Goal: Information Seeking & Learning: Learn about a topic

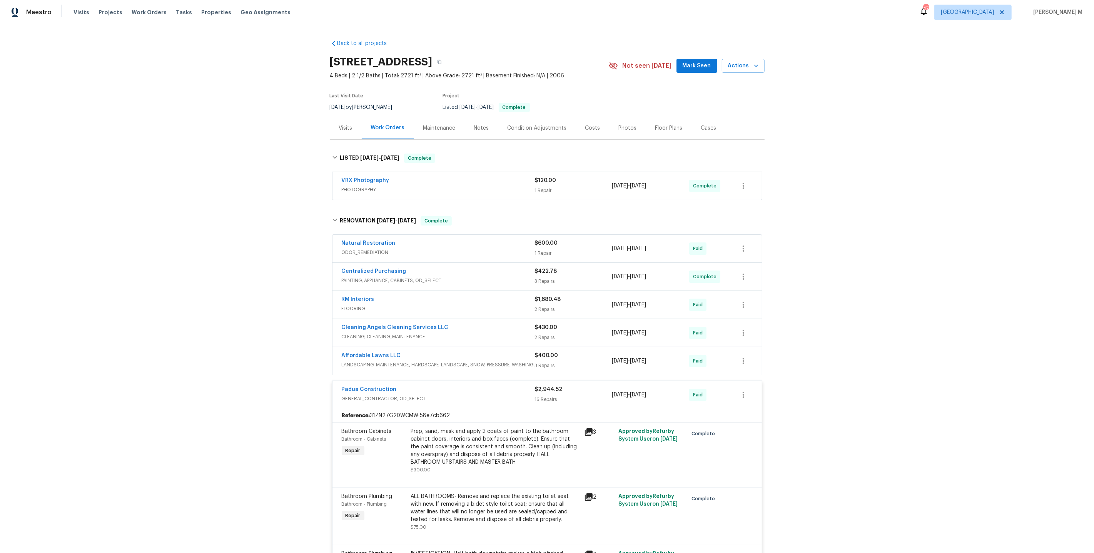
click at [380, 361] on span "LANDSCAPING_MAINTENANCE, HARDSCAPE_LANDSCAPE, SNOW, PRESSURE_WASHING" at bounding box center [438, 365] width 193 height 8
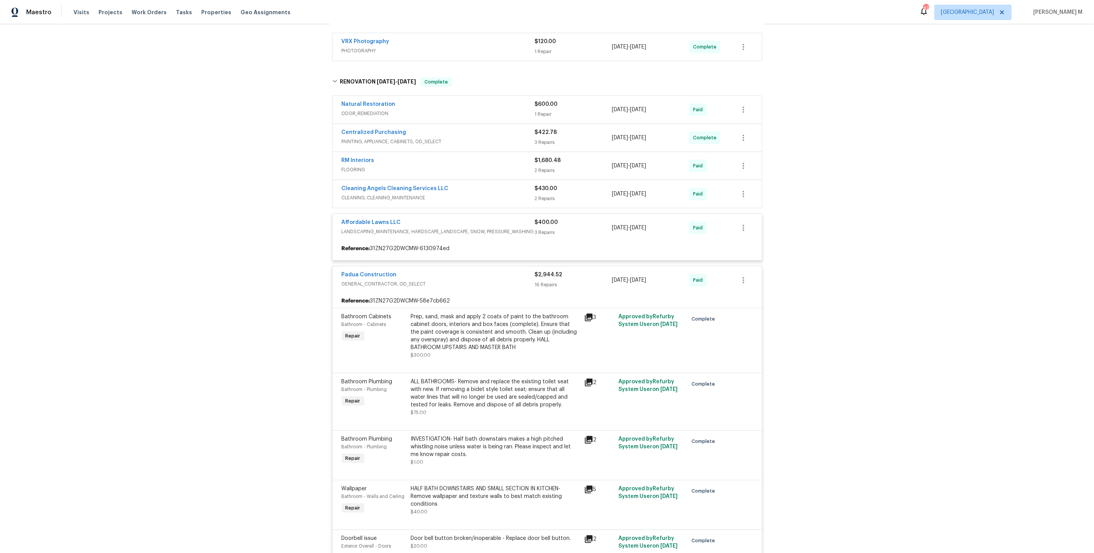
scroll to position [140, 0]
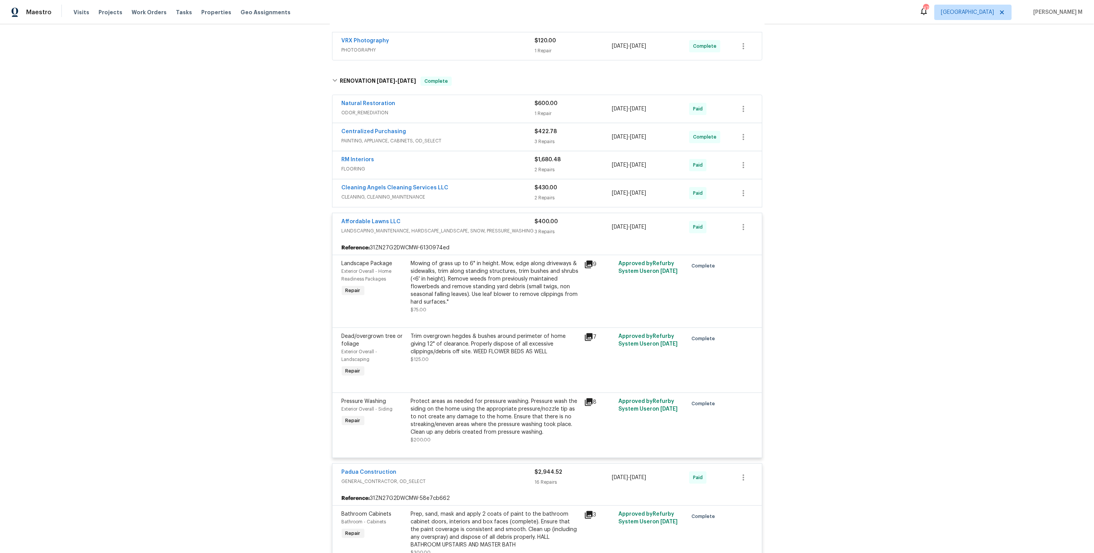
click at [391, 193] on span "CLEANING, CLEANING_MAINTENANCE" at bounding box center [438, 197] width 193 height 8
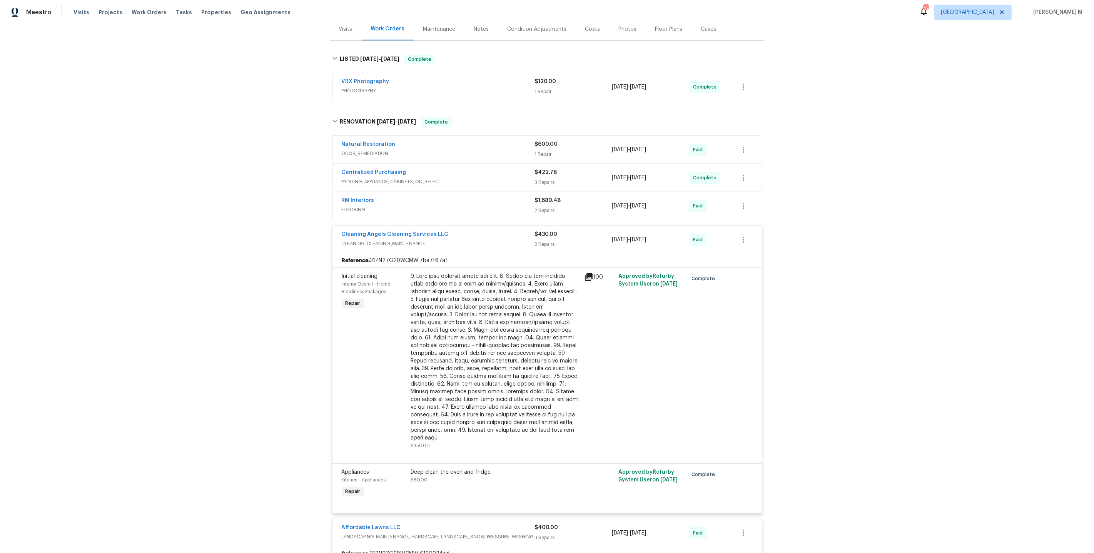
scroll to position [93, 0]
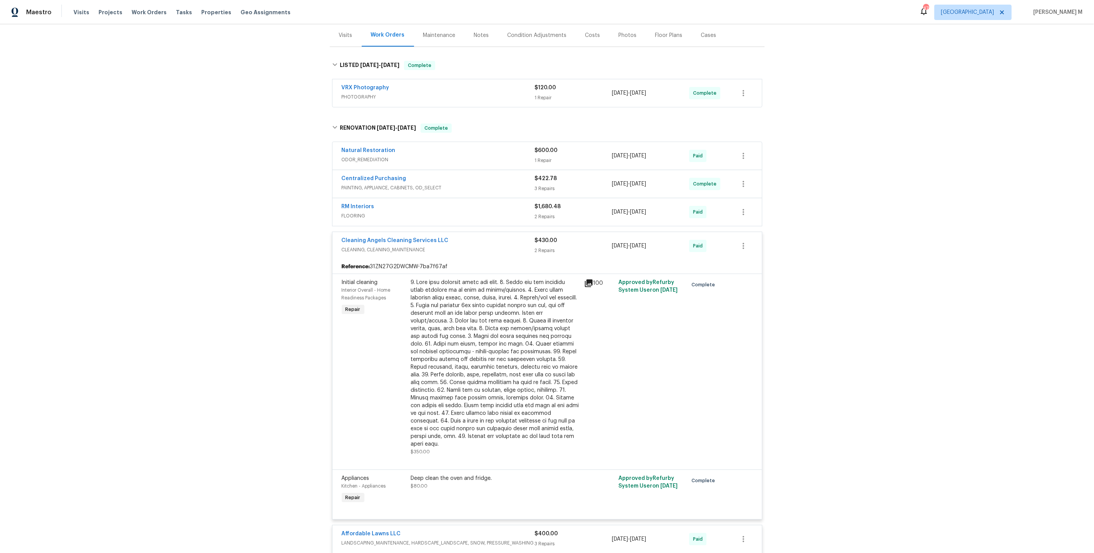
click at [392, 184] on span "PAINTING, APPLIANCE, CABINETS, OD_SELECT" at bounding box center [438, 188] width 193 height 8
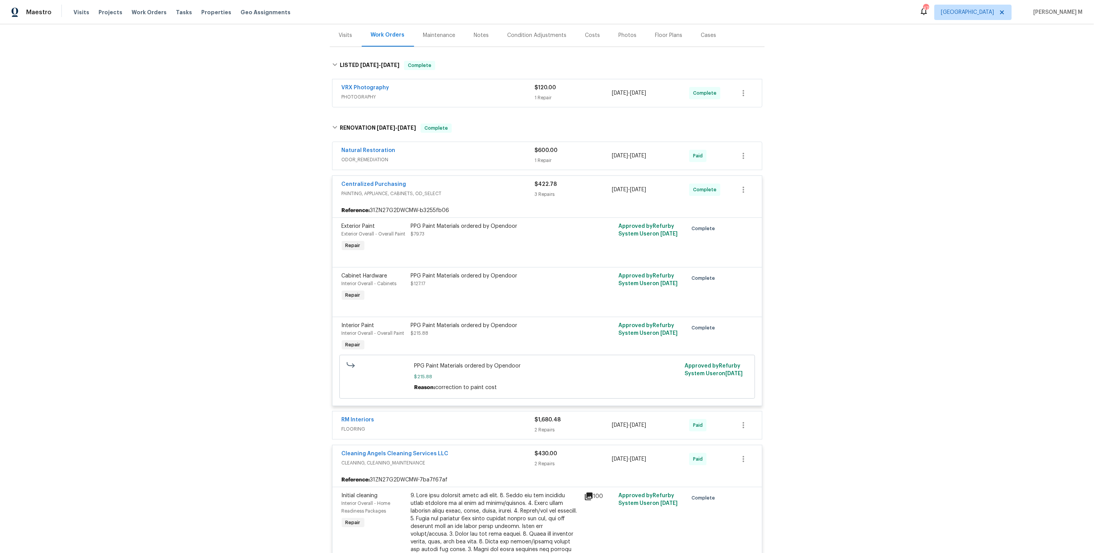
click at [369, 156] on span "ODOR_REMEDIATION" at bounding box center [438, 160] width 193 height 8
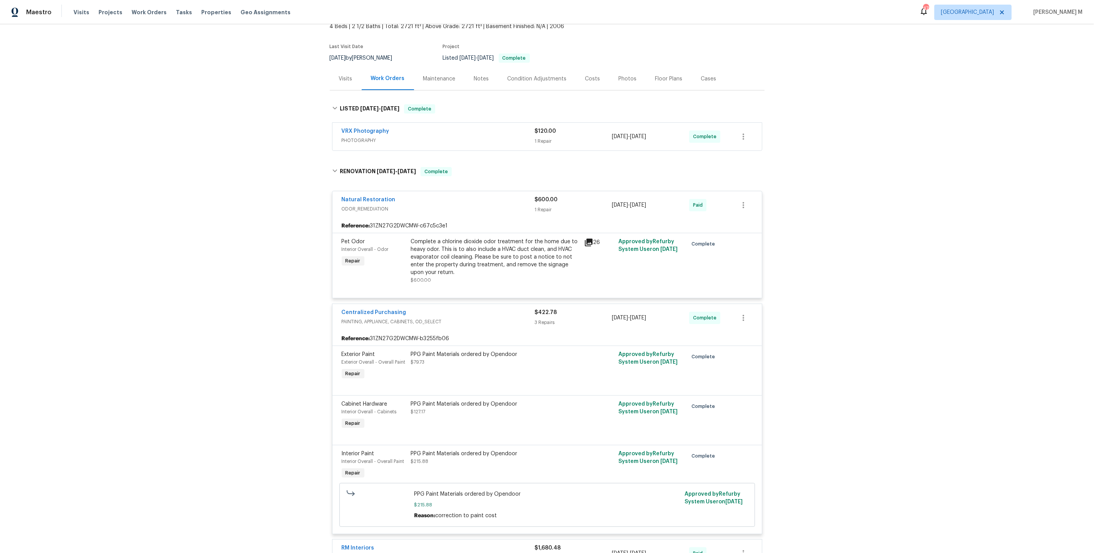
scroll to position [0, 0]
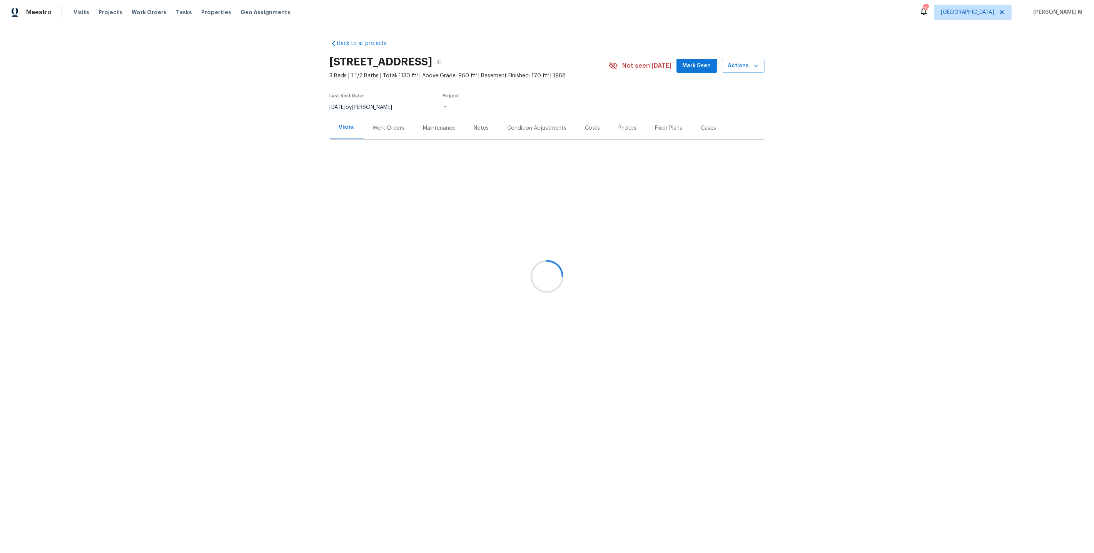
click at [384, 131] on div "Work Orders" at bounding box center [389, 128] width 50 height 23
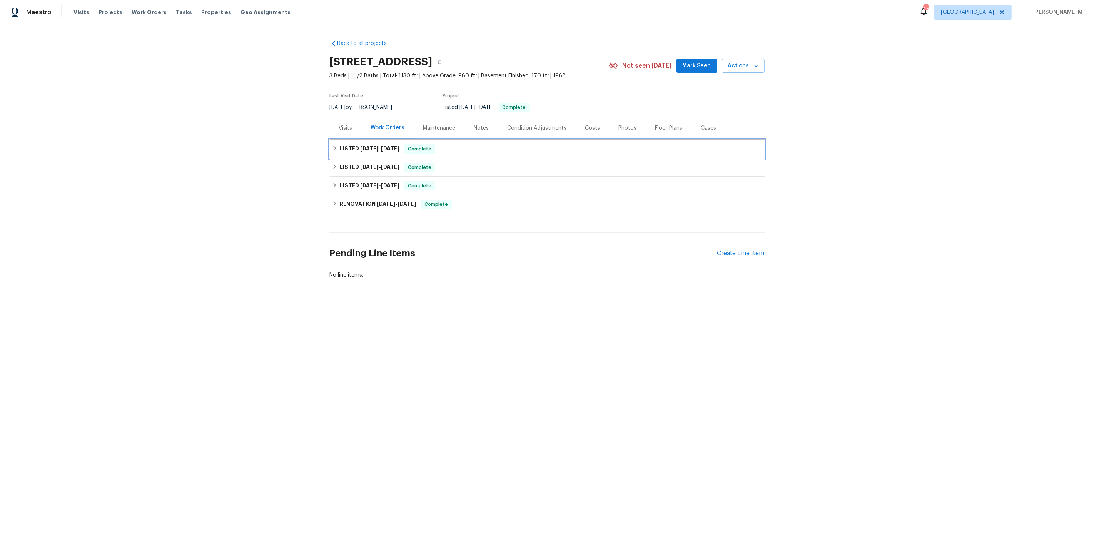
click at [378, 147] on span "6/20/25 - 7/14/25" at bounding box center [379, 148] width 39 height 5
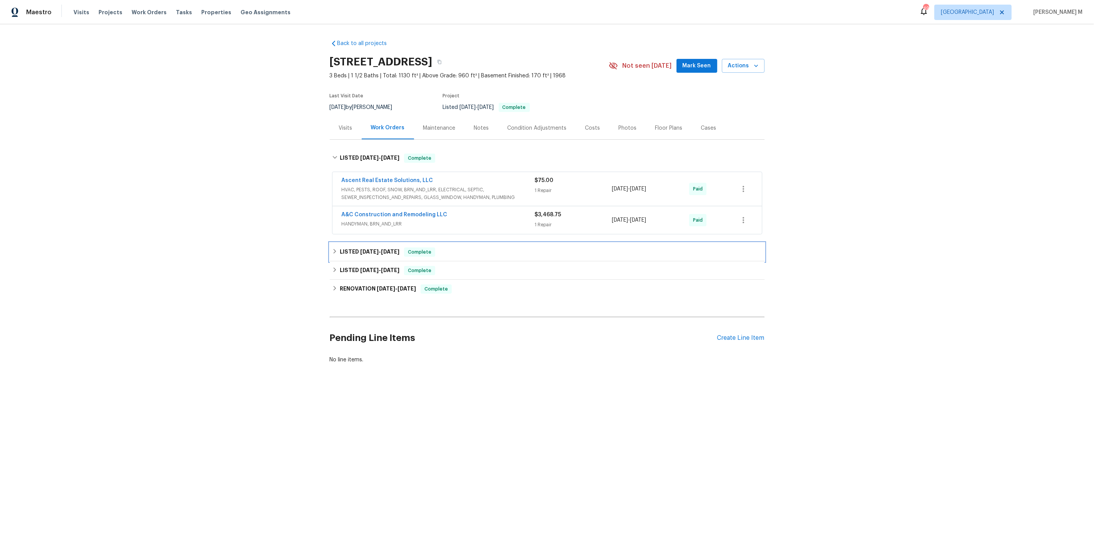
click at [364, 247] on h6 "LISTED 6/16/25 - 6/16/25" at bounding box center [370, 251] width 60 height 9
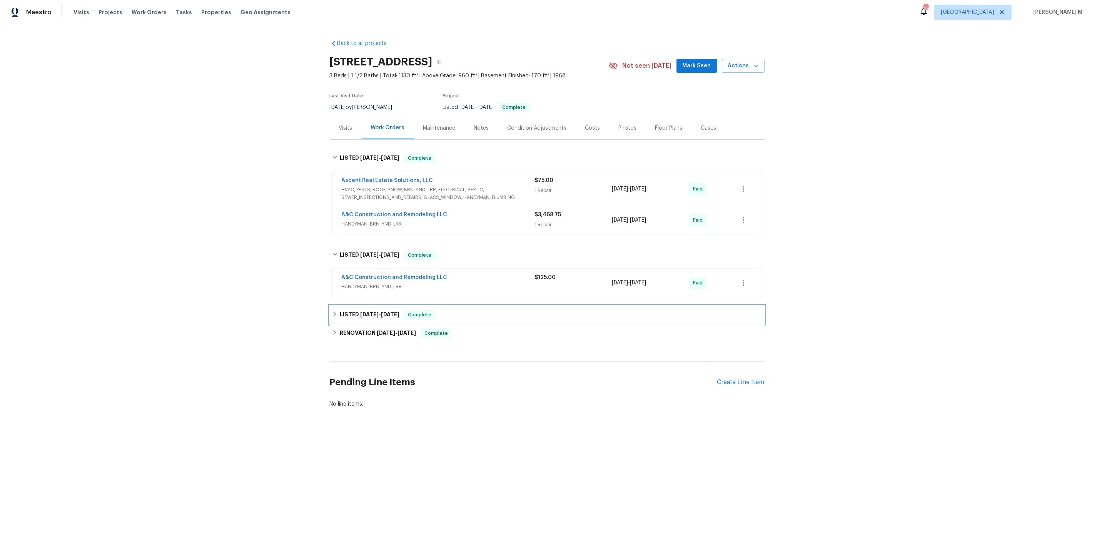
click at [363, 314] on div "LISTED 6/3/25 - 6/4/25 Complete" at bounding box center [547, 315] width 435 height 18
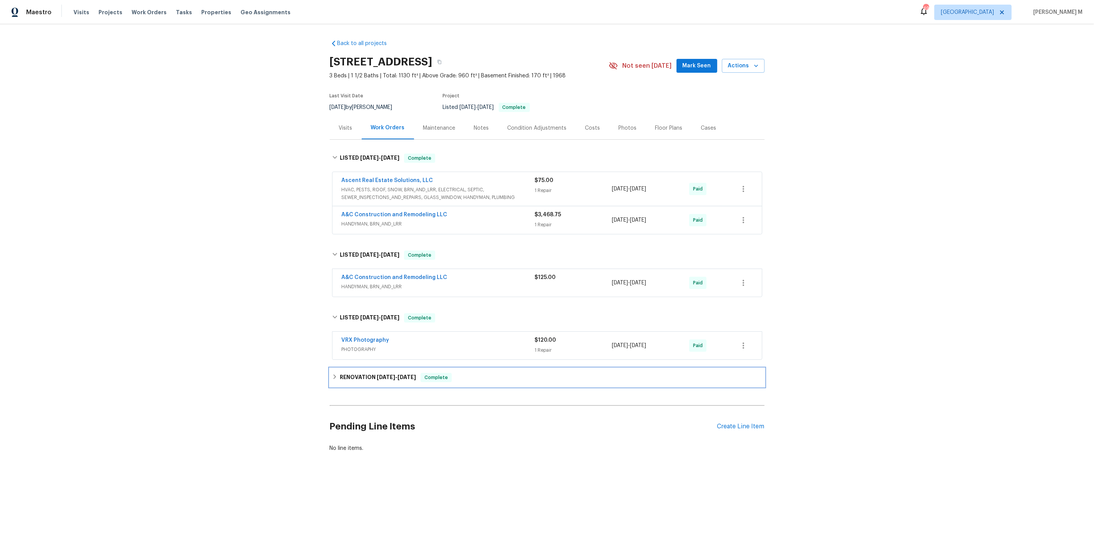
click at [359, 368] on div "RENOVATION 5/28/25 - 5/29/25 Complete" at bounding box center [547, 377] width 435 height 18
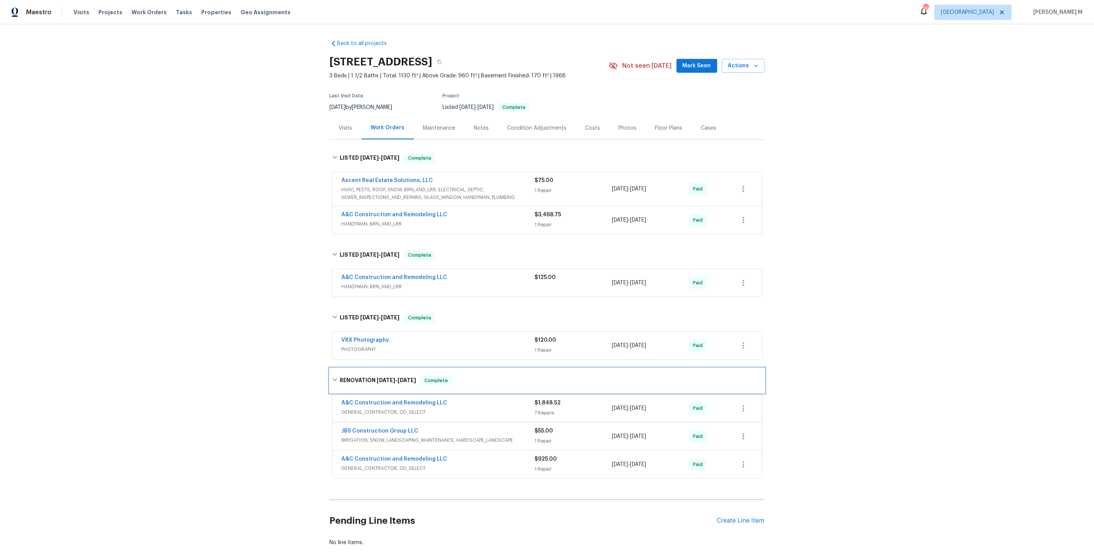
scroll to position [30, 0]
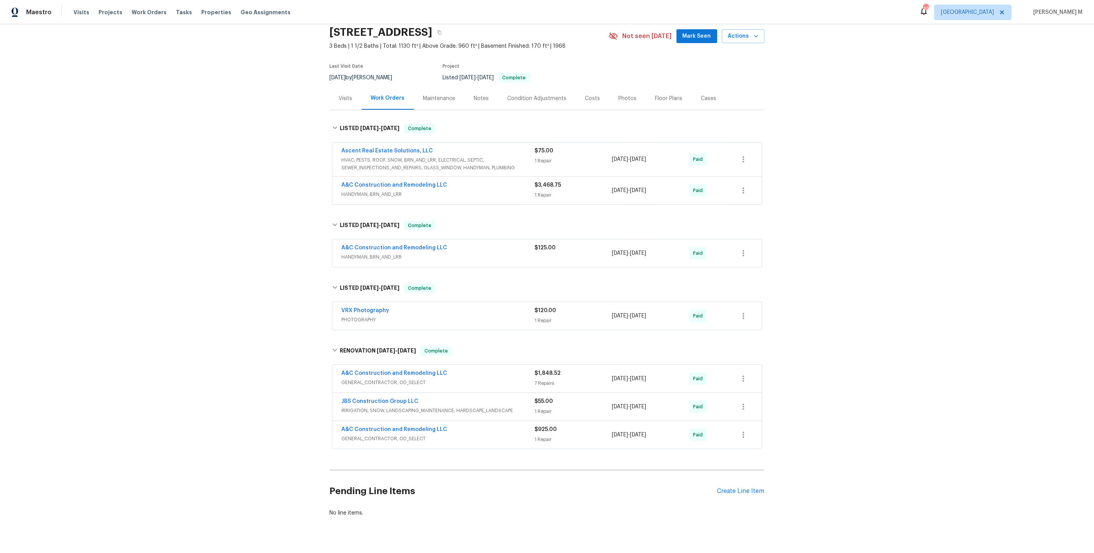
click at [435, 95] on div "Maintenance" at bounding box center [439, 99] width 32 height 8
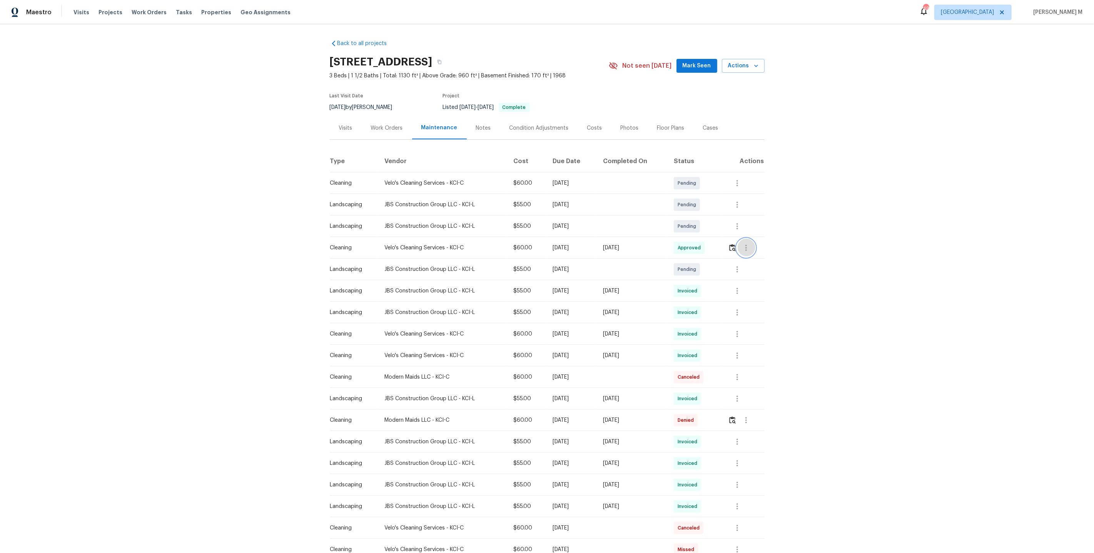
click at [751, 244] on icon "button" at bounding box center [746, 247] width 9 height 9
click at [717, 262] on div at bounding box center [547, 276] width 1094 height 553
click at [740, 294] on button "button" at bounding box center [737, 291] width 18 height 18
click at [743, 297] on li "View details" at bounding box center [757, 300] width 54 height 13
click at [677, 319] on div at bounding box center [547, 276] width 1094 height 553
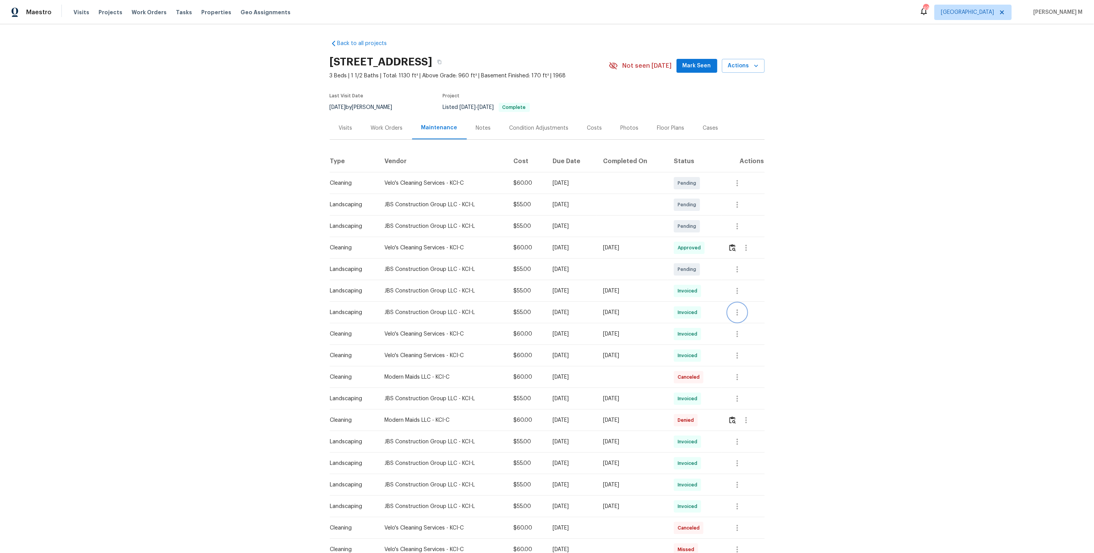
click at [747, 311] on button "button" at bounding box center [737, 312] width 18 height 18
click at [746, 319] on li "View details" at bounding box center [757, 321] width 54 height 13
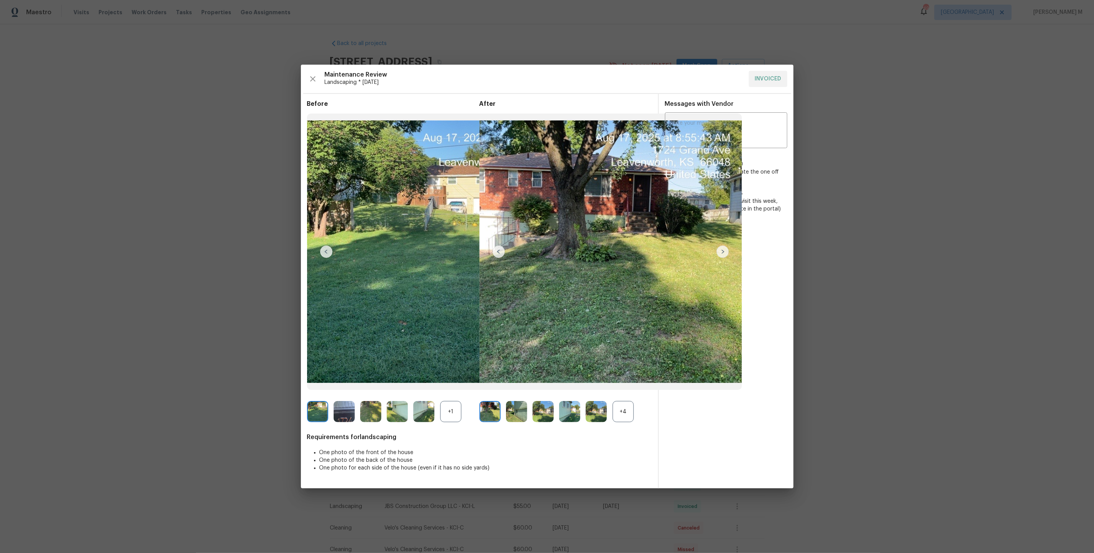
click at [623, 414] on div "+4" at bounding box center [623, 411] width 21 height 21
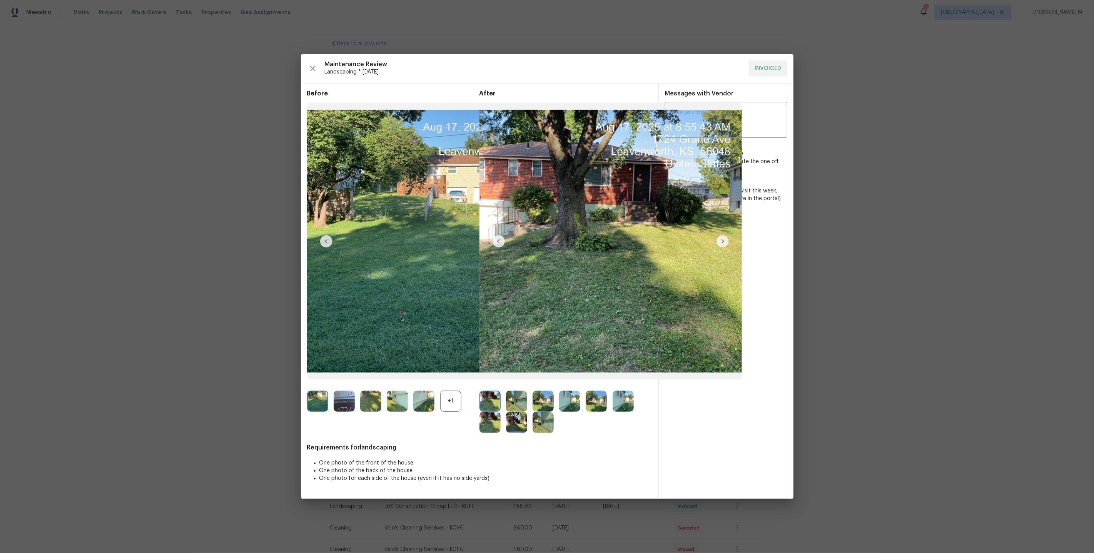
click at [723, 243] on img at bounding box center [723, 241] width 12 height 12
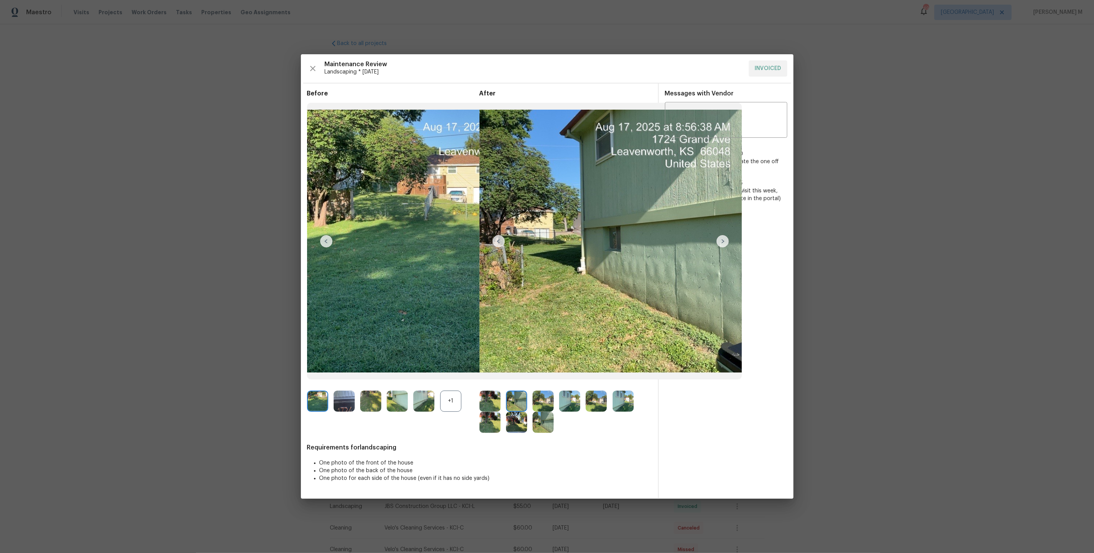
click at [721, 239] on img at bounding box center [723, 241] width 12 height 12
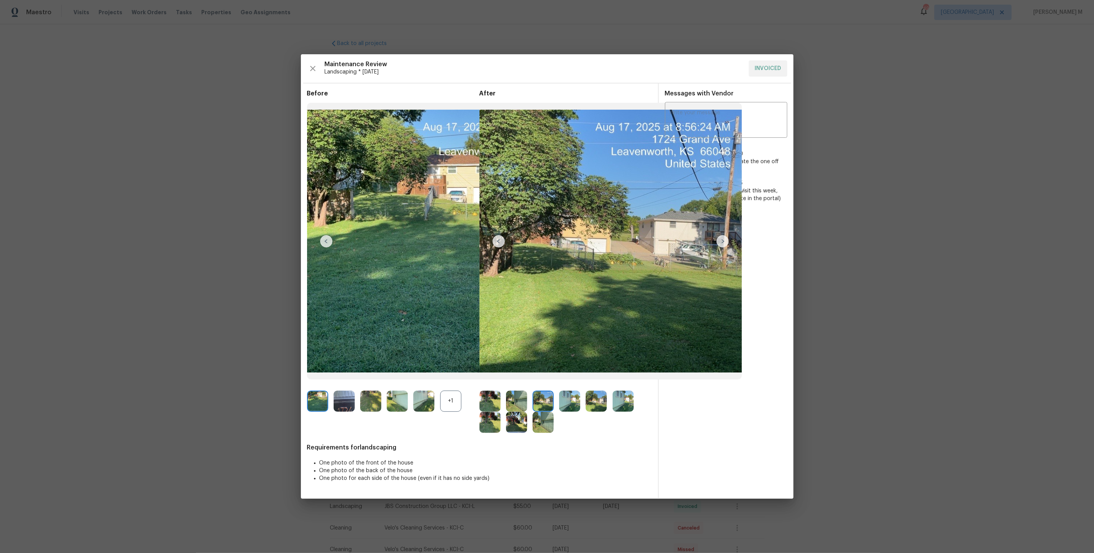
click at [723, 236] on img at bounding box center [723, 241] width 12 height 12
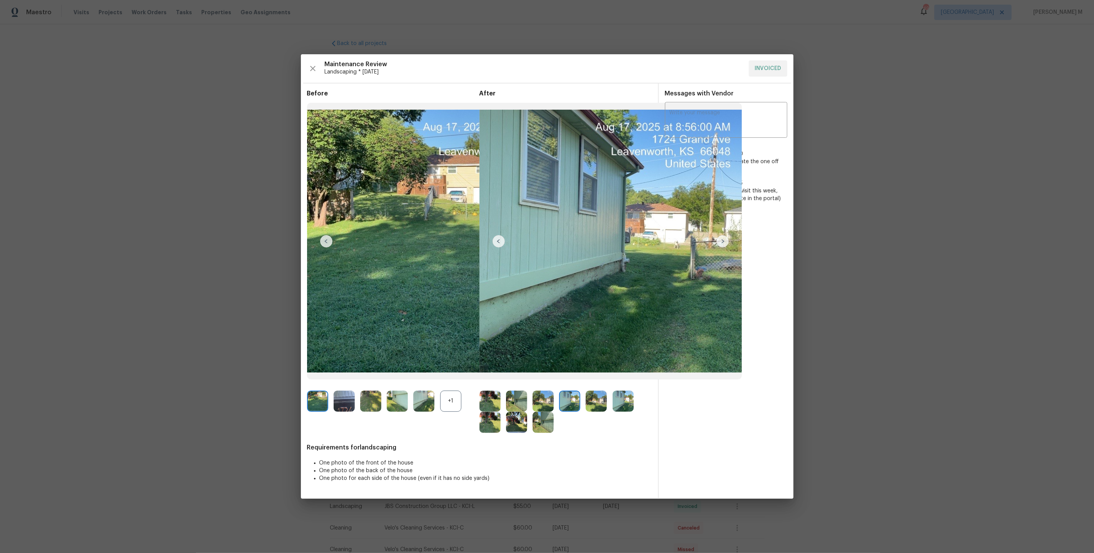
click at [723, 236] on img at bounding box center [723, 241] width 12 height 12
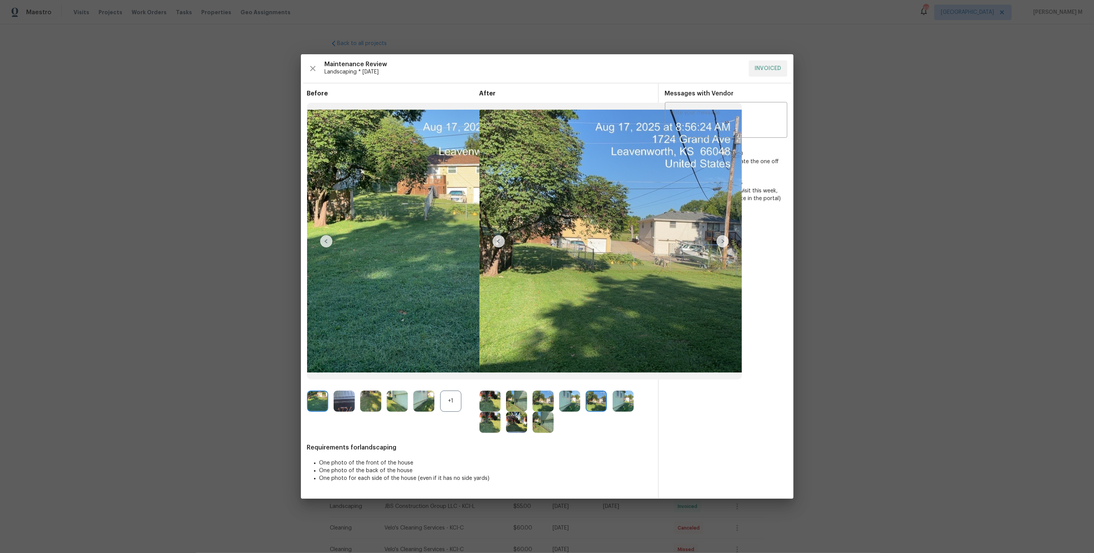
click at [723, 236] on img at bounding box center [723, 241] width 12 height 12
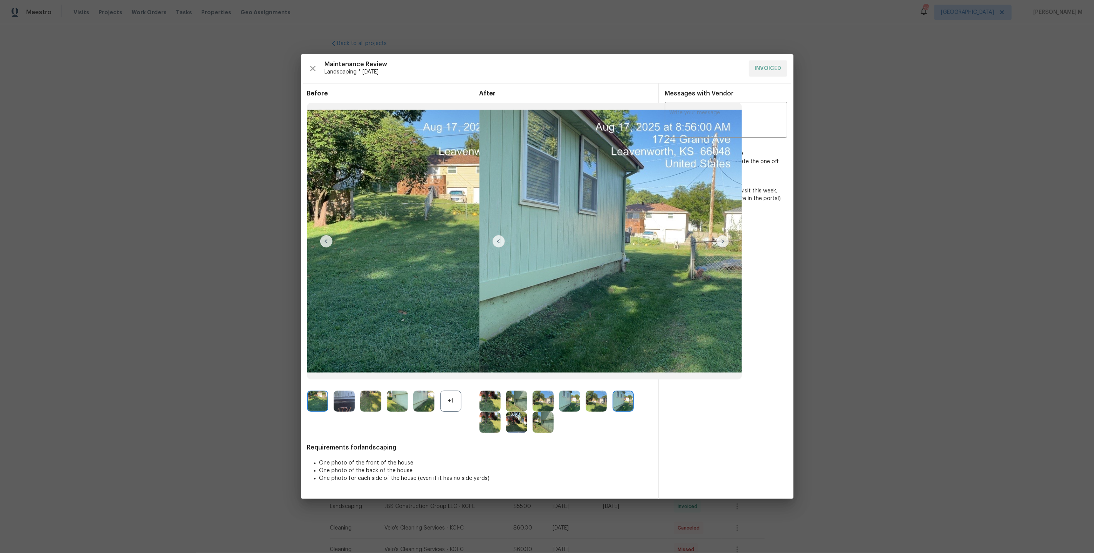
click at [723, 236] on img at bounding box center [723, 241] width 12 height 12
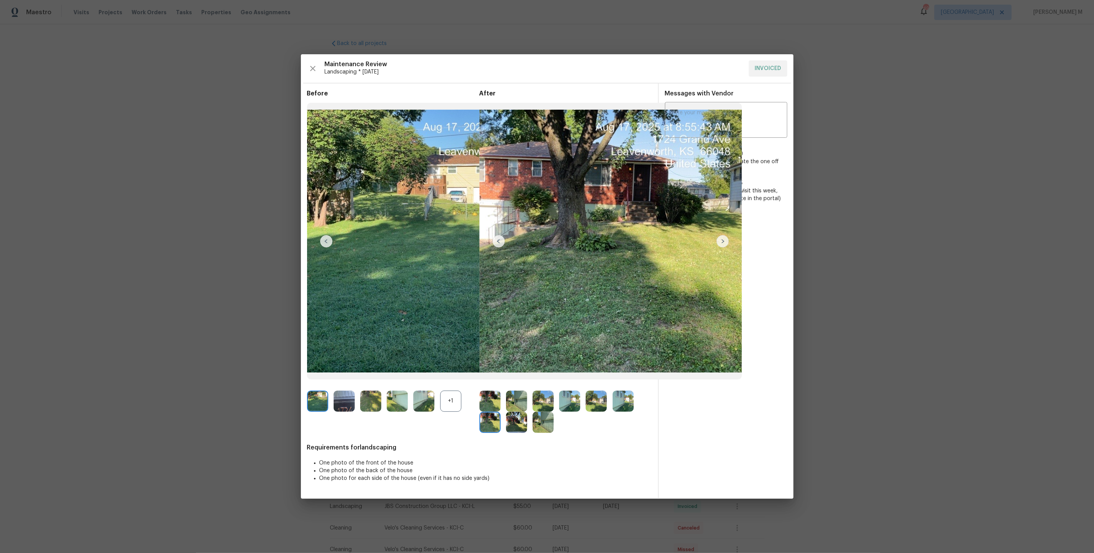
click at [723, 236] on img at bounding box center [723, 241] width 12 height 12
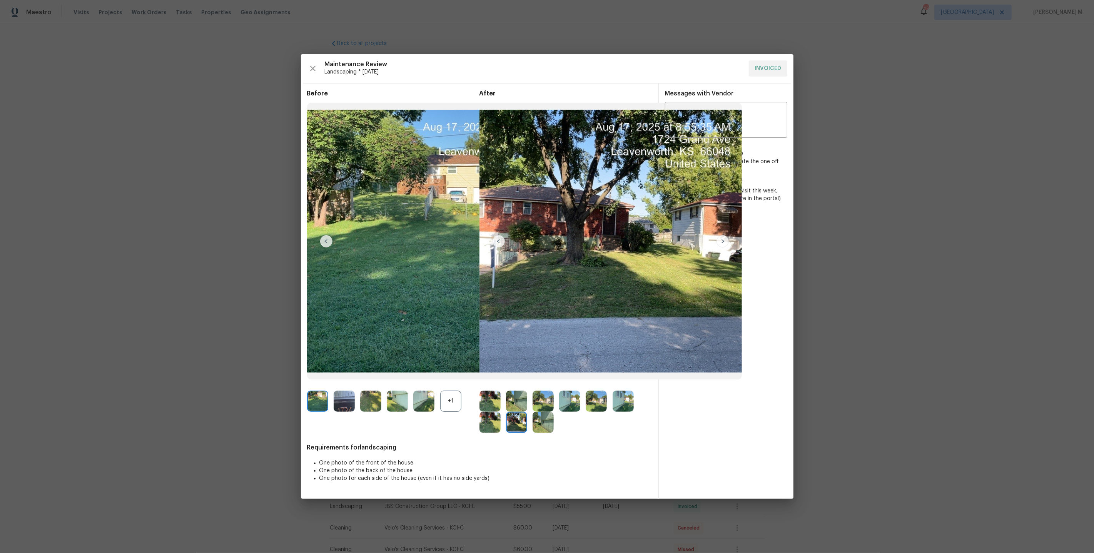
click at [723, 236] on img at bounding box center [723, 241] width 12 height 12
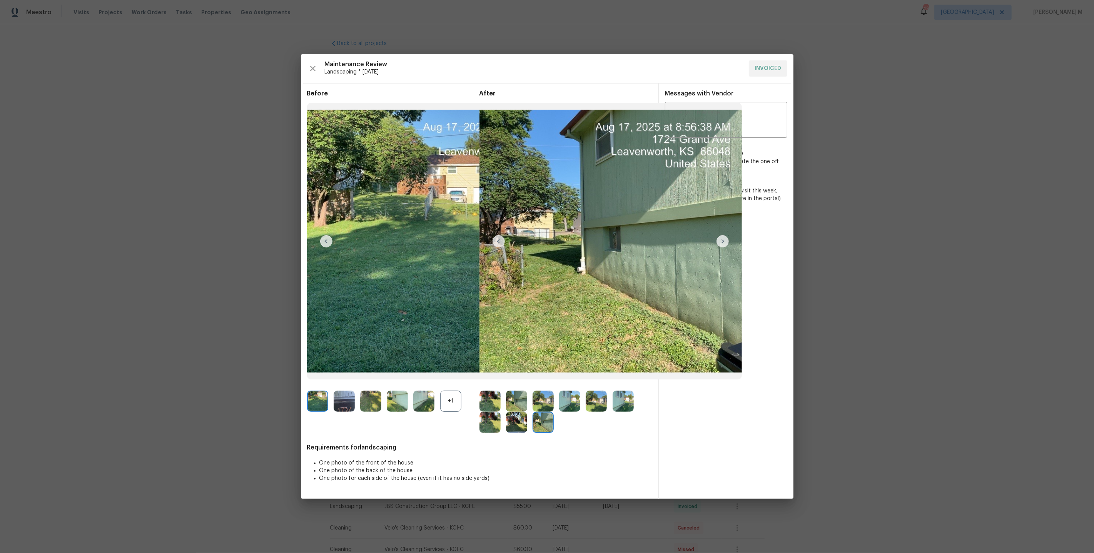
click at [723, 236] on img at bounding box center [723, 241] width 12 height 12
click at [724, 237] on img at bounding box center [723, 241] width 12 height 12
click at [748, 194] on span "If you are able to complete a visit this week, please let us know (leave a note…" at bounding box center [726, 198] width 122 height 23
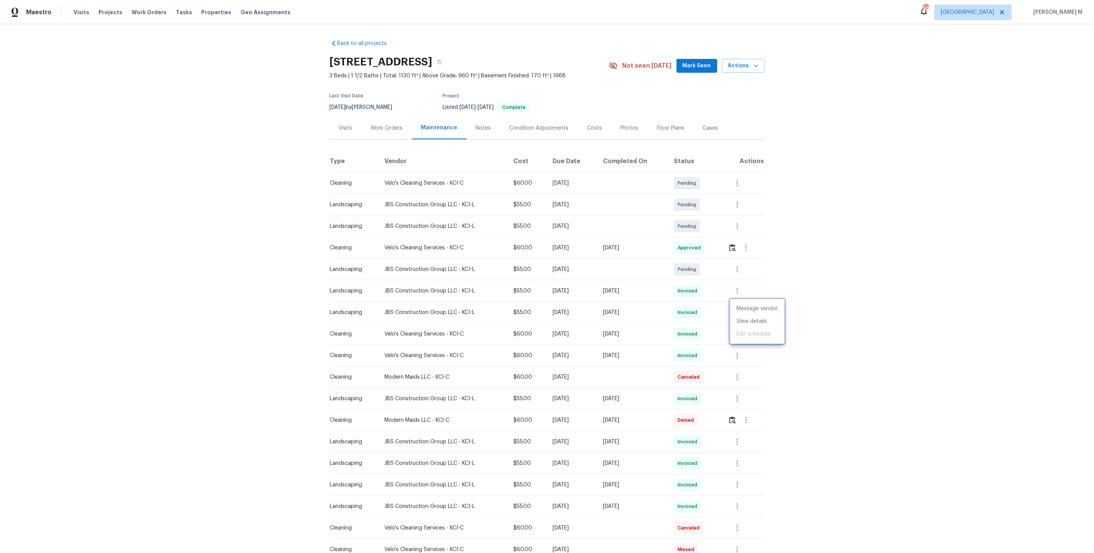
click at [382, 116] on div at bounding box center [547, 276] width 1094 height 553
click at [393, 129] on div "Work Orders" at bounding box center [387, 128] width 50 height 23
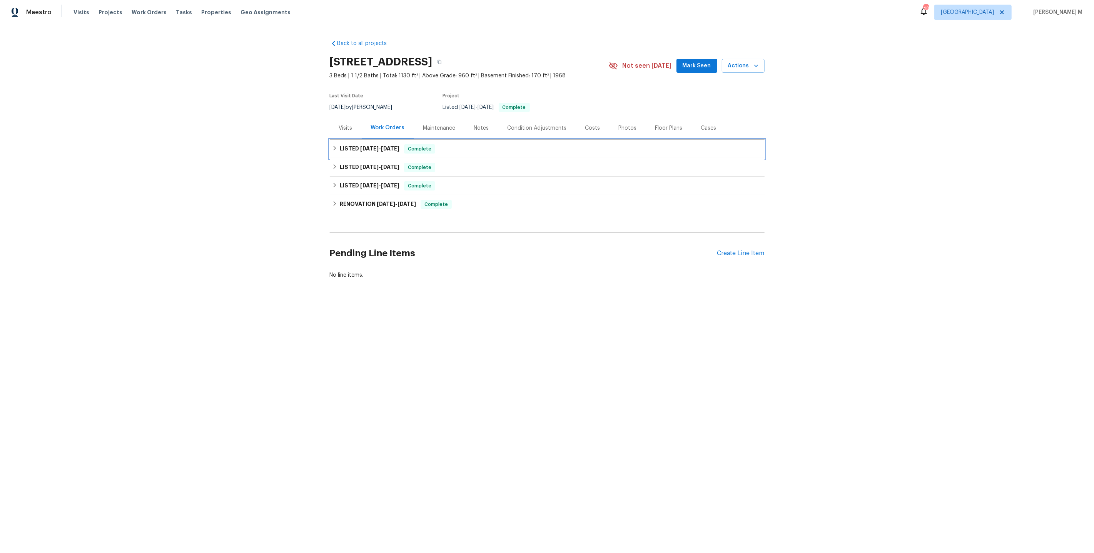
click at [463, 144] on div "LISTED 6/20/25 - 7/14/25 Complete" at bounding box center [547, 148] width 430 height 9
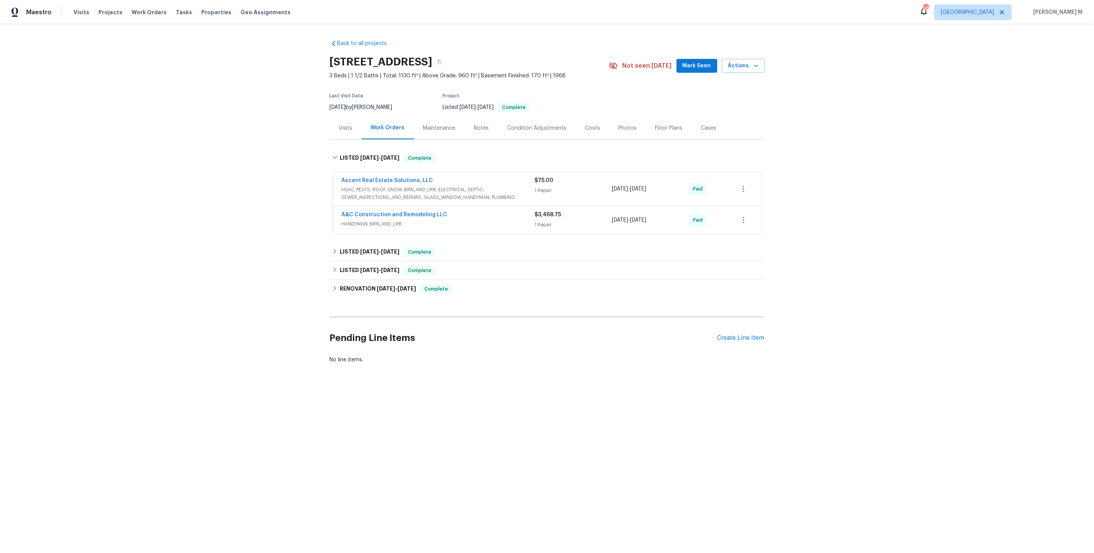
click at [410, 197] on div "Ascent Real Estate Solutions, LLC HVAC, PESTS, ROOF, SNOW, BRN_AND_LRR, ELECTRI…" at bounding box center [547, 189] width 429 height 34
click at [413, 191] on span "HVAC, PESTS, ROOF, SNOW, BRN_AND_LRR, ELECTRICAL, SEPTIC, SEWER_INSPECTIONS_AND…" at bounding box center [438, 193] width 193 height 15
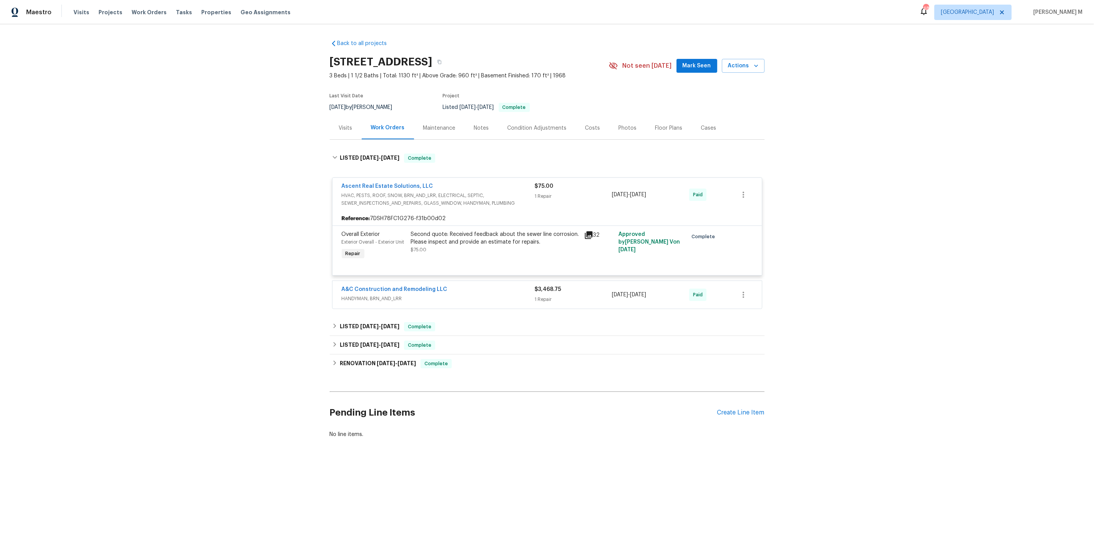
click at [814, 171] on div "Back to all projects 1724 Grand Ave, Leavenworth, KS 66048 3 Beds | 1 1/2 Baths…" at bounding box center [547, 257] width 1094 height 466
click at [391, 336] on div "LISTED 6/3/25 - 6/4/25 Complete" at bounding box center [547, 345] width 435 height 18
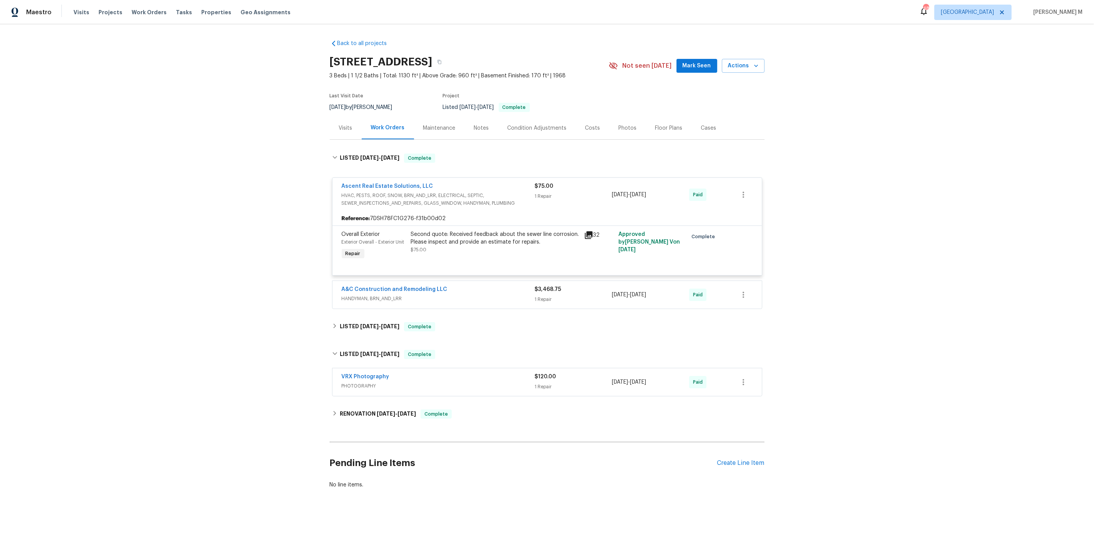
click at [373, 382] on span "PHOTOGRAPHY" at bounding box center [438, 386] width 193 height 8
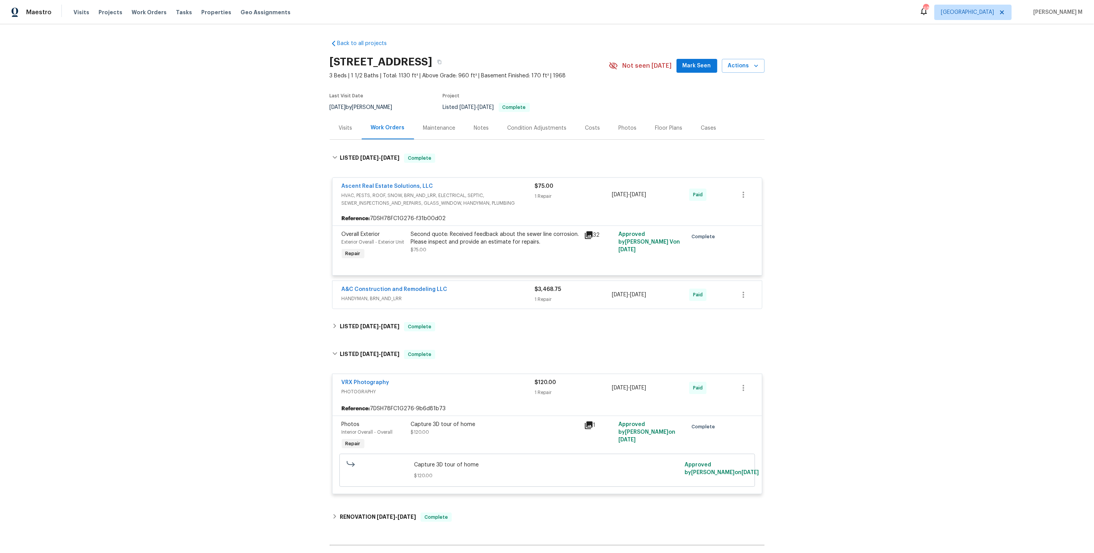
click at [370, 433] on div "Photos Interior Overall - Overall Repair" at bounding box center [373, 435] width 69 height 35
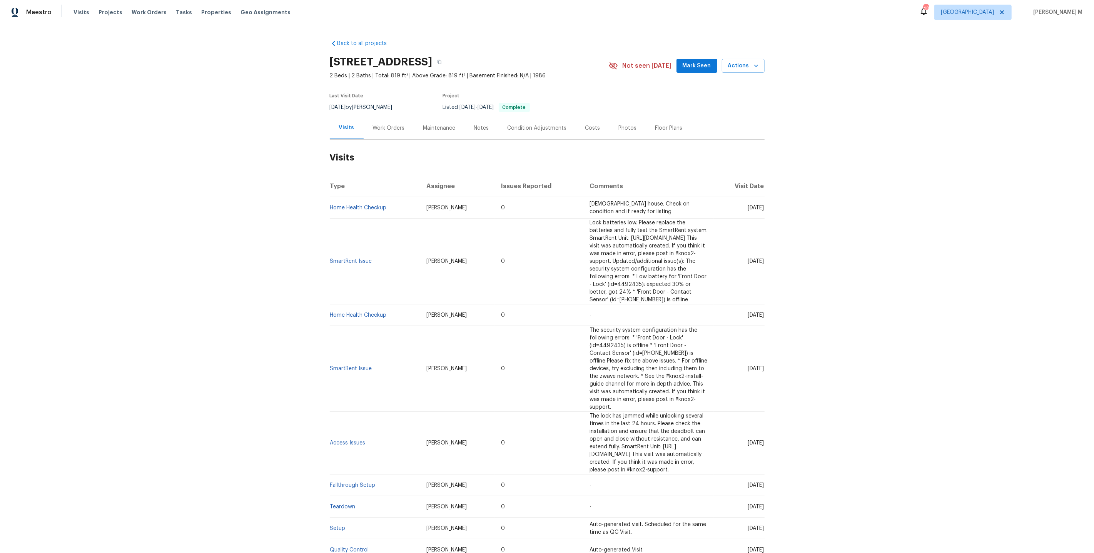
click at [396, 132] on div "Work Orders" at bounding box center [389, 128] width 50 height 23
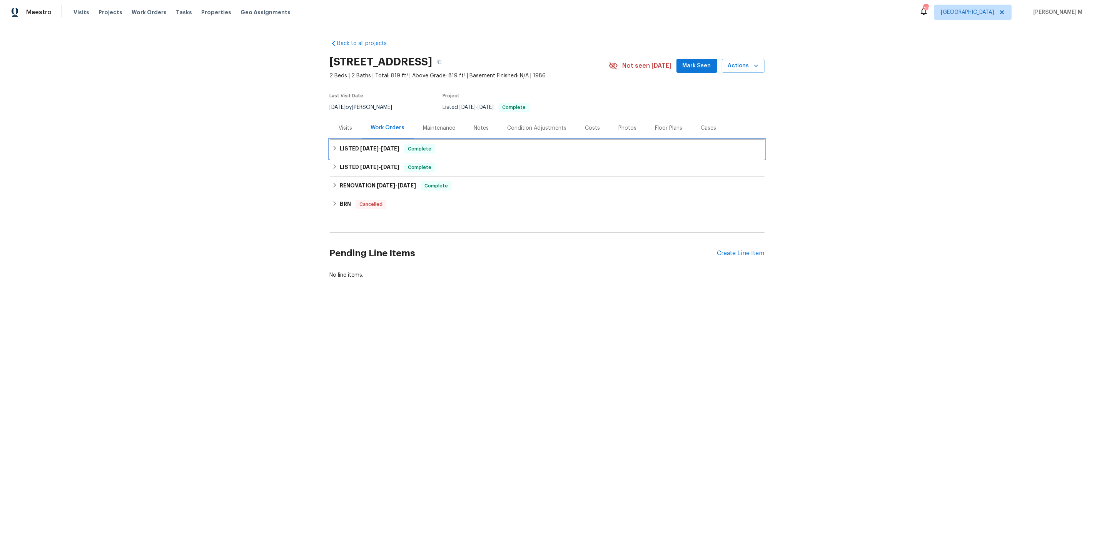
click at [373, 149] on h6 "LISTED 7/31/25 - 8/4/25" at bounding box center [370, 148] width 60 height 9
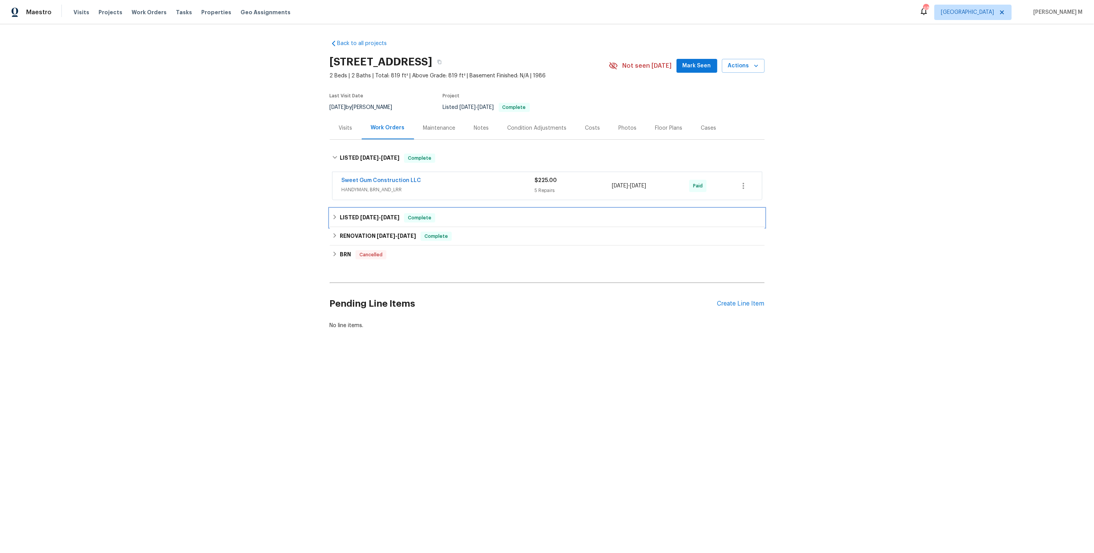
click at [374, 209] on div "LISTED 2/22/24 - 2/23/24 Complete" at bounding box center [547, 218] width 435 height 18
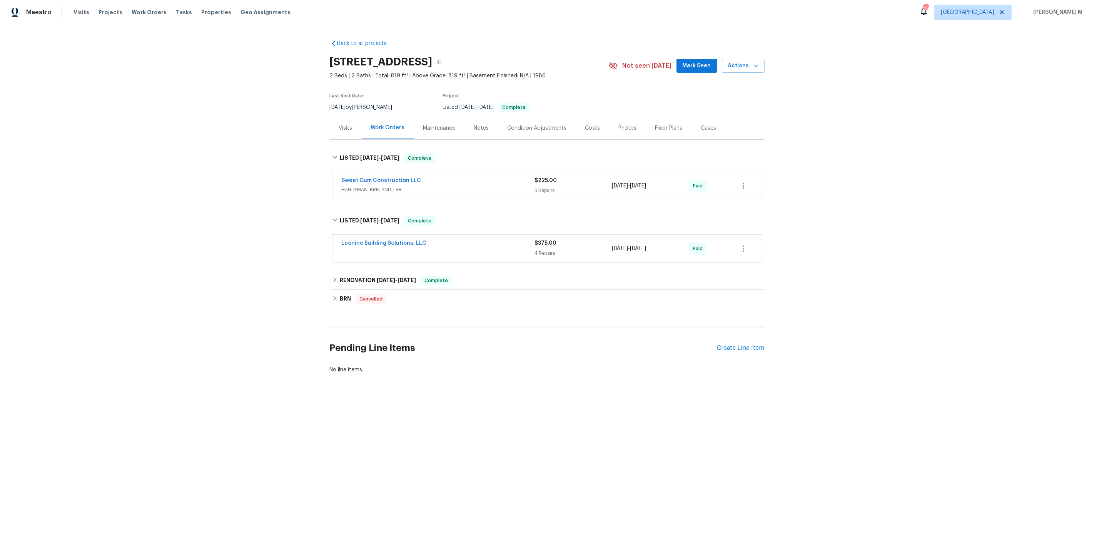
click at [376, 189] on span "HANDYMAN, BRN_AND_LRR" at bounding box center [438, 190] width 193 height 8
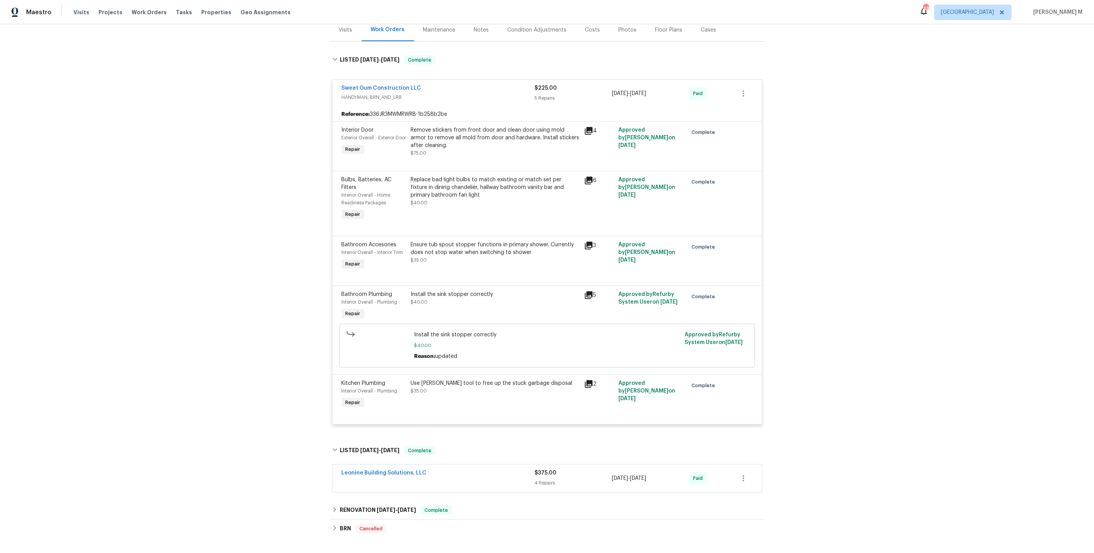
scroll to position [97, 0]
click at [457, 135] on div "Remove stickers from front door and clean door using mold armor to remove all m…" at bounding box center [495, 138] width 169 height 23
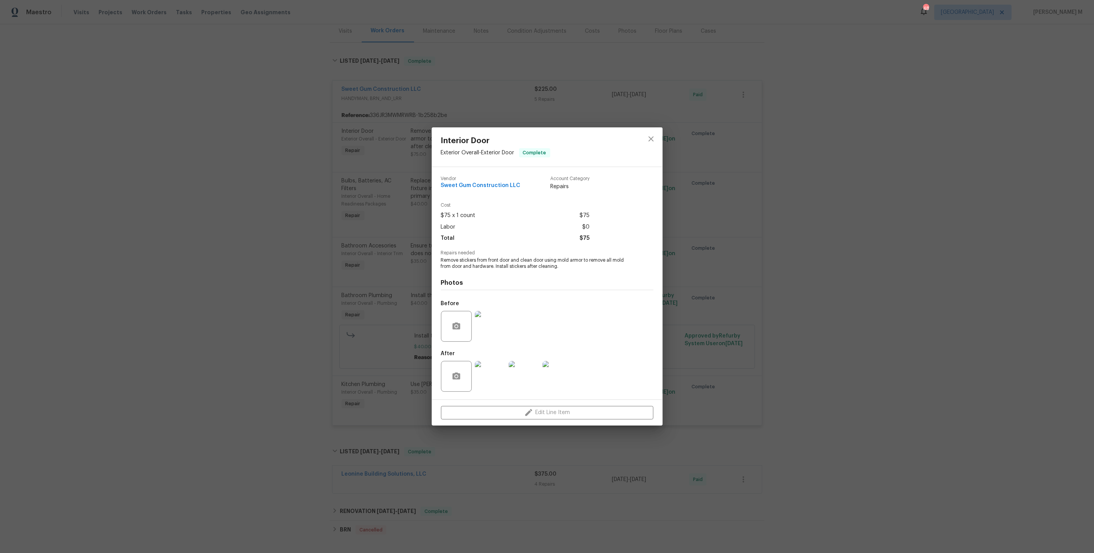
click at [486, 331] on img at bounding box center [490, 326] width 31 height 31
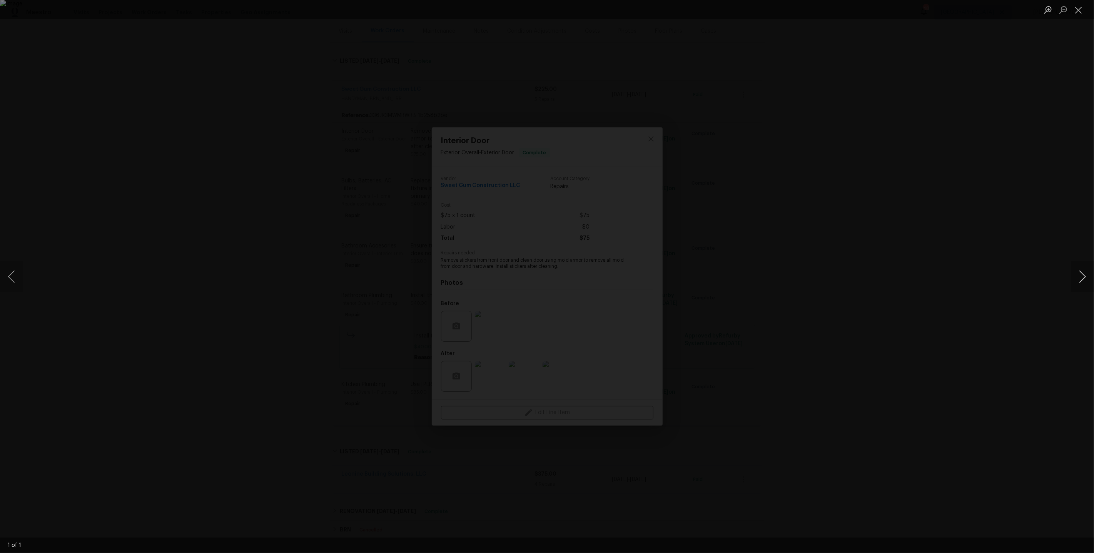
click at [1082, 284] on button "Next image" at bounding box center [1082, 276] width 23 height 31
click at [1081, 271] on button "Next image" at bounding box center [1082, 276] width 23 height 31
click at [1084, 276] on button "Next image" at bounding box center [1082, 276] width 23 height 31
click at [983, 270] on div "Lightbox" at bounding box center [547, 276] width 1094 height 553
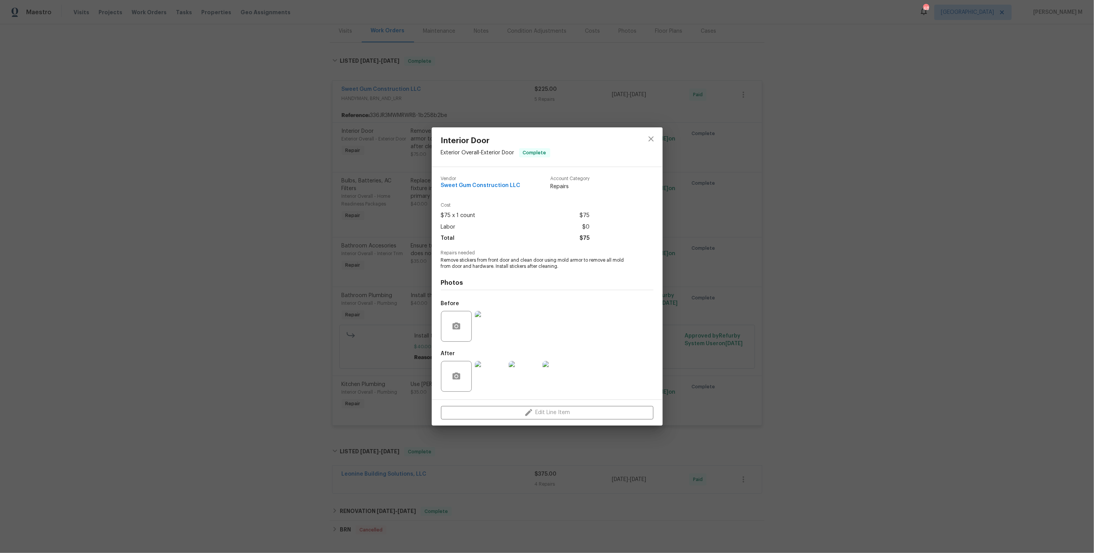
click at [495, 369] on img at bounding box center [490, 376] width 31 height 31
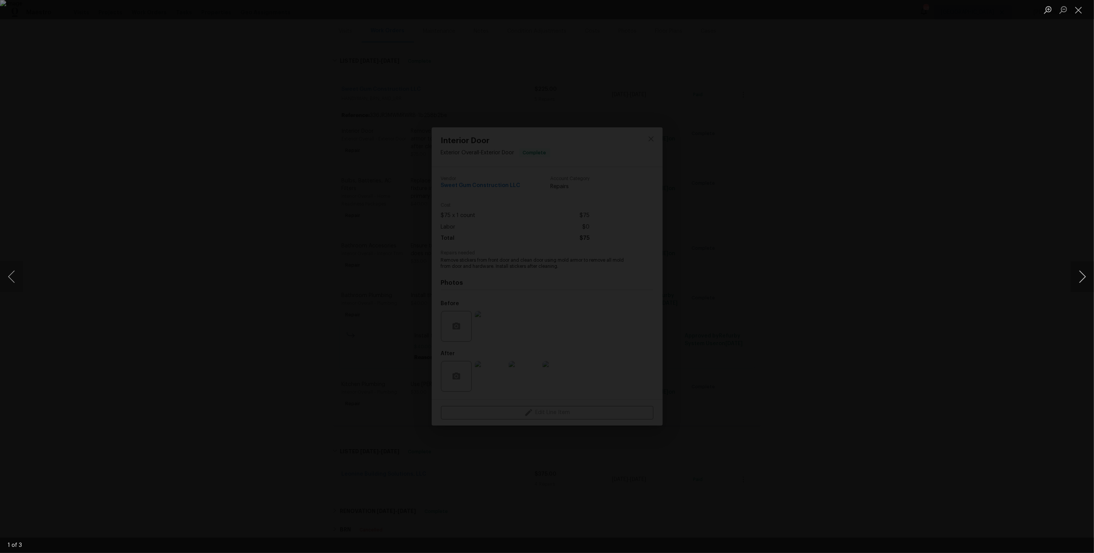
click at [1084, 275] on button "Next image" at bounding box center [1082, 276] width 23 height 31
click at [974, 234] on div "Lightbox" at bounding box center [547, 276] width 1094 height 553
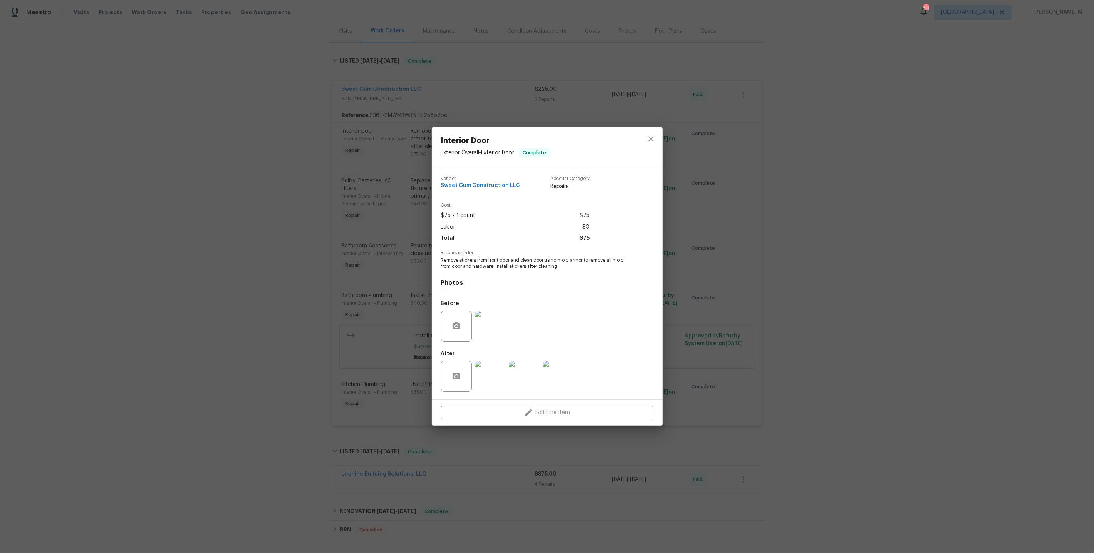
click at [808, 262] on div "Interior Door Exterior Overall - Exterior Door Complete Vendor Sweet Gum Constr…" at bounding box center [547, 276] width 1094 height 553
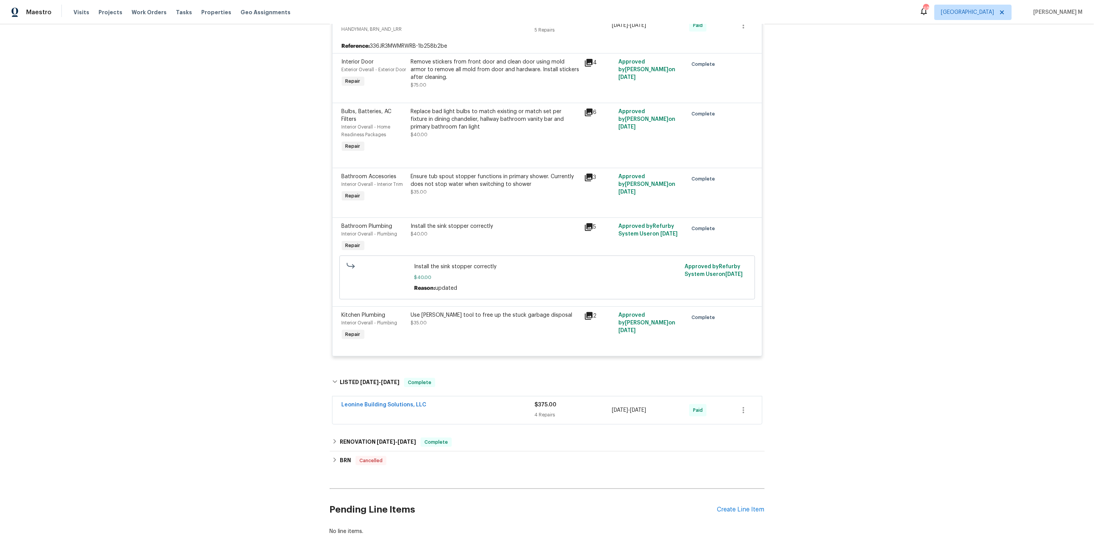
scroll to position [177, 0]
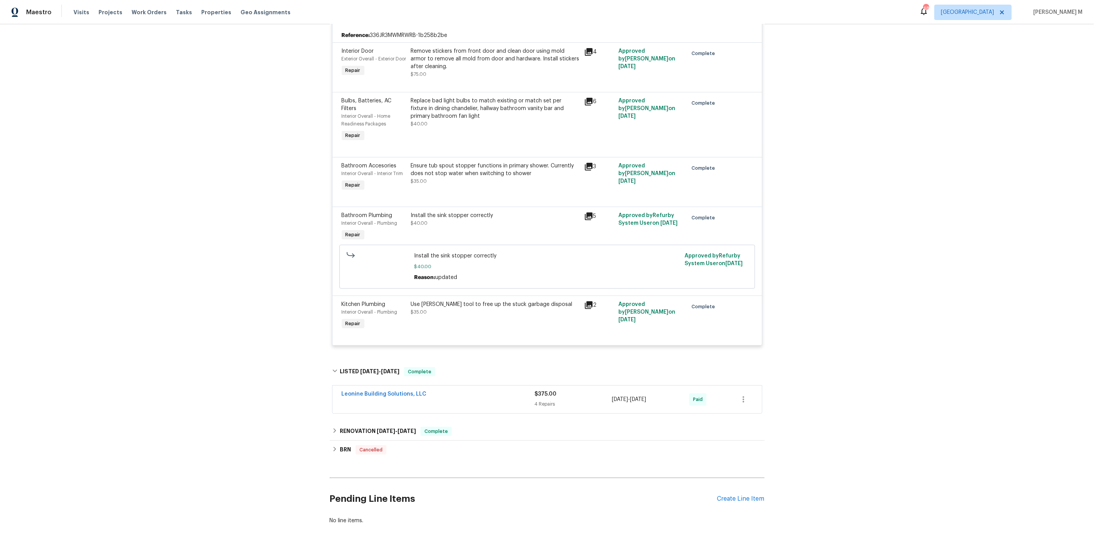
click at [385, 390] on div "Leonine Building Solutions, LLC" at bounding box center [438, 399] width 193 height 18
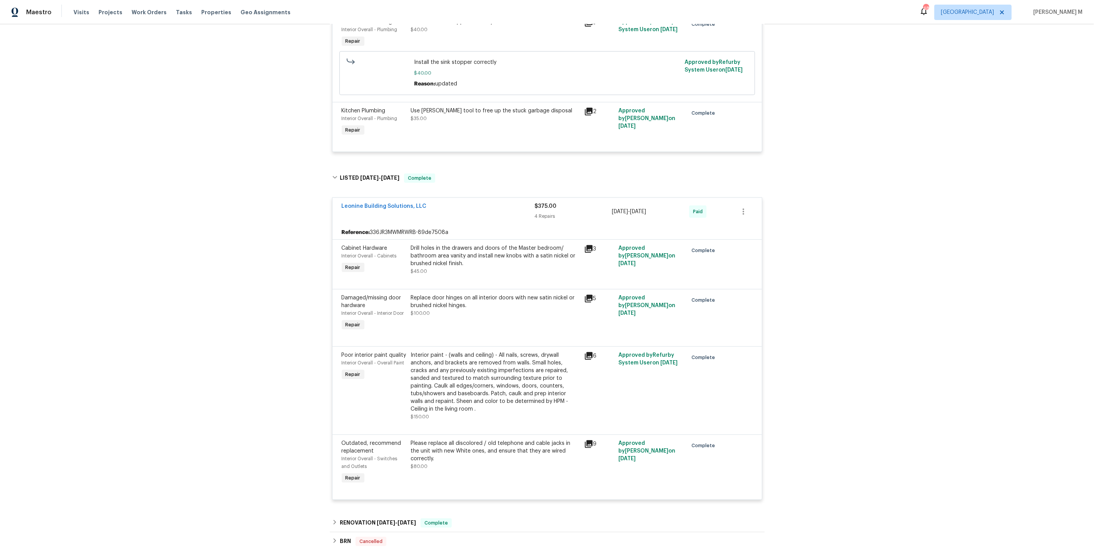
scroll to position [372, 0]
click at [474, 243] on div "Drill holes in the drawers and doors of the Master bedroom/ bathroom area vanit…" at bounding box center [495, 254] width 169 height 23
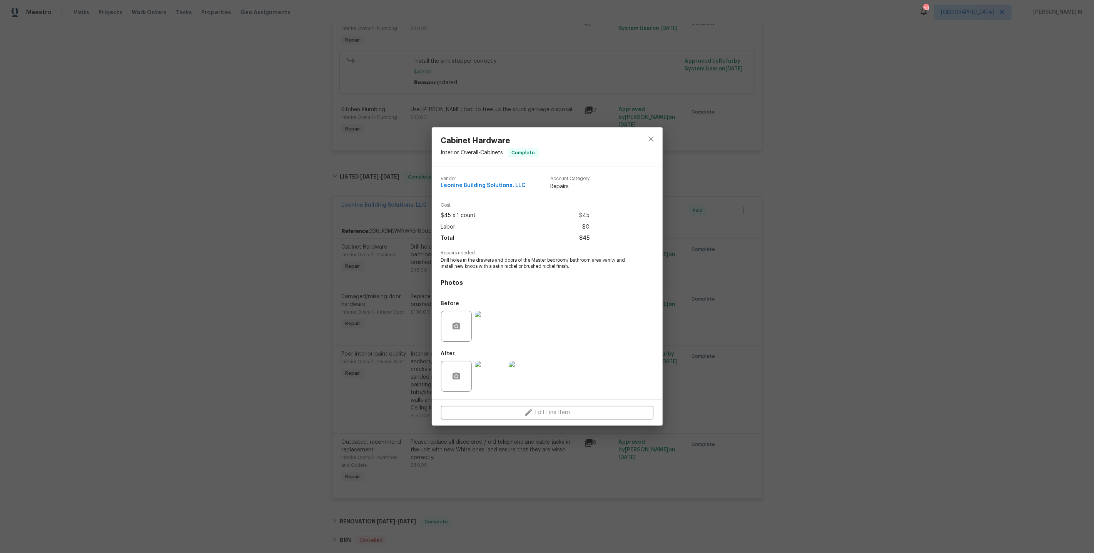
click at [401, 318] on div "Cabinet Hardware Interior Overall - Cabinets Complete Vendor Leonine Building S…" at bounding box center [547, 276] width 1094 height 553
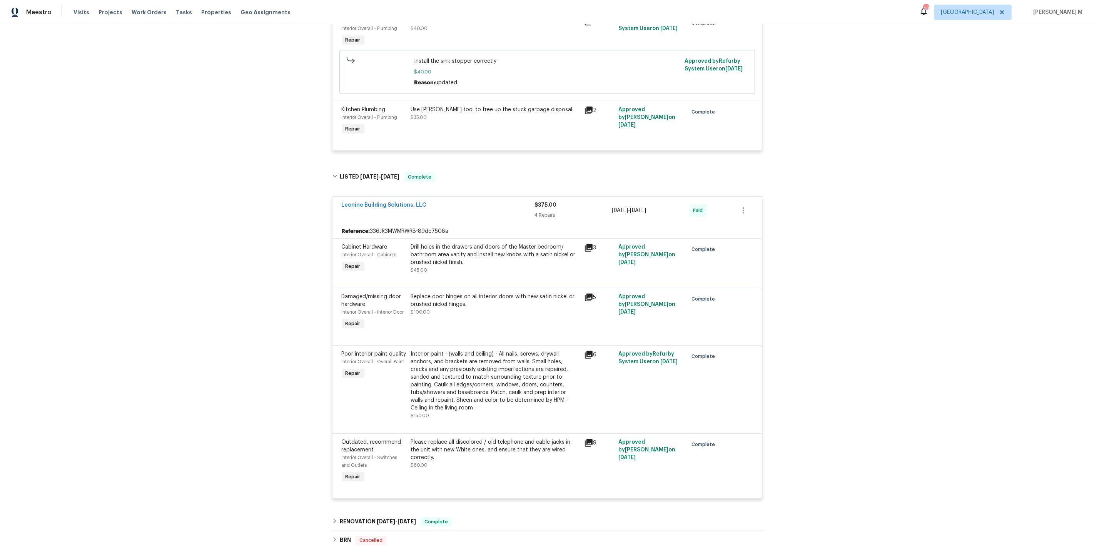
click at [489, 379] on div "Interior paint - (walls and ceiling) - All nails, screws, drywall anchors, and …" at bounding box center [495, 381] width 169 height 62
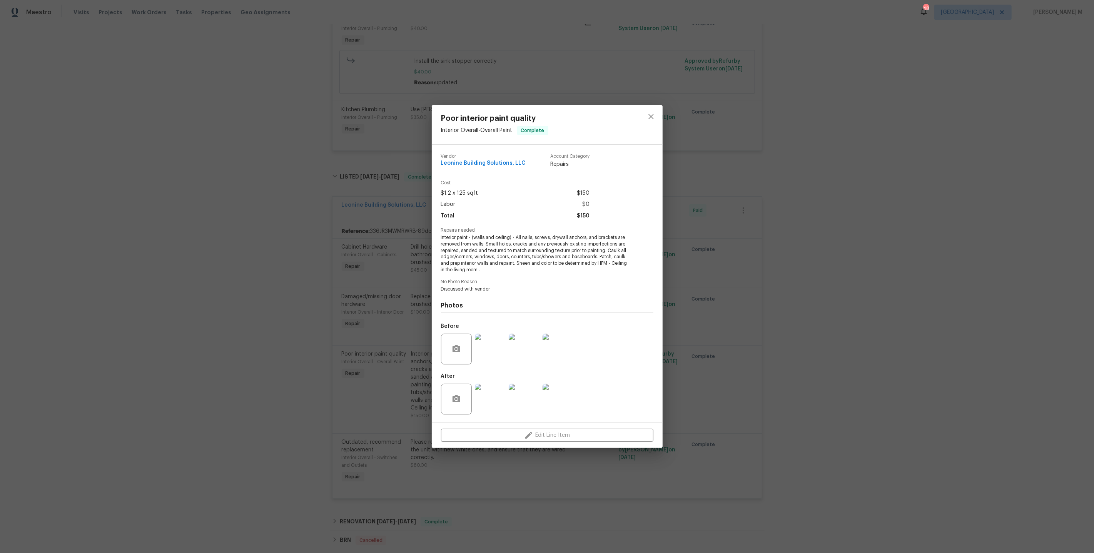
click at [497, 355] on img at bounding box center [490, 349] width 31 height 31
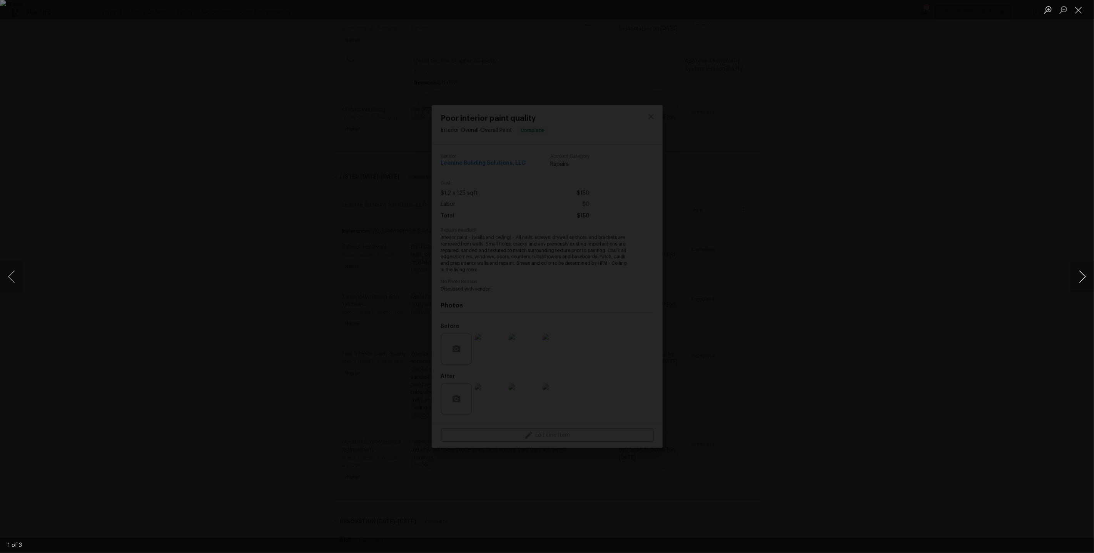
click at [1075, 280] on button "Next image" at bounding box center [1082, 276] width 23 height 31
click at [1016, 197] on div "Lightbox" at bounding box center [547, 276] width 1094 height 553
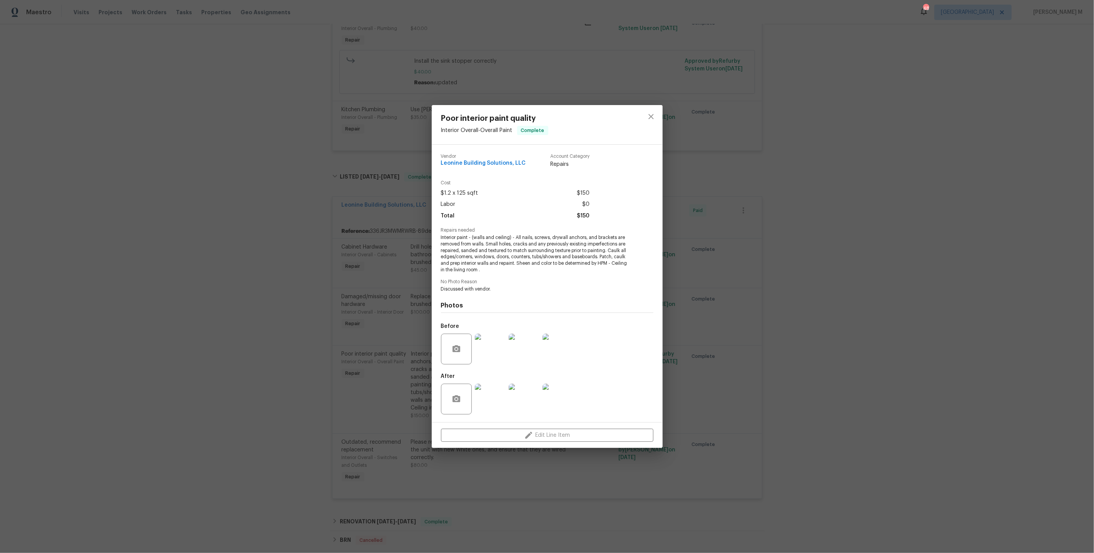
click at [473, 406] on div at bounding box center [490, 399] width 34 height 40
click at [488, 399] on img at bounding box center [490, 399] width 31 height 31
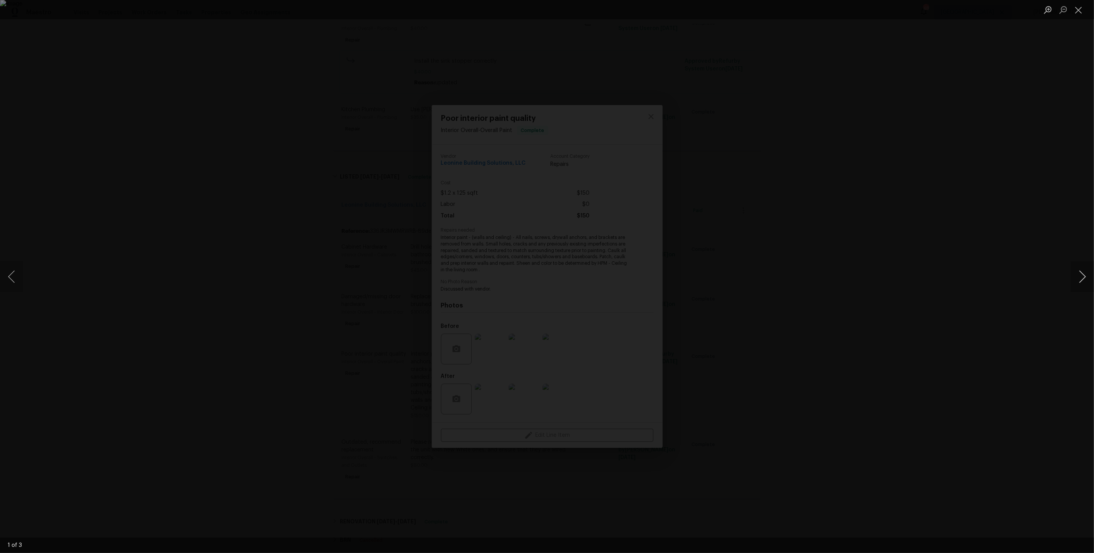
click at [1079, 276] on button "Next image" at bounding box center [1082, 276] width 23 height 31
click at [975, 216] on div "Lightbox" at bounding box center [547, 276] width 1094 height 553
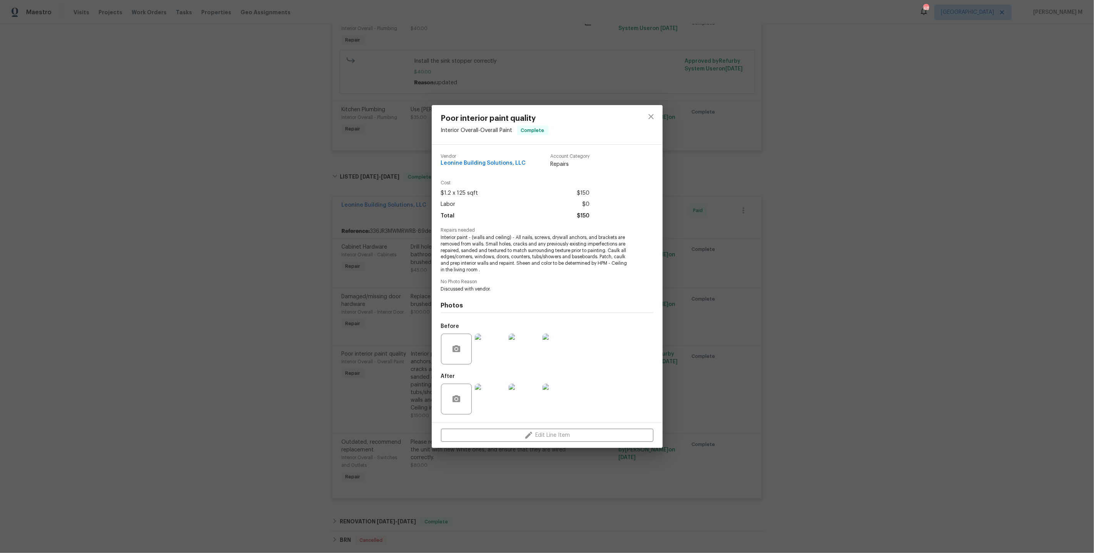
click at [774, 369] on div "Poor interior paint quality Interior Overall - Overall Paint Complete Vendor Le…" at bounding box center [547, 276] width 1094 height 553
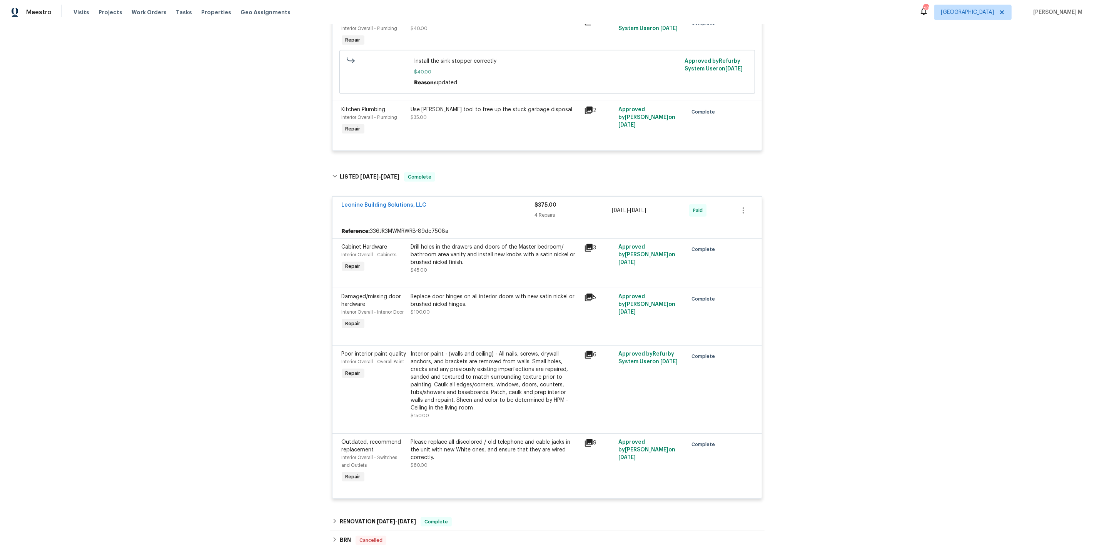
scroll to position [459, 0]
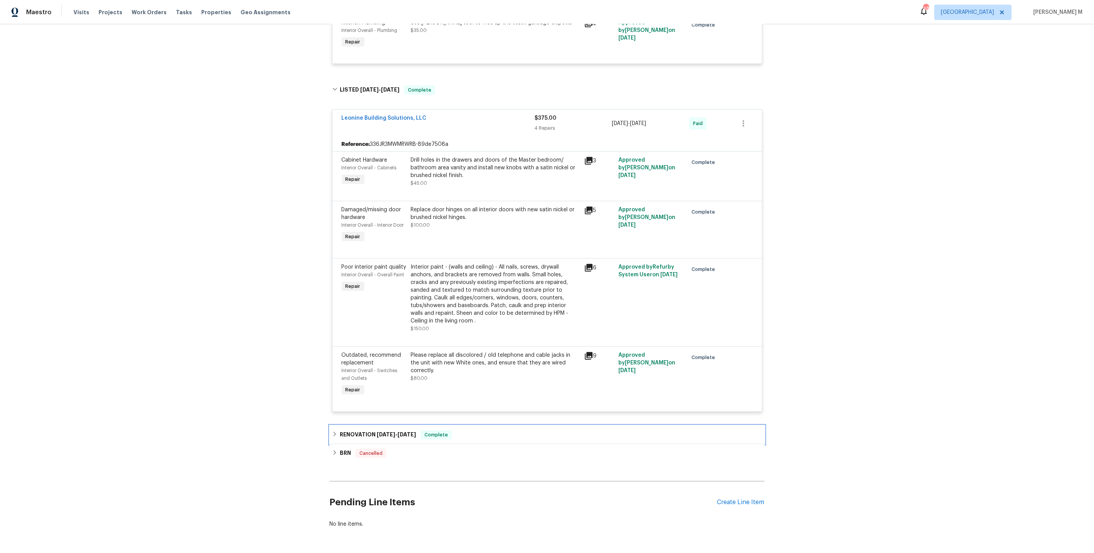
click at [361, 430] on h6 "RENOVATION 5/1/23 - 5/6/23" at bounding box center [378, 434] width 76 height 9
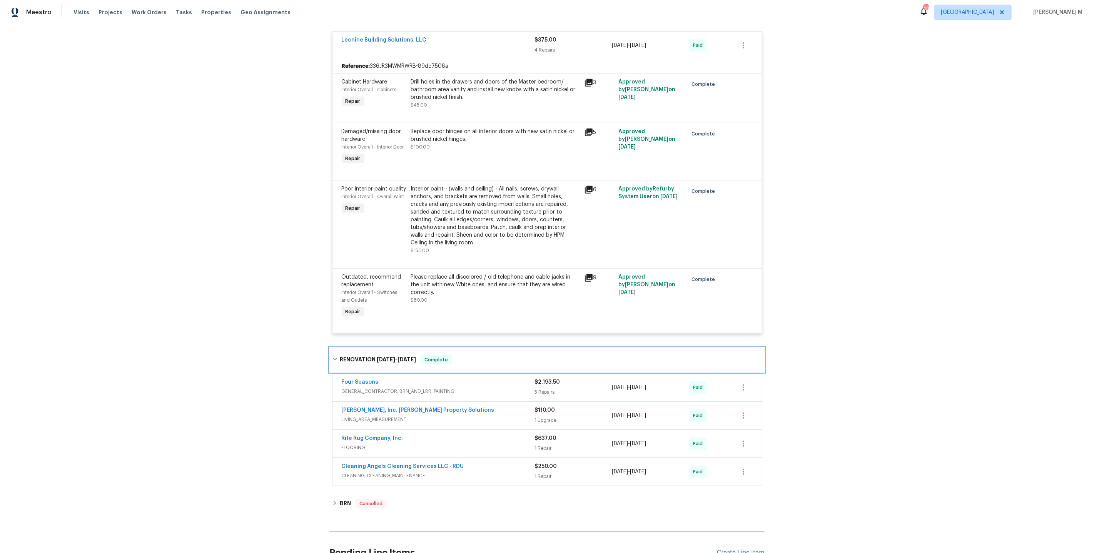
scroll to position [583, 0]
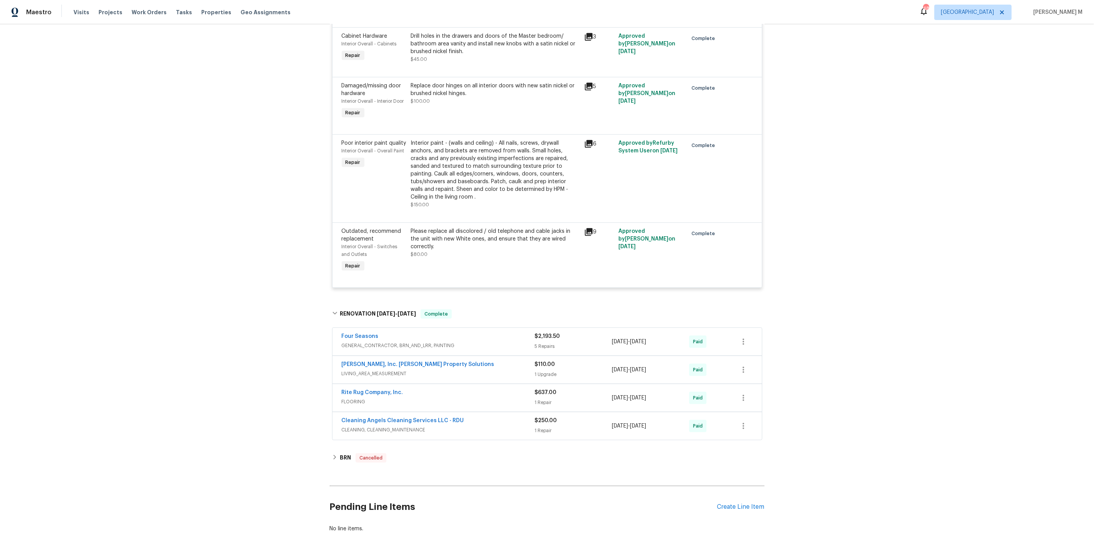
click at [368, 342] on span "GENERAL_CONTRACTOR, BRN_AND_LRR, PAINTING" at bounding box center [438, 346] width 193 height 8
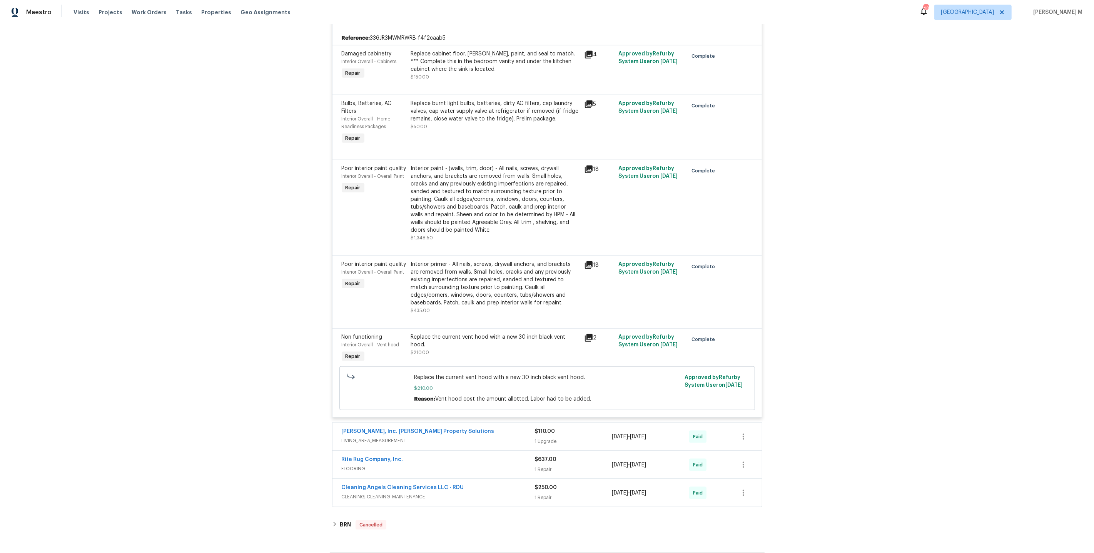
scroll to position [914, 0]
click at [390, 436] on span "LIVING_AREA_MEASUREMENT" at bounding box center [438, 440] width 193 height 8
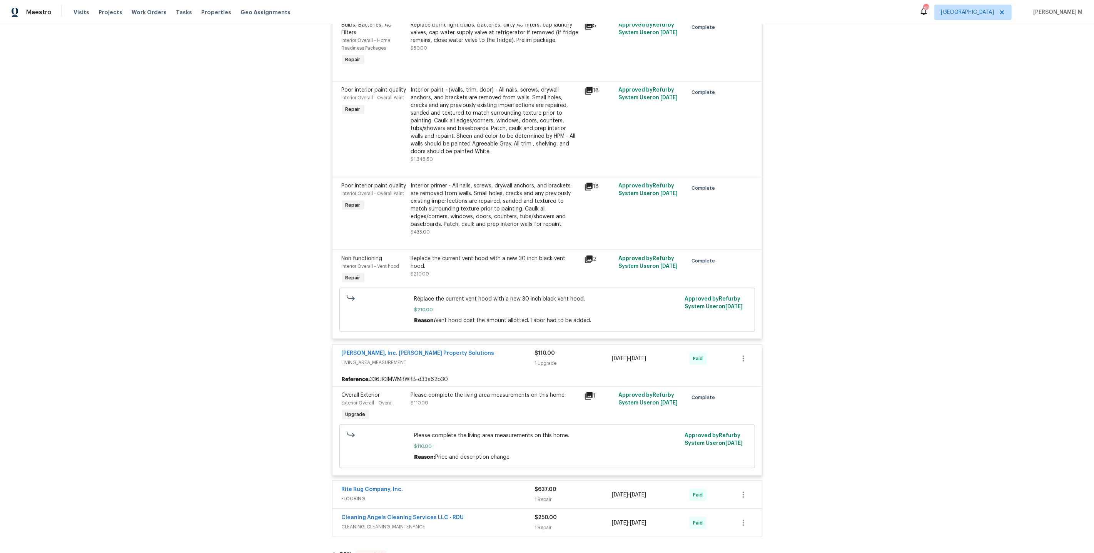
scroll to position [1073, 0]
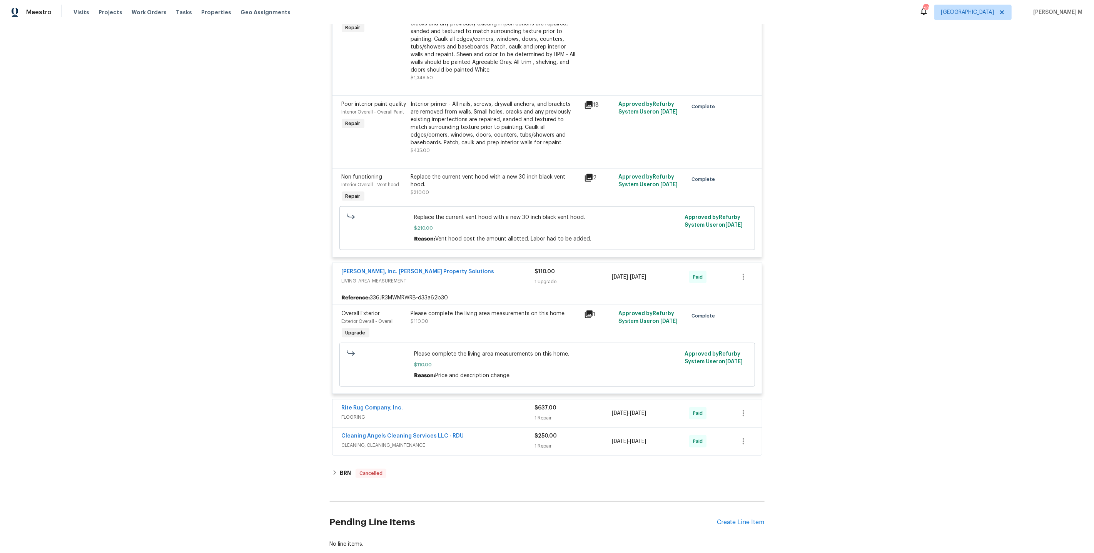
click at [362, 413] on span "FLOORING" at bounding box center [438, 417] width 193 height 8
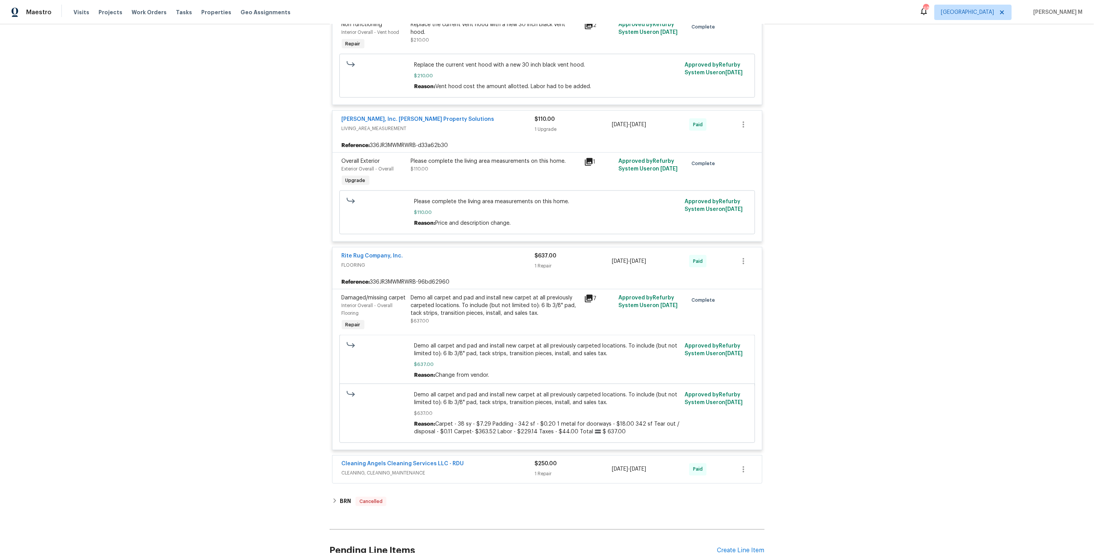
scroll to position [1227, 0]
click at [354, 468] on span "CLEANING, CLEANING_MAINTENANCE" at bounding box center [438, 472] width 193 height 8
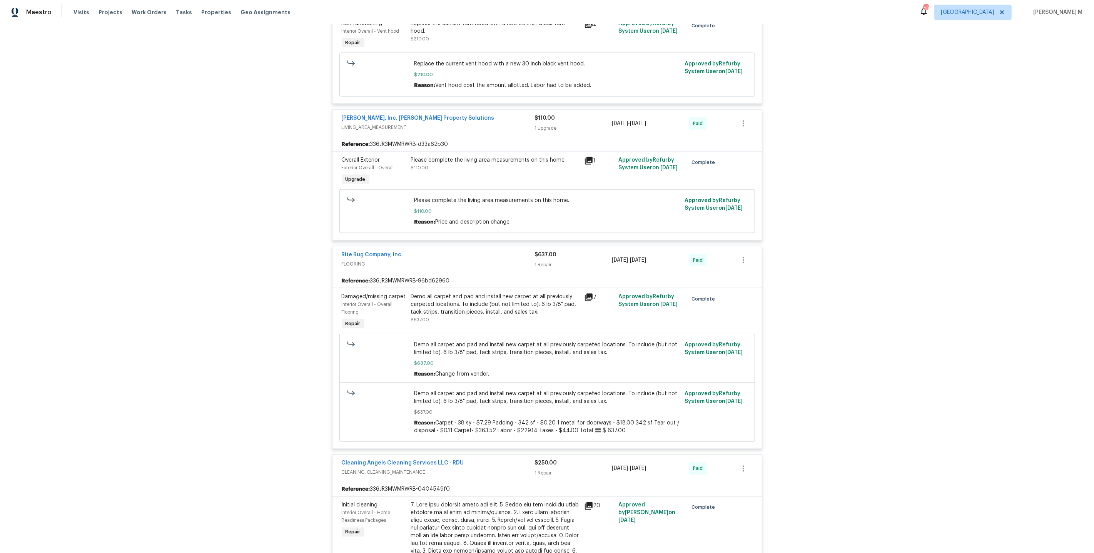
scroll to position [1427, 0]
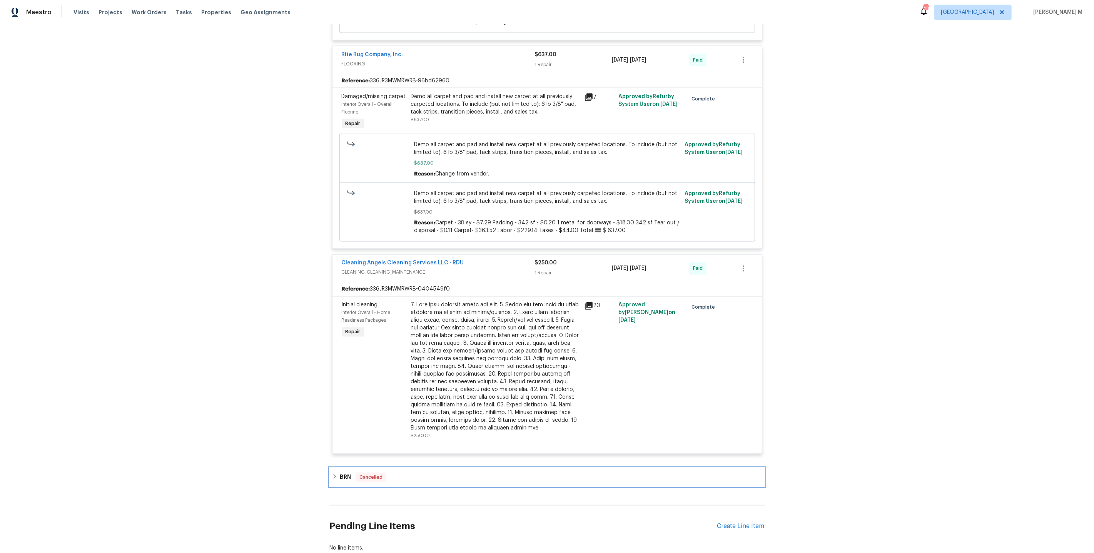
click at [358, 468] on div "BRN Cancelled" at bounding box center [547, 477] width 435 height 18
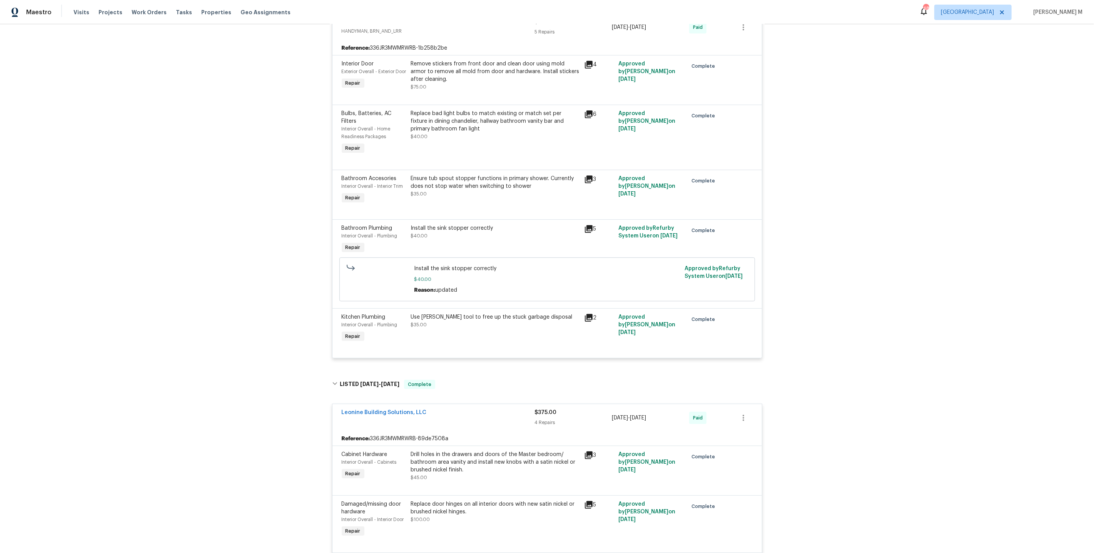
scroll to position [0, 0]
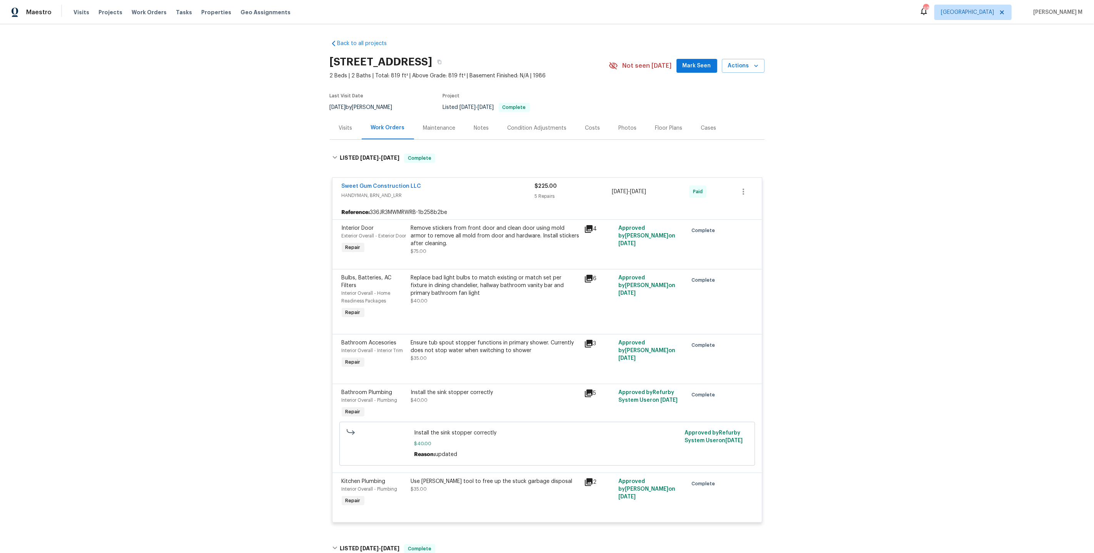
click at [280, 184] on div "Back to all projects 3706 Chimney Ridge Pl Apt 8, Durham, NC 27713 2 Beds | 2 B…" at bounding box center [547, 288] width 1094 height 529
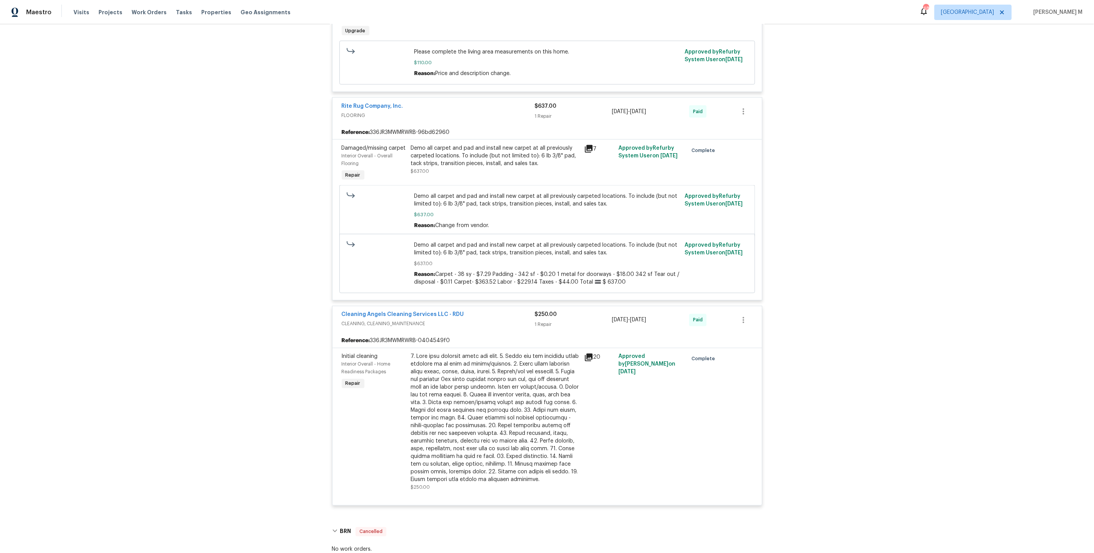
scroll to position [1444, 0]
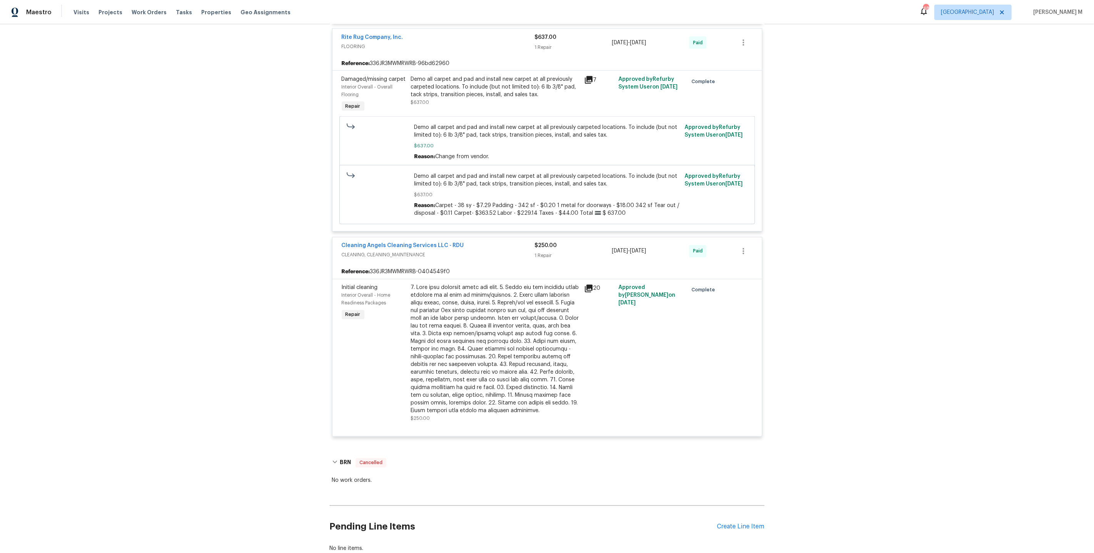
click at [512, 284] on div at bounding box center [495, 349] width 169 height 131
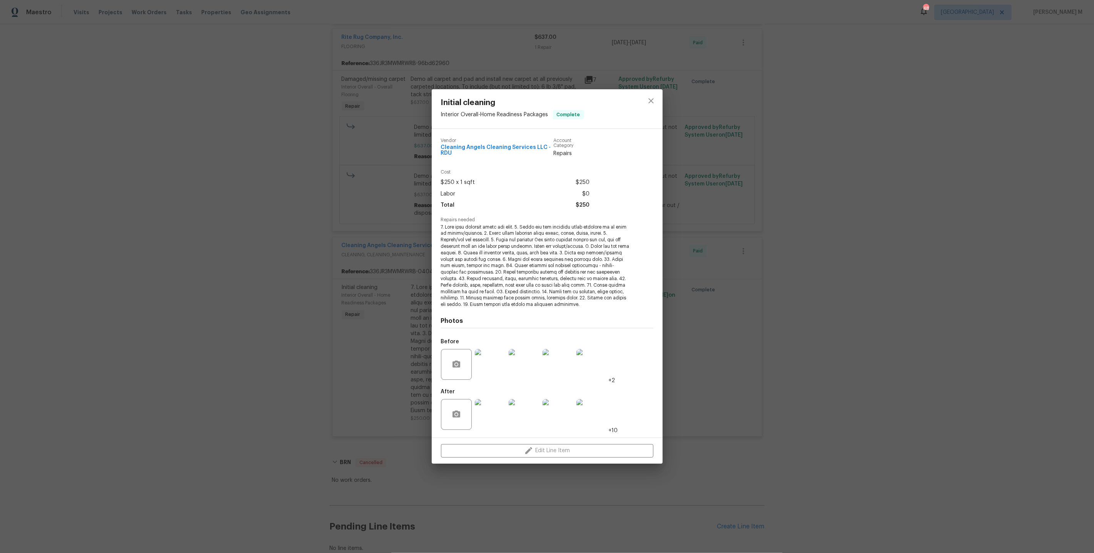
click at [748, 364] on div "Initial cleaning Interior Overall - Home Readiness Packages Complete Vendor Cle…" at bounding box center [547, 276] width 1094 height 553
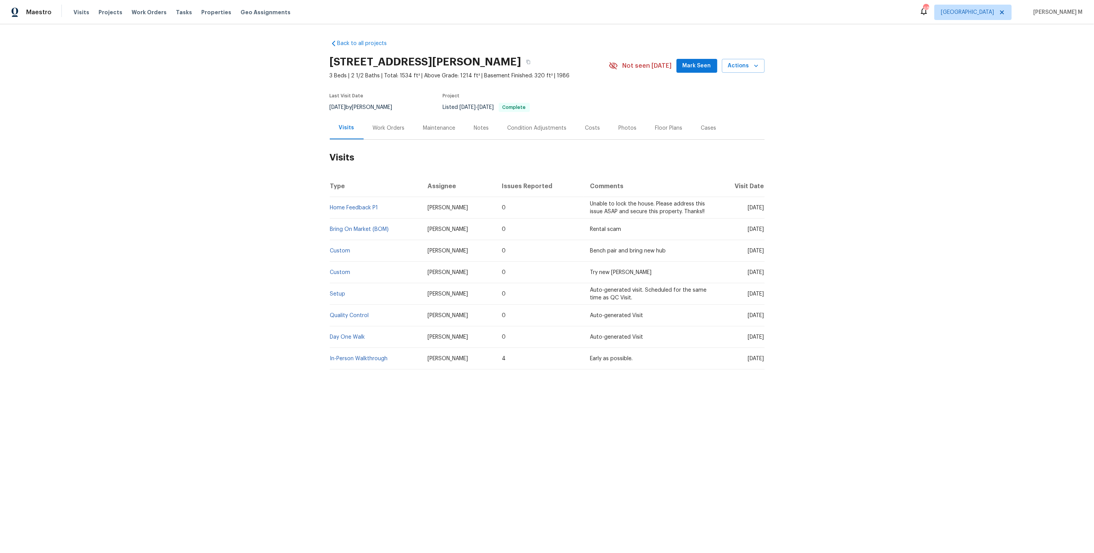
click at [378, 117] on div "Work Orders" at bounding box center [389, 128] width 50 height 23
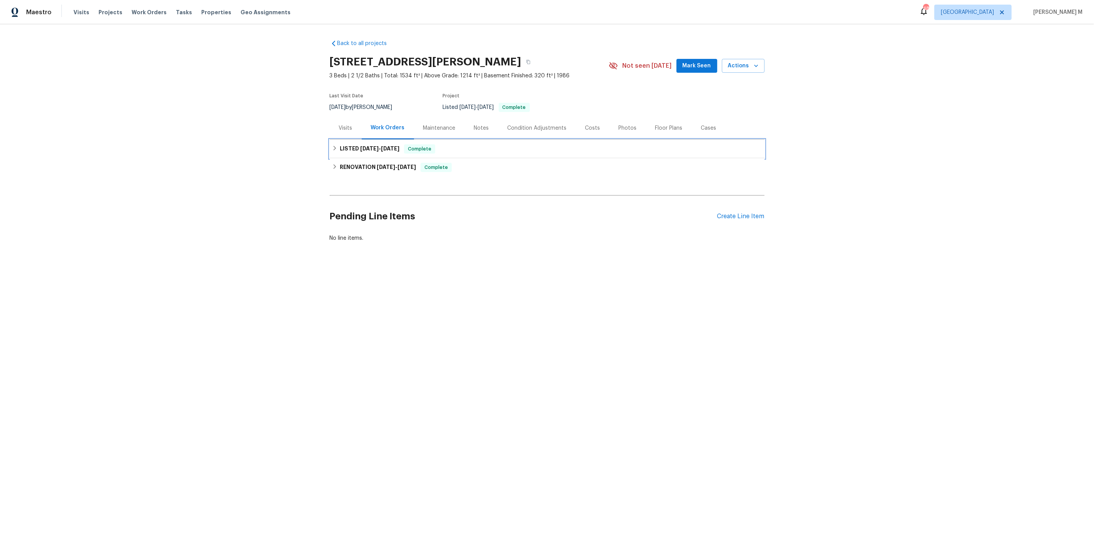
click at [349, 153] on div "LISTED [DATE] - [DATE] Complete" at bounding box center [547, 149] width 435 height 18
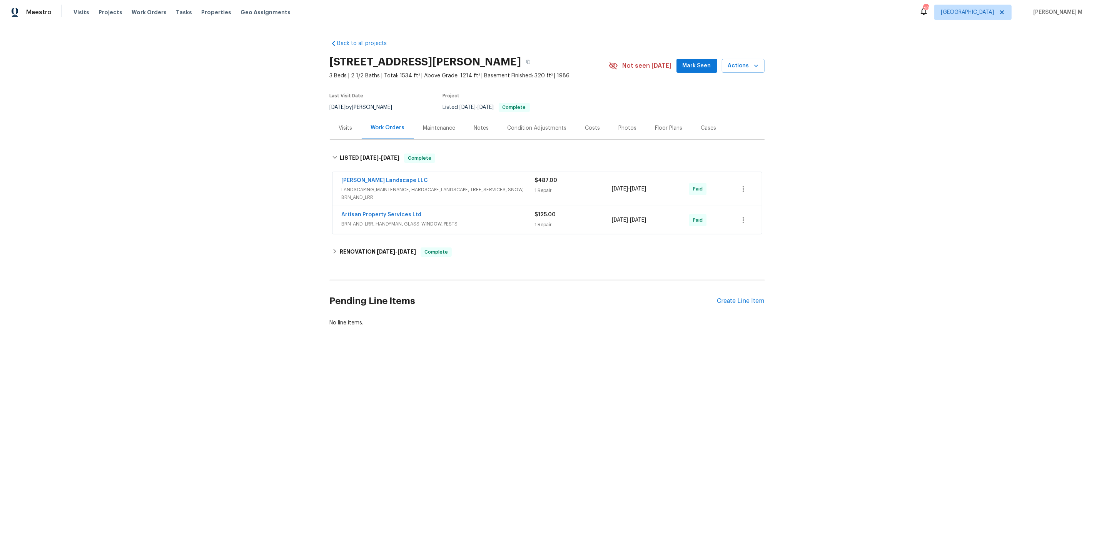
click at [364, 188] on span "LANDSCAPING_MAINTENANCE, HARDSCAPE_LANDSCAPE, TREE_SERVICES, SNOW, BRN_AND_LRR" at bounding box center [438, 193] width 193 height 15
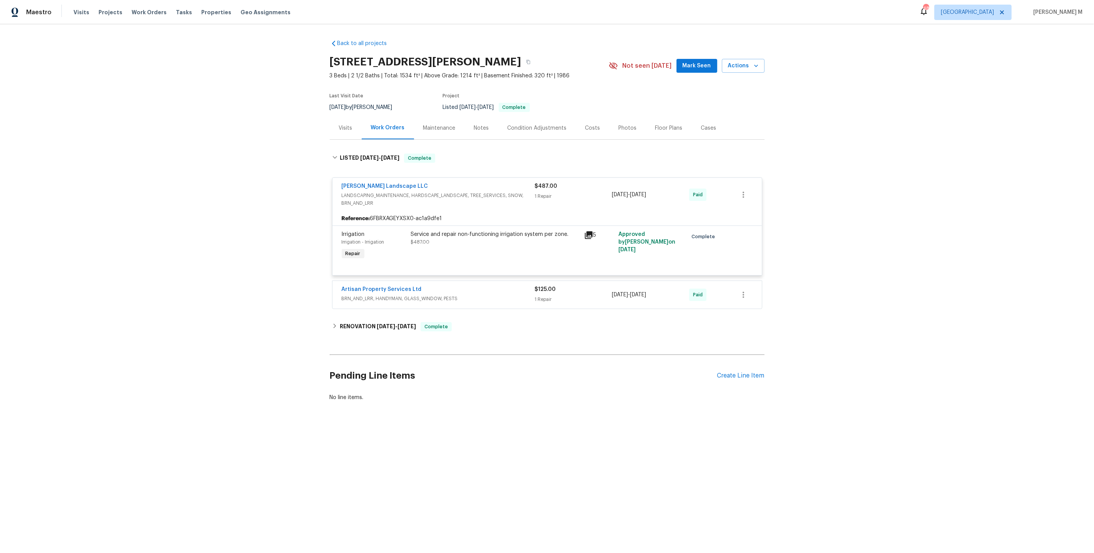
click at [386, 300] on div "Artisan Property Services Ltd BRN_AND_LRR, HANDYMAN, GLASS_WINDOW, PESTS $125.0…" at bounding box center [547, 295] width 429 height 28
click at [397, 298] on div "Artisan Property Services Ltd BRN_AND_LRR, HANDYMAN, GLASS_WINDOW, PESTS $125.0…" at bounding box center [547, 295] width 429 height 28
click at [403, 296] on span "BRN_AND_LRR, HANDYMAN, GLASS_WINDOW, PESTS" at bounding box center [438, 299] width 193 height 8
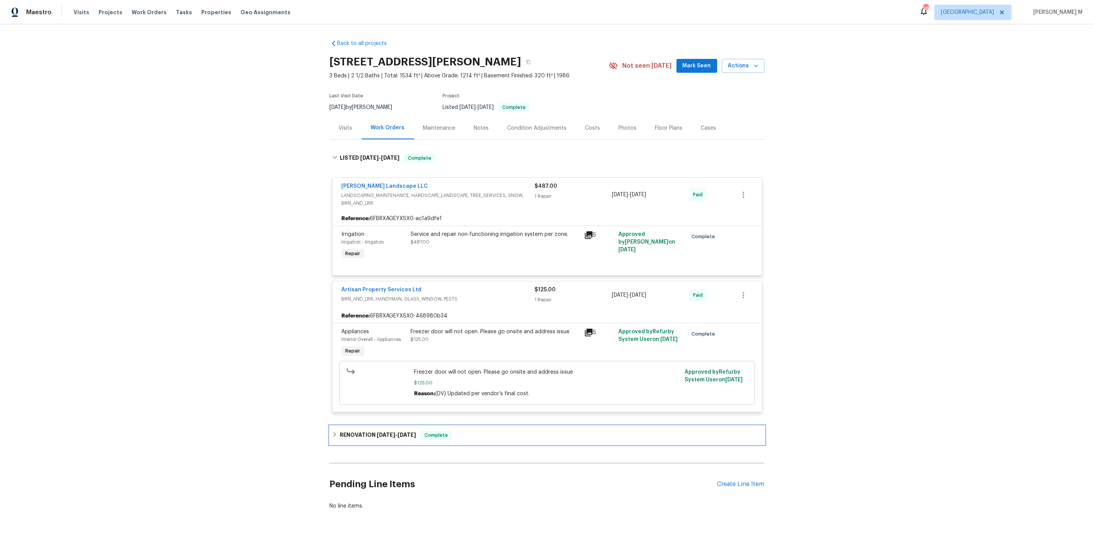
click at [395, 426] on div "RENOVATION 4/28/25 - 5/7/25 Complete" at bounding box center [547, 435] width 435 height 18
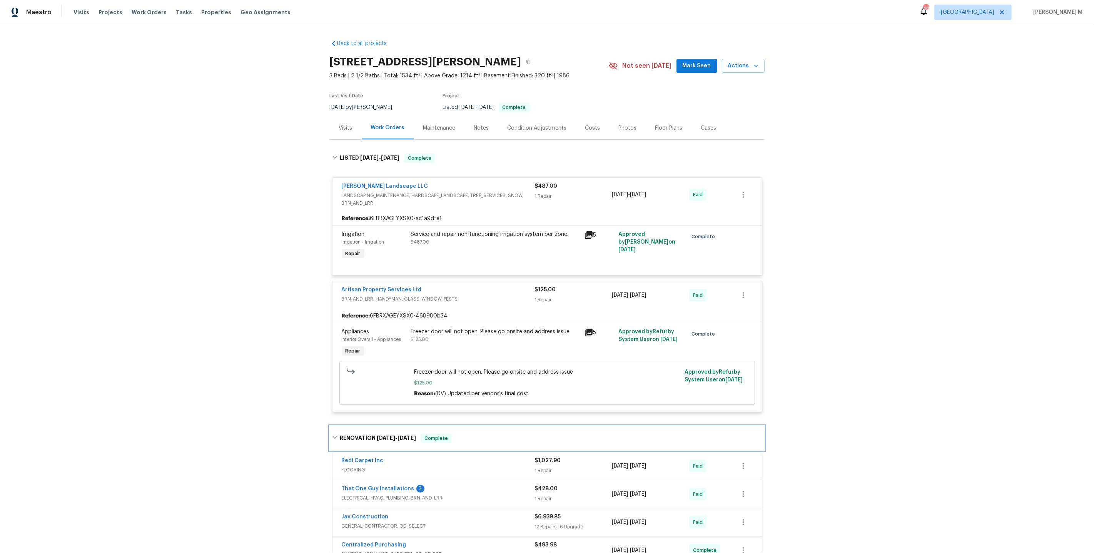
scroll to position [140, 0]
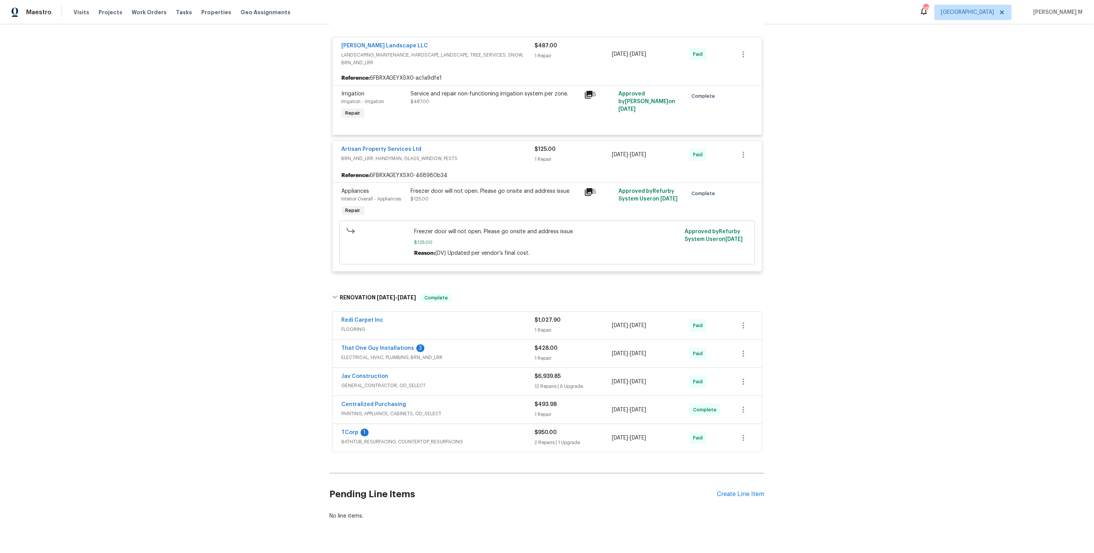
click at [360, 382] on span "GENERAL_CONTRACTOR, OD_SELECT" at bounding box center [438, 386] width 193 height 8
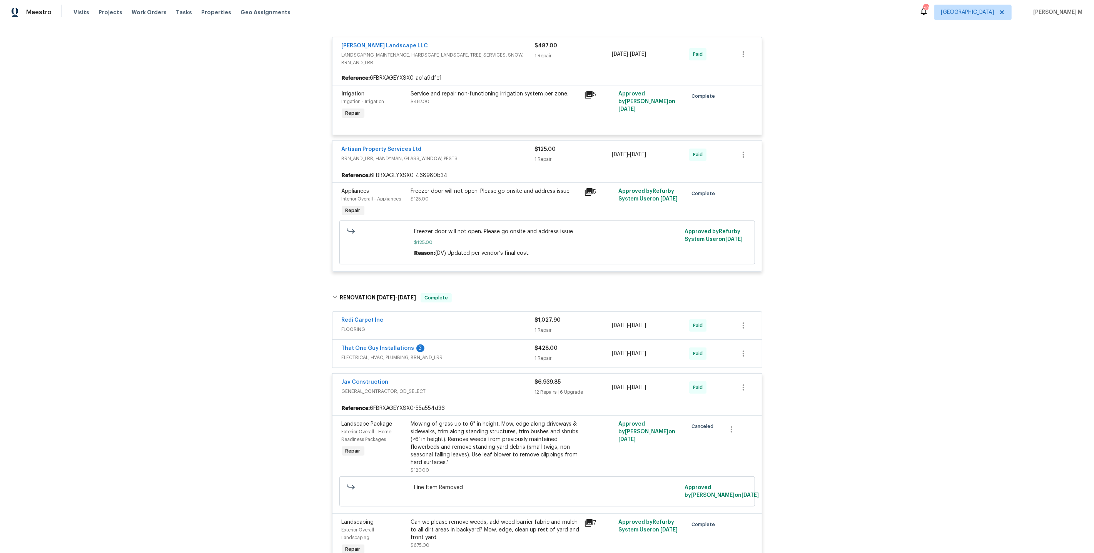
click at [385, 352] on div "That One Guy Installations 3 ELECTRICAL, HVAC, PLUMBING, BRN_AND_LRR $428.00 1 …" at bounding box center [547, 354] width 429 height 28
click at [406, 354] on span "ELECTRICAL, HVAC, PLUMBING, BRN_AND_LRR" at bounding box center [438, 358] width 193 height 8
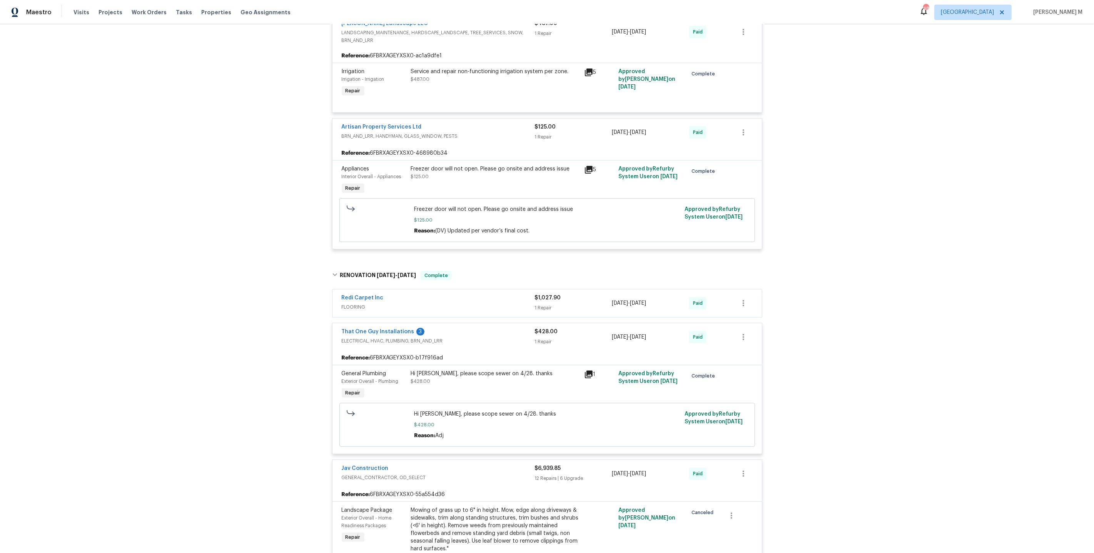
scroll to position [167, 0]
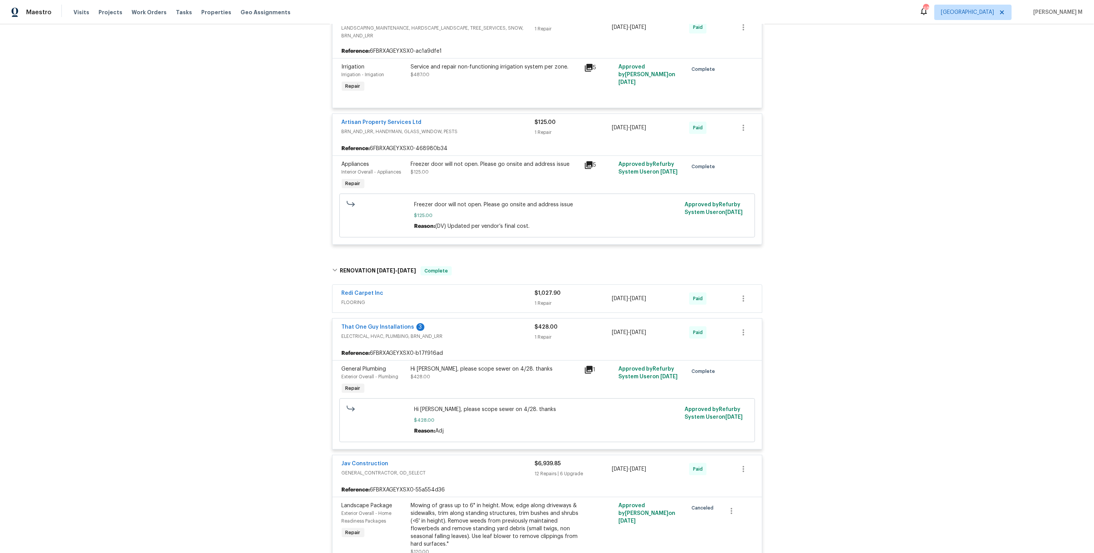
click at [365, 297] on div "Redi Carpet Inc FLOORING $1,027.90 1 Repair 4/28/2025 - 5/5/2025 Paid" at bounding box center [547, 299] width 429 height 28
click at [363, 299] on span "FLOORING" at bounding box center [438, 303] width 193 height 8
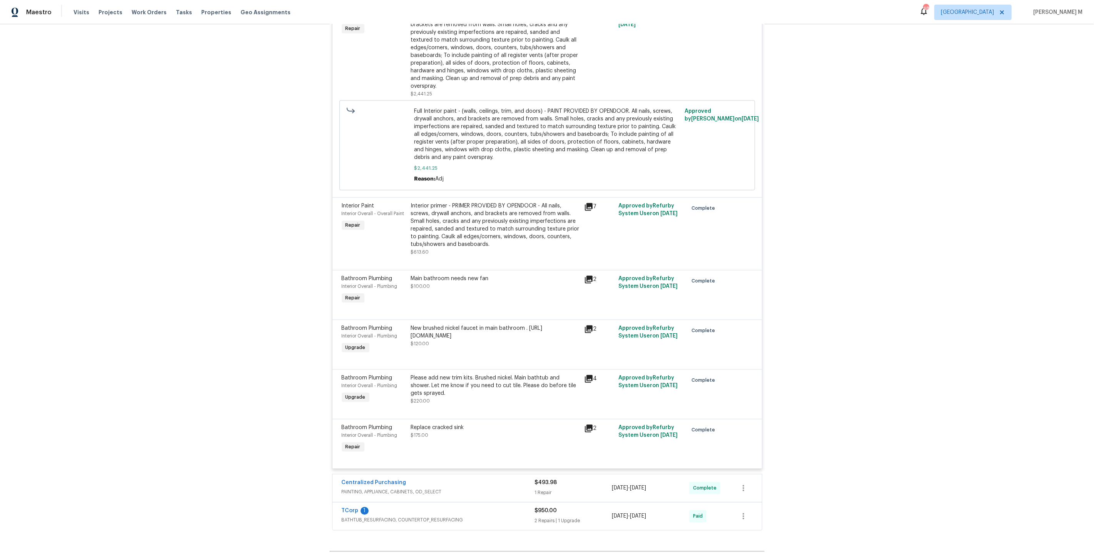
scroll to position [1891, 0]
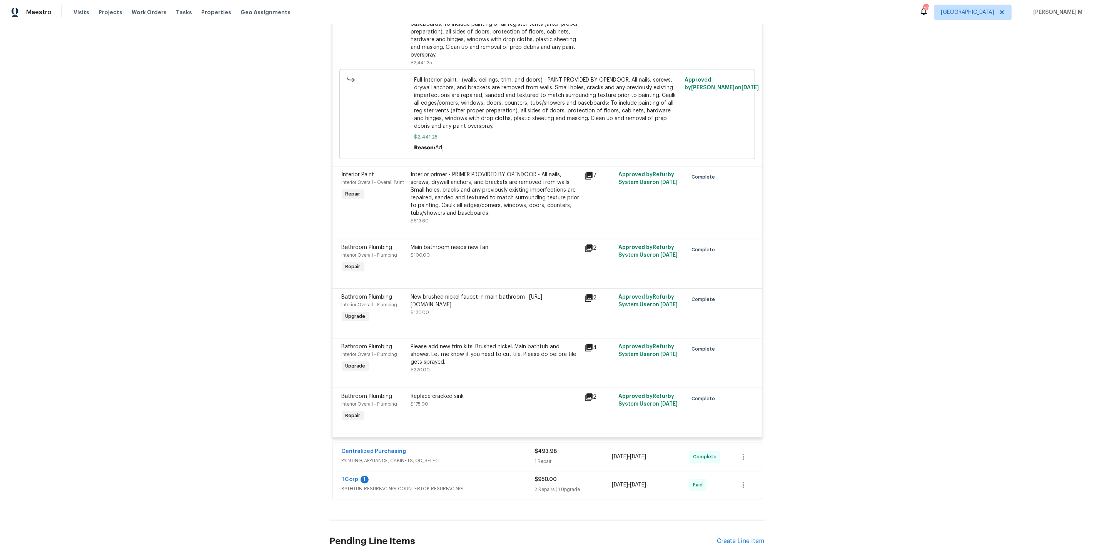
click at [384, 485] on span "BATHTUB_RESURFACING, COUNTERTOP_RESURFACING" at bounding box center [438, 489] width 193 height 8
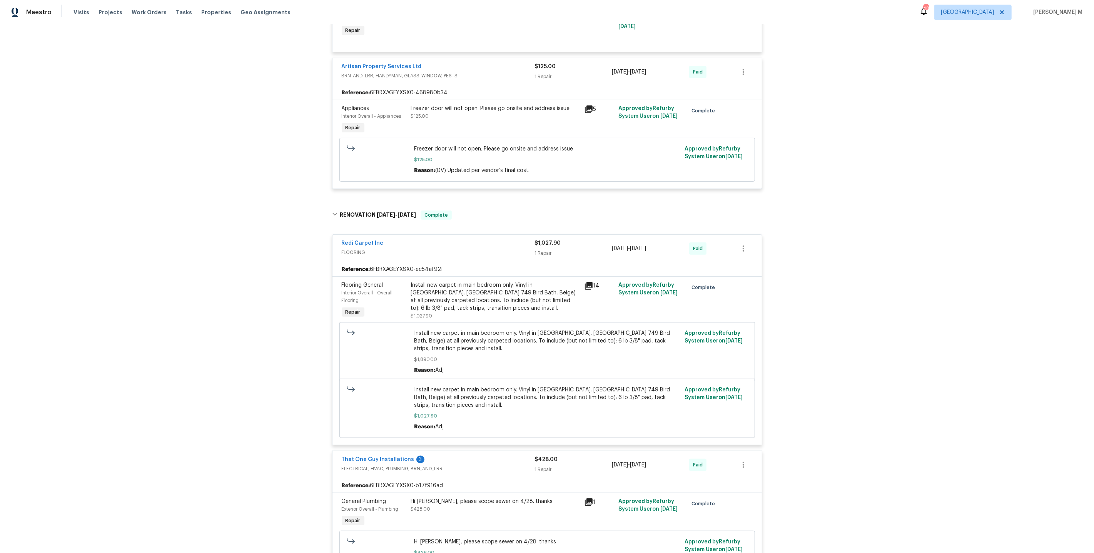
scroll to position [34, 0]
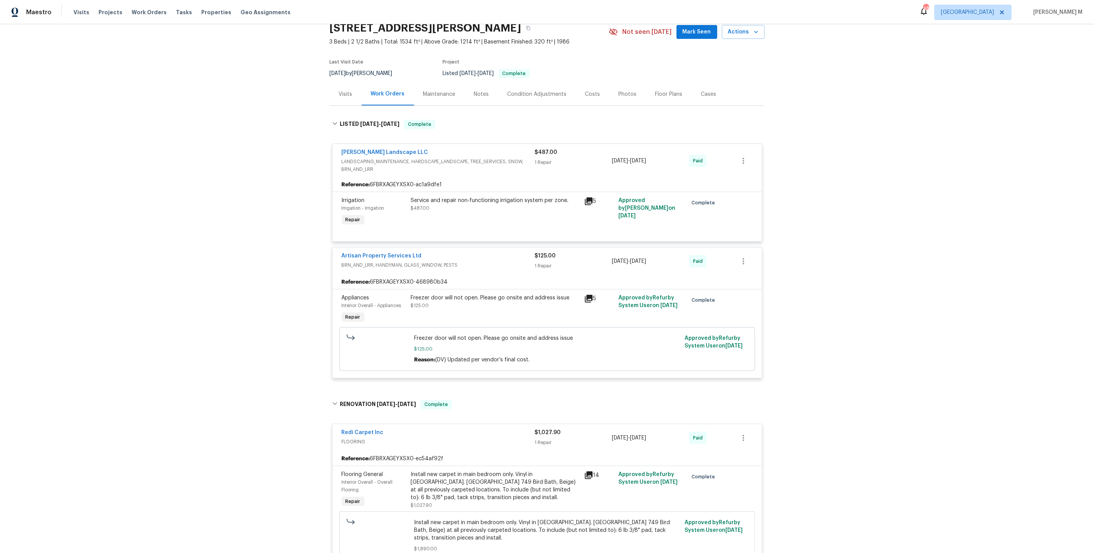
click at [428, 83] on div "Maintenance" at bounding box center [439, 94] width 51 height 23
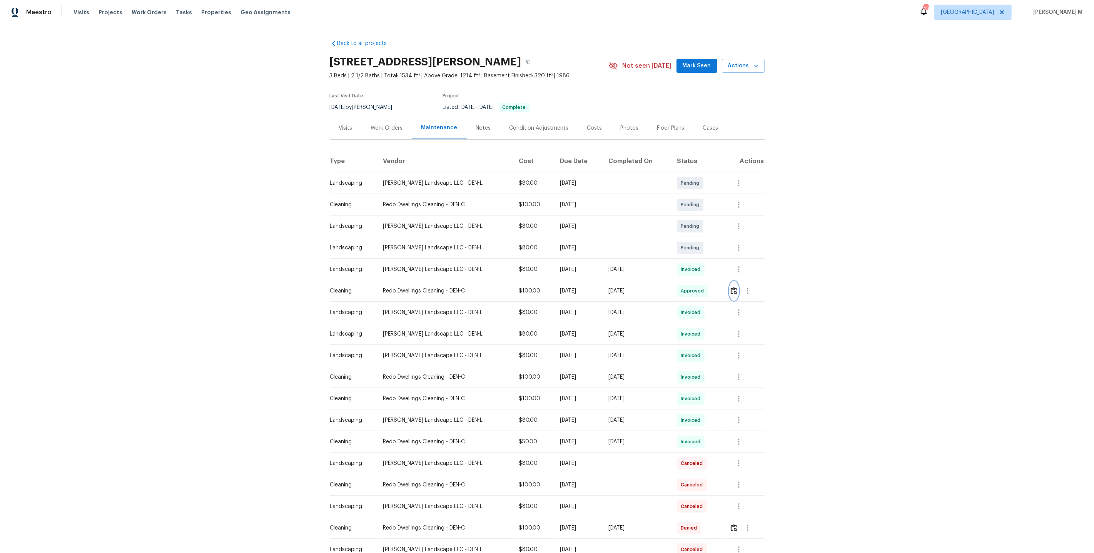
click at [735, 292] on button "button" at bounding box center [734, 291] width 9 height 18
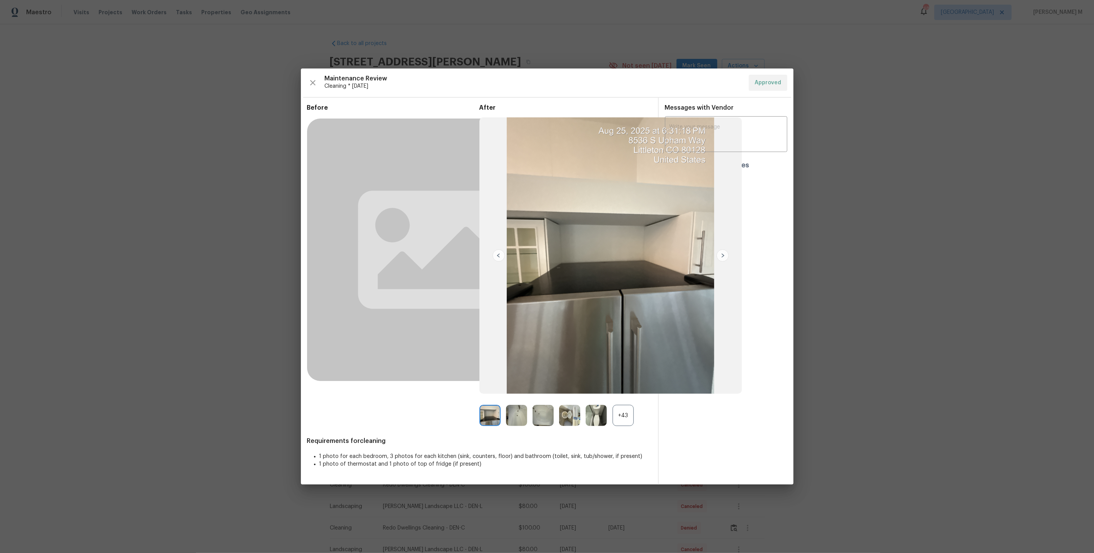
click at [625, 426] on div "Before After +43 Requirements for cleaning 1 photo for each bedroom, 3 photos f…" at bounding box center [479, 294] width 345 height 380
click at [624, 411] on div "+43" at bounding box center [623, 415] width 21 height 21
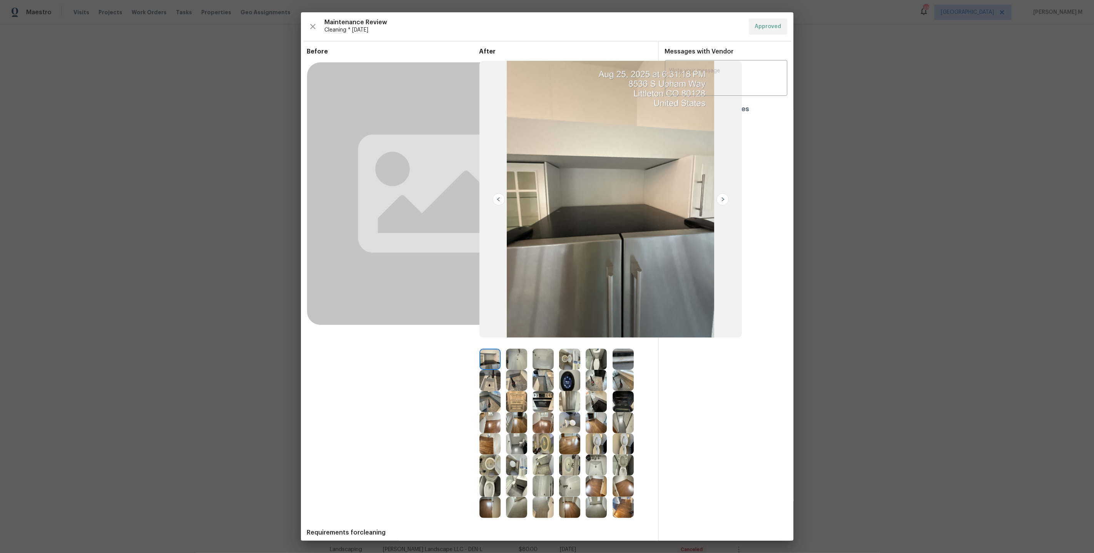
click at [598, 405] on img at bounding box center [596, 401] width 21 height 21
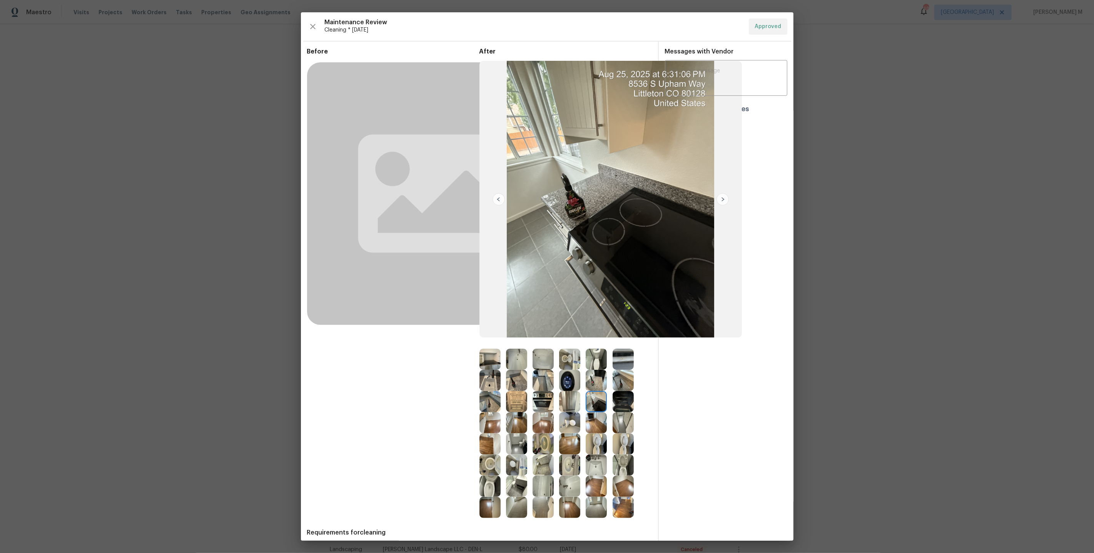
click at [541, 398] on img at bounding box center [543, 401] width 21 height 21
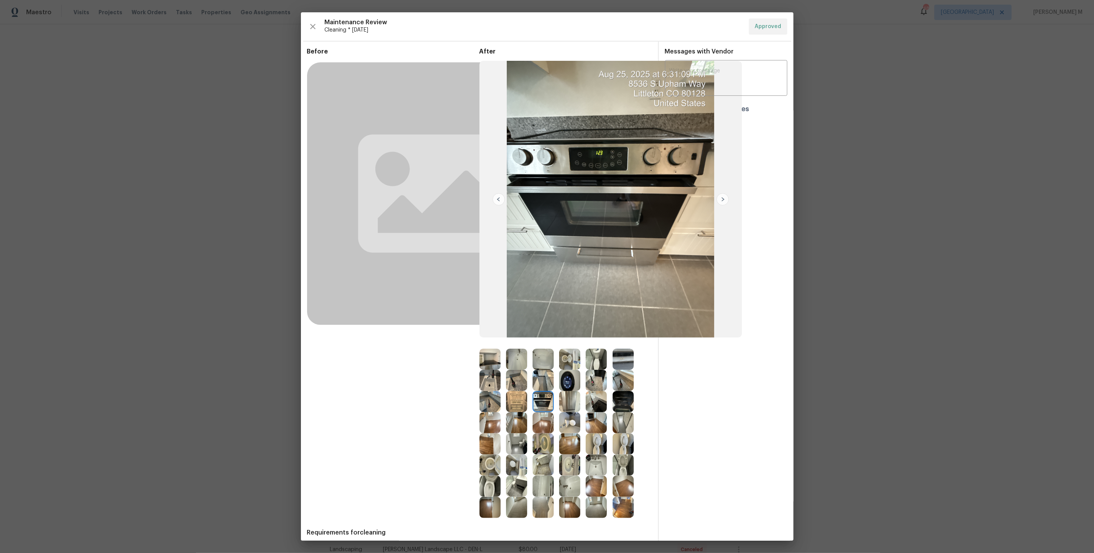
click at [597, 408] on img at bounding box center [596, 401] width 21 height 21
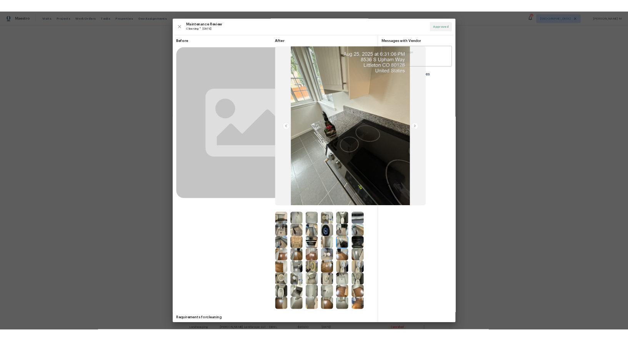
scroll to position [34, 0]
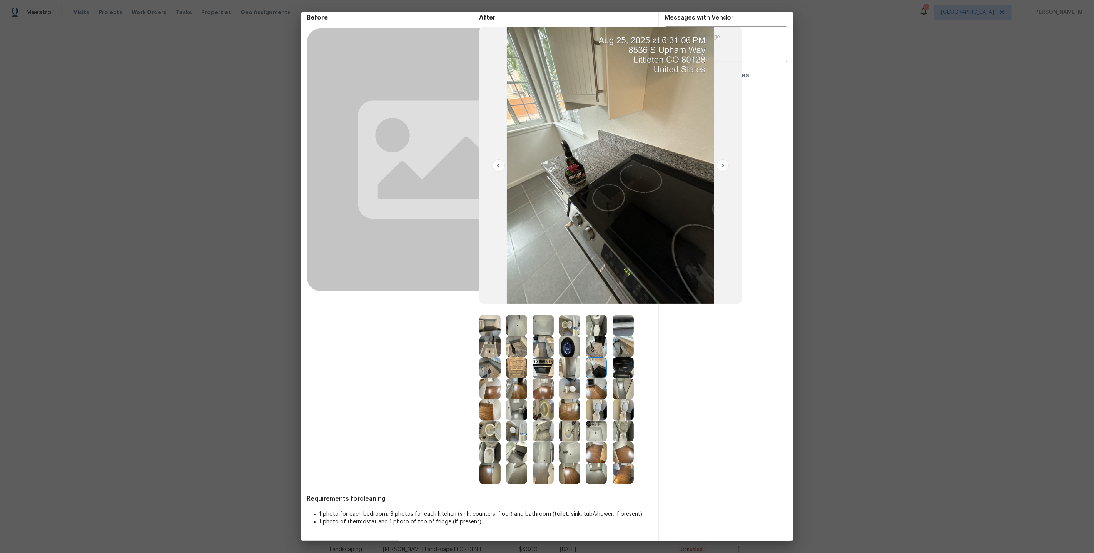
click at [516, 454] on img at bounding box center [516, 452] width 21 height 21
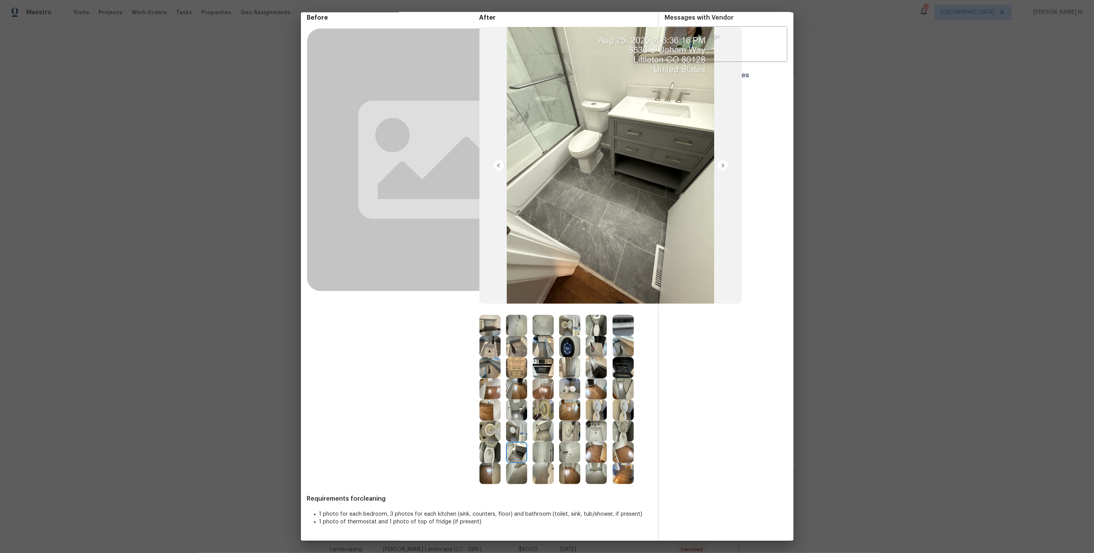
click at [623, 371] on img at bounding box center [623, 367] width 21 height 21
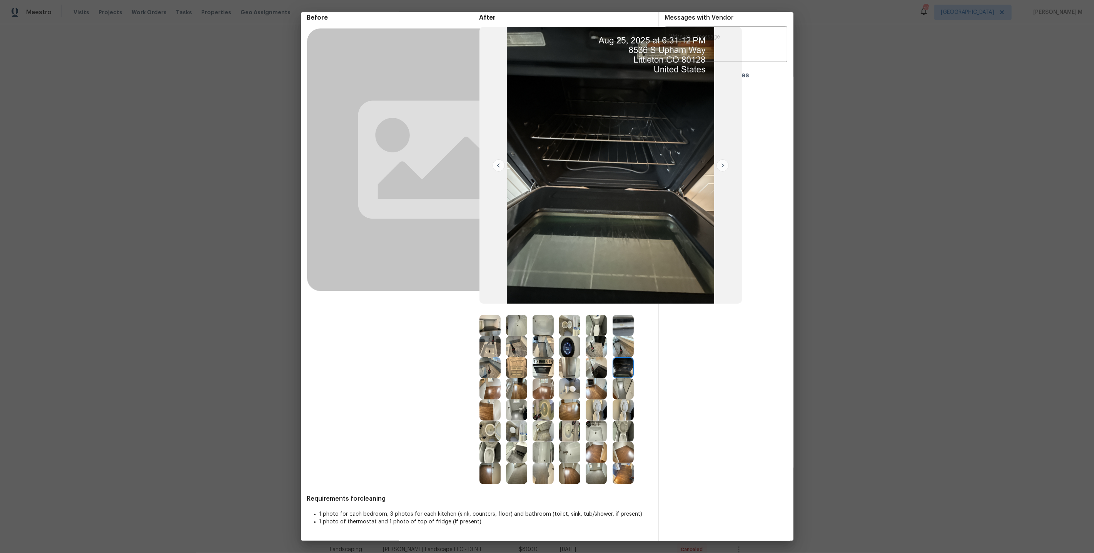
click at [598, 364] on img at bounding box center [596, 367] width 21 height 21
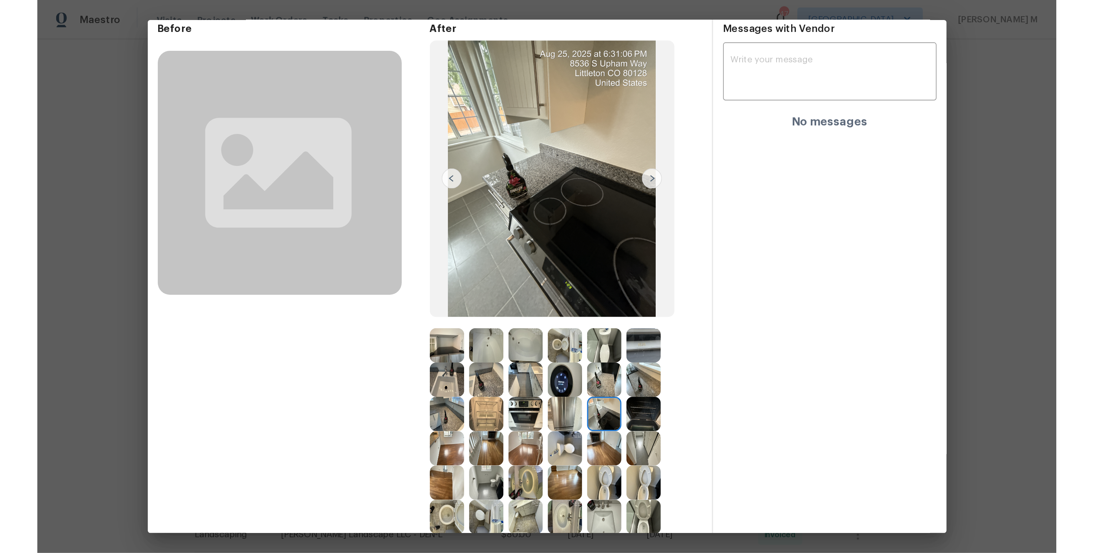
scroll to position [0, 0]
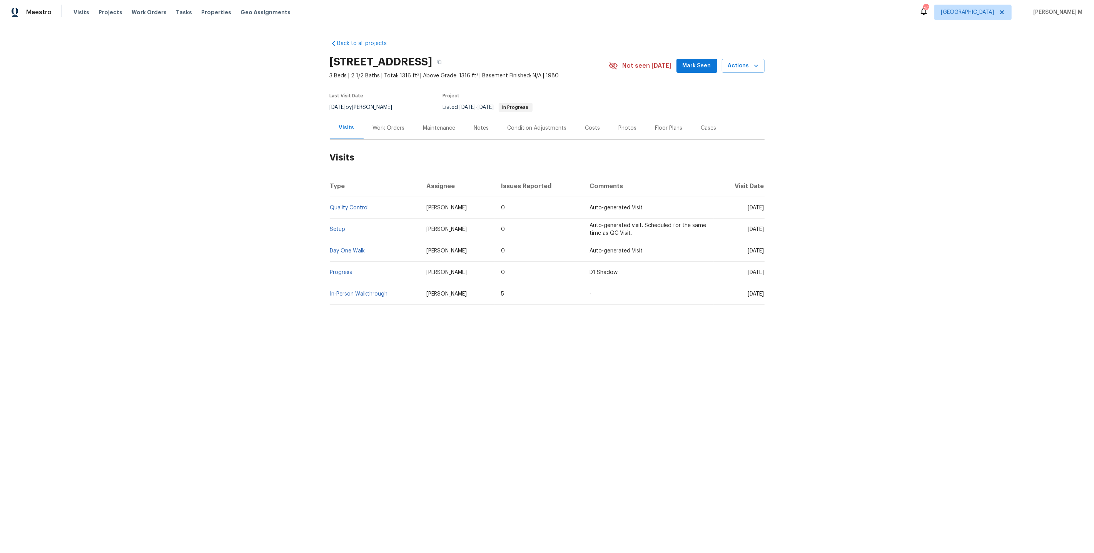
click at [391, 127] on div "Work Orders" at bounding box center [389, 128] width 32 height 8
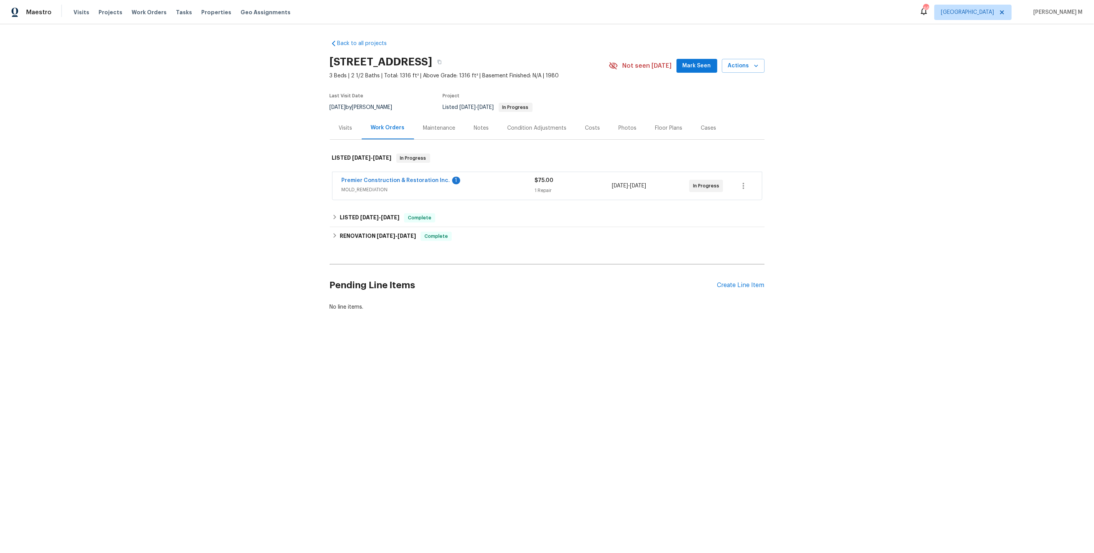
click at [362, 188] on span "MOLD_REMEDIATION" at bounding box center [438, 190] width 193 height 8
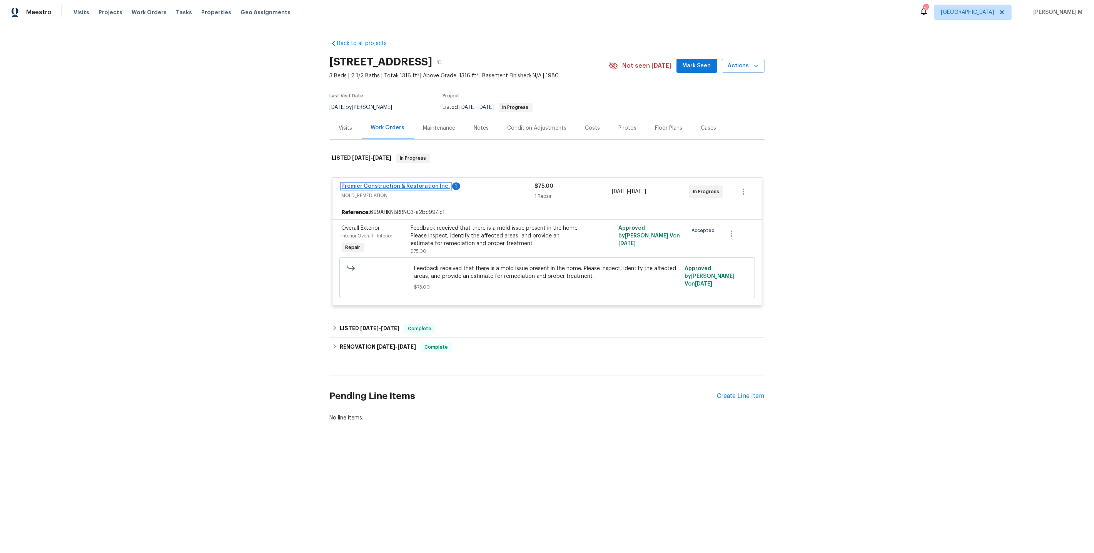
click at [402, 184] on link "Premier Construction & Restoration Inc." at bounding box center [396, 186] width 109 height 5
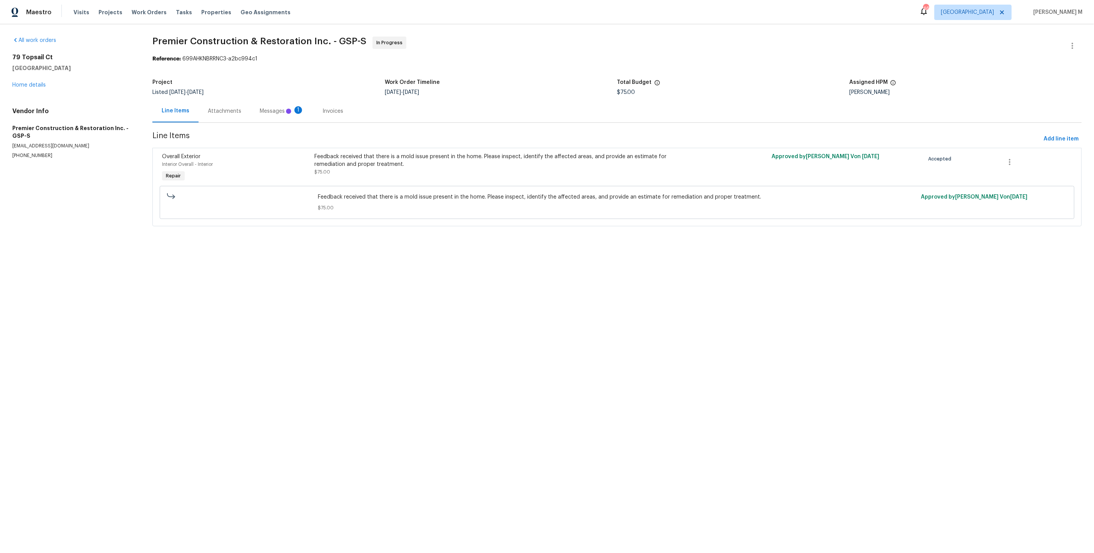
click at [251, 113] on div "Messages 1" at bounding box center [282, 111] width 63 height 23
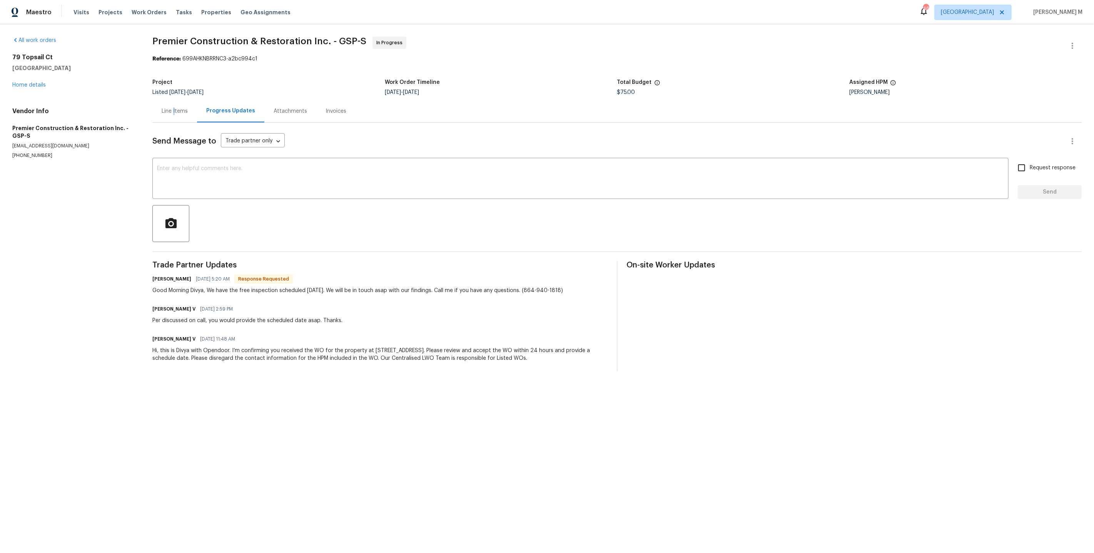
click at [171, 111] on div "Line Items" at bounding box center [175, 111] width 26 height 8
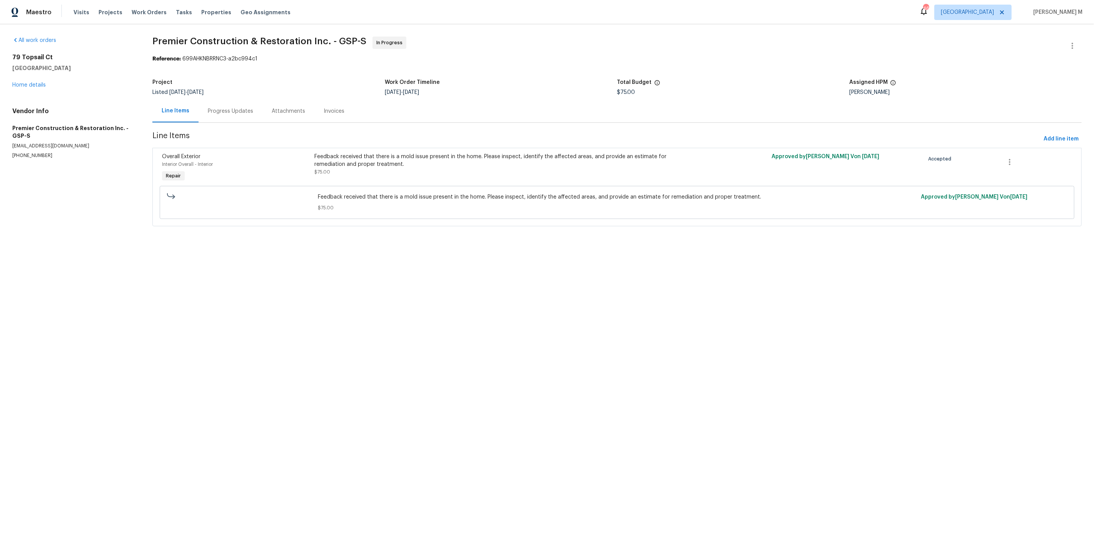
click at [422, 158] on div "Feedback received that there is a mold issue present in the home. Please inspec…" at bounding box center [502, 160] width 376 height 15
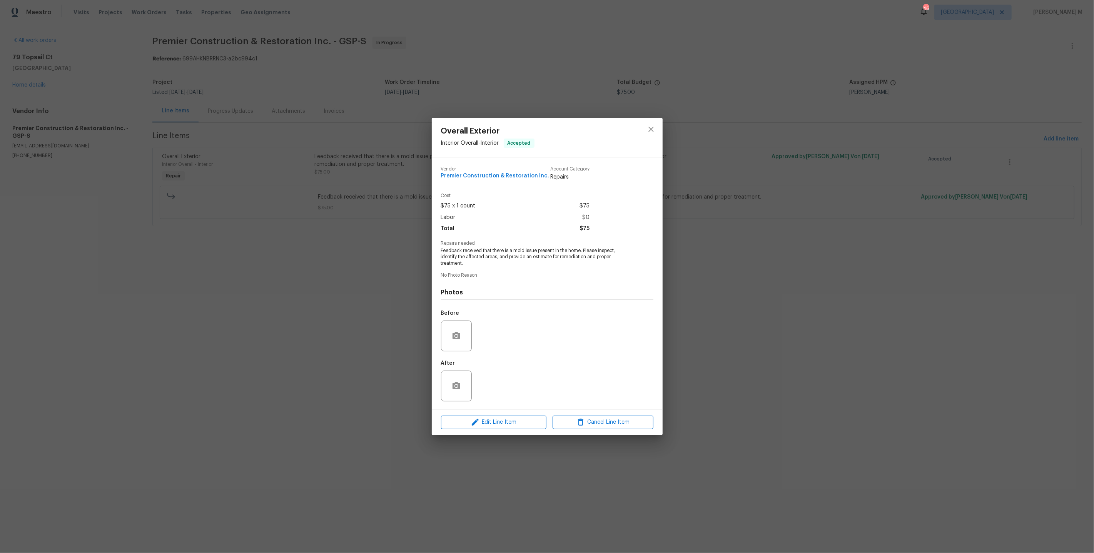
click at [299, 302] on div "Overall Exterior Interior Overall - Interior Accepted Vendor Premier Constructi…" at bounding box center [547, 276] width 1094 height 553
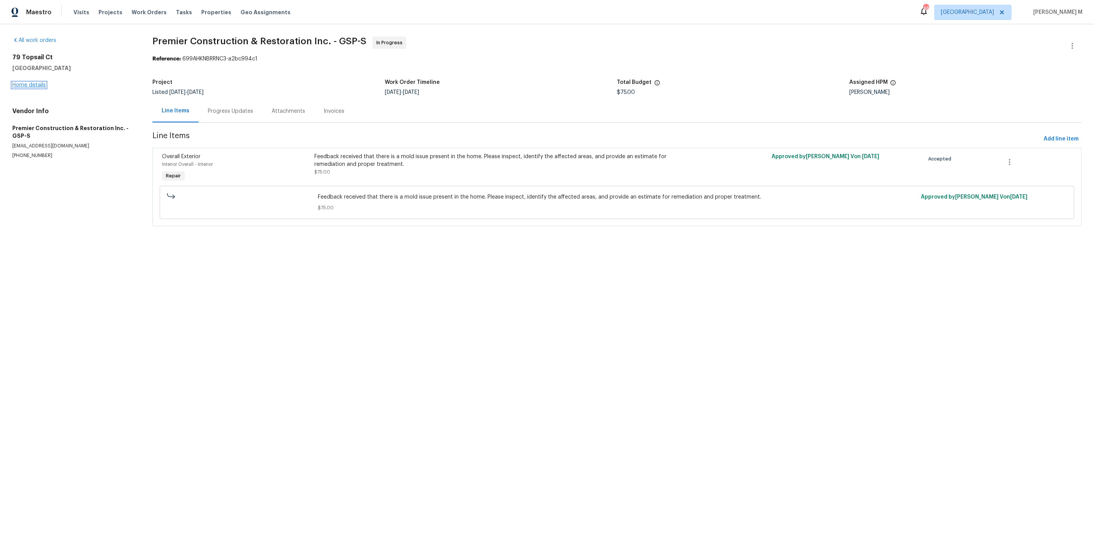
click at [43, 84] on link "Home details" at bounding box center [28, 84] width 33 height 5
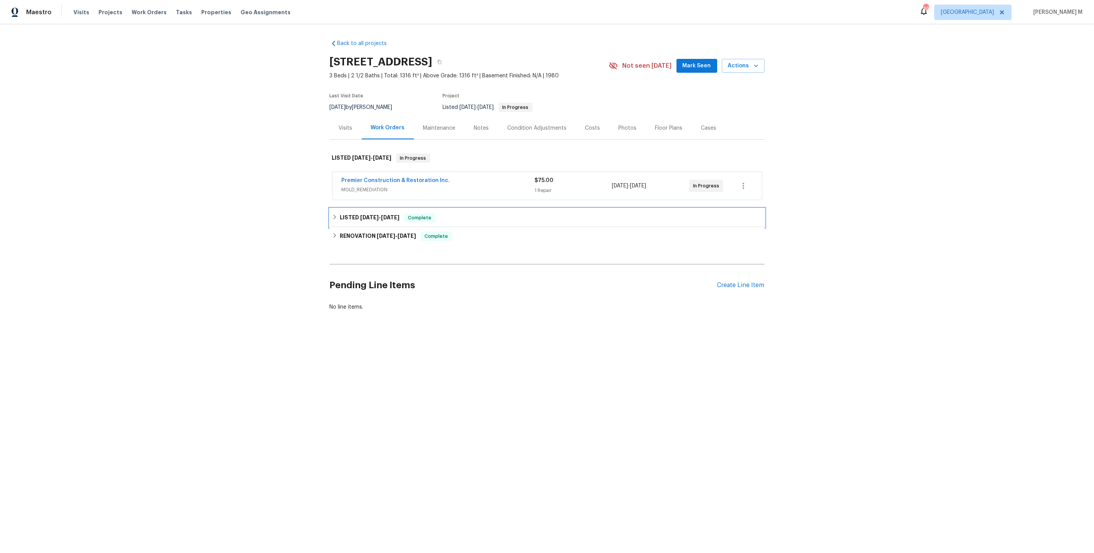
click at [370, 215] on span "8/14/25" at bounding box center [369, 217] width 18 height 5
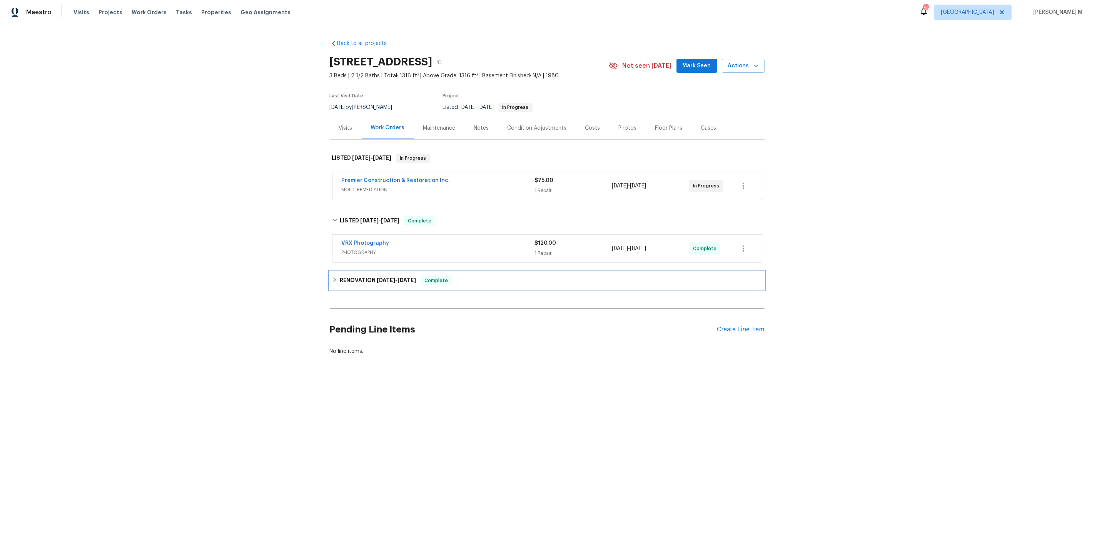
click at [379, 271] on div "RENOVATION 8/7/25 - 8/12/25 Complete" at bounding box center [547, 280] width 435 height 18
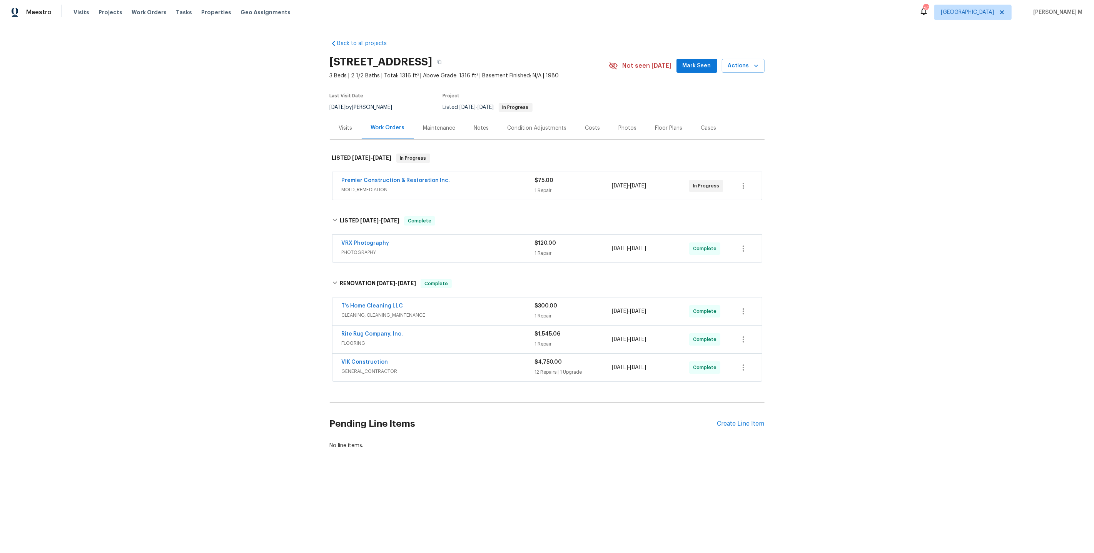
click at [362, 311] on span "CLEANING, CLEANING_MAINTENANCE" at bounding box center [438, 315] width 193 height 8
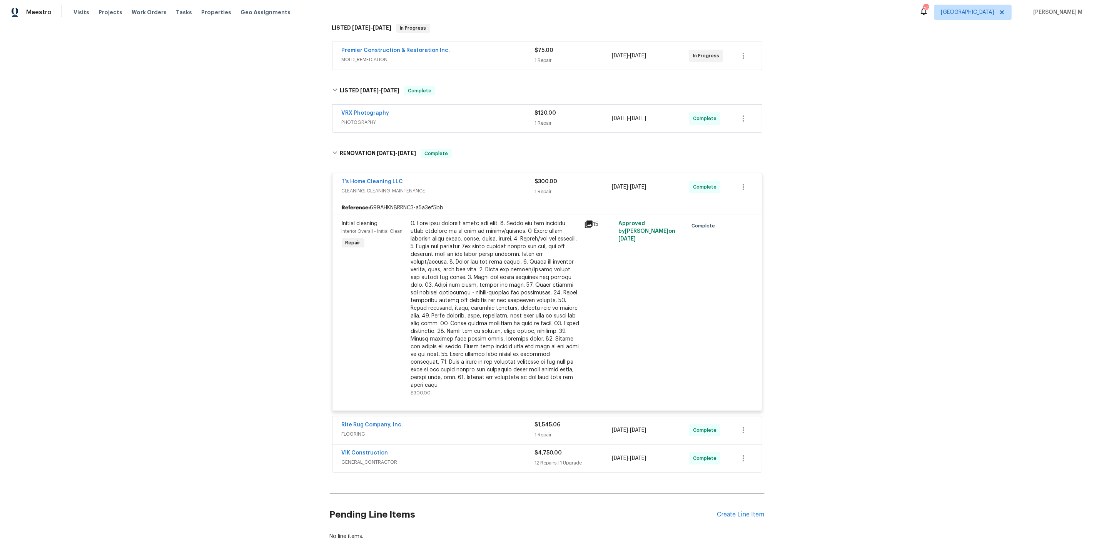
scroll to position [139, 0]
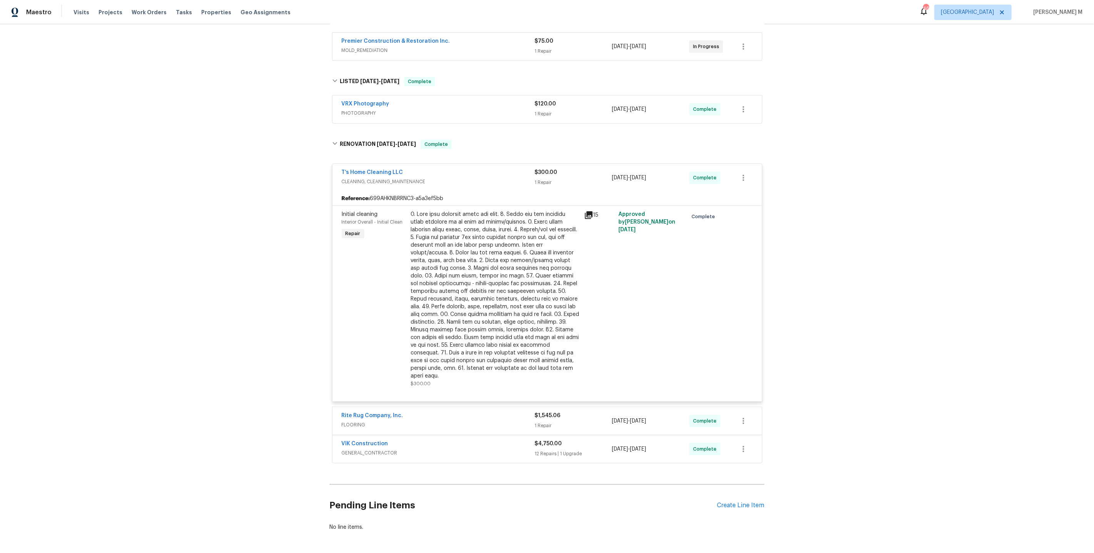
click at [345, 412] on div "Rite Rug Company, Inc. FLOORING" at bounding box center [438, 421] width 193 height 18
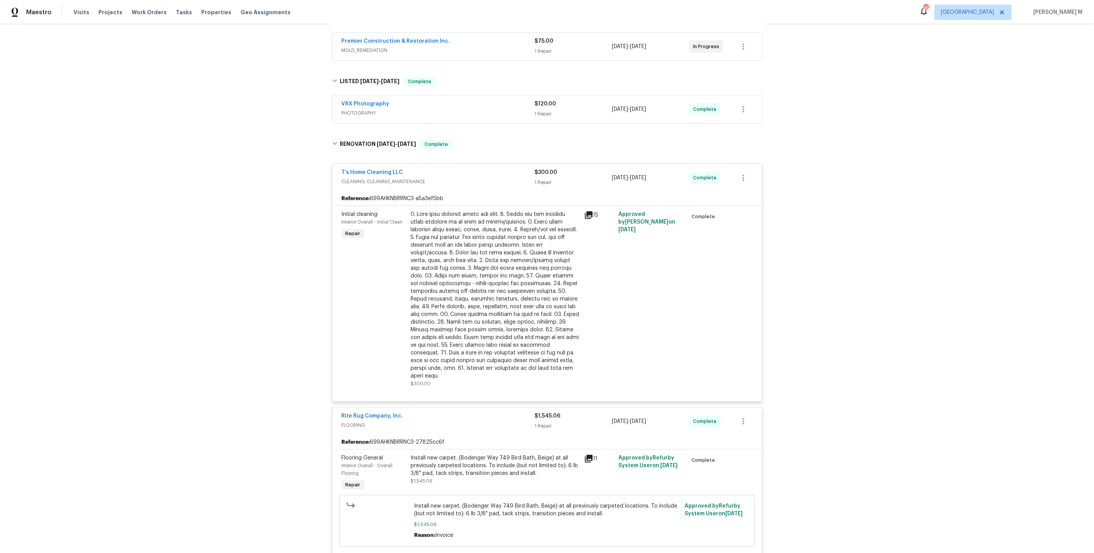
scroll to position [0, 0]
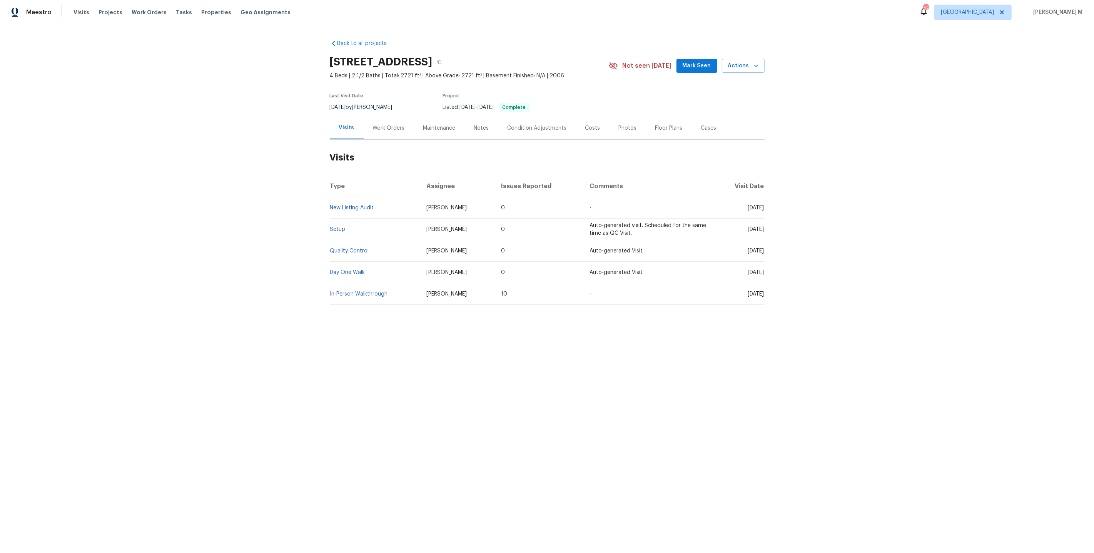
click at [386, 124] on div "Work Orders" at bounding box center [389, 128] width 32 height 8
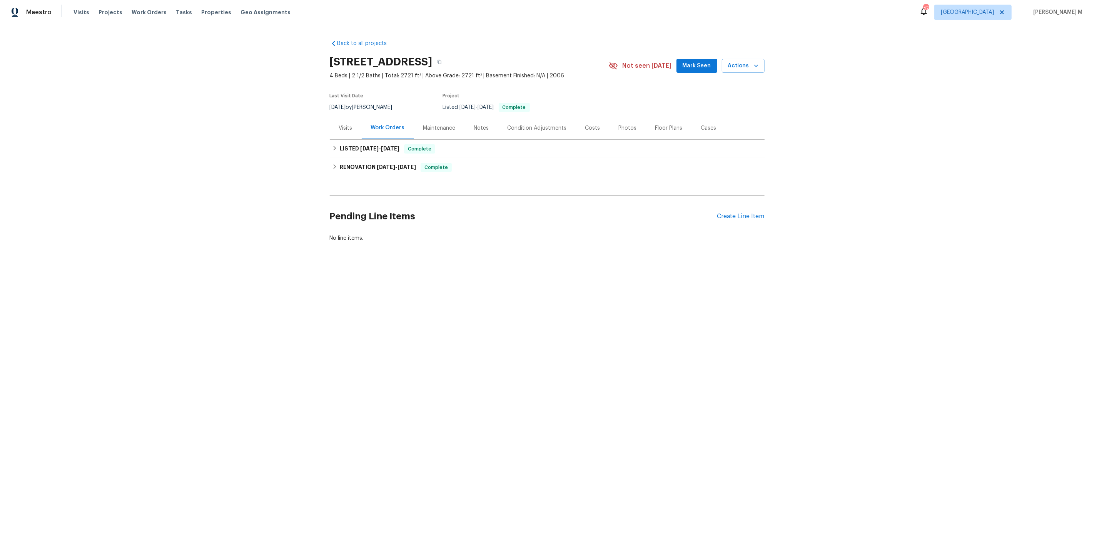
click at [454, 124] on div "Maintenance" at bounding box center [439, 128] width 51 height 23
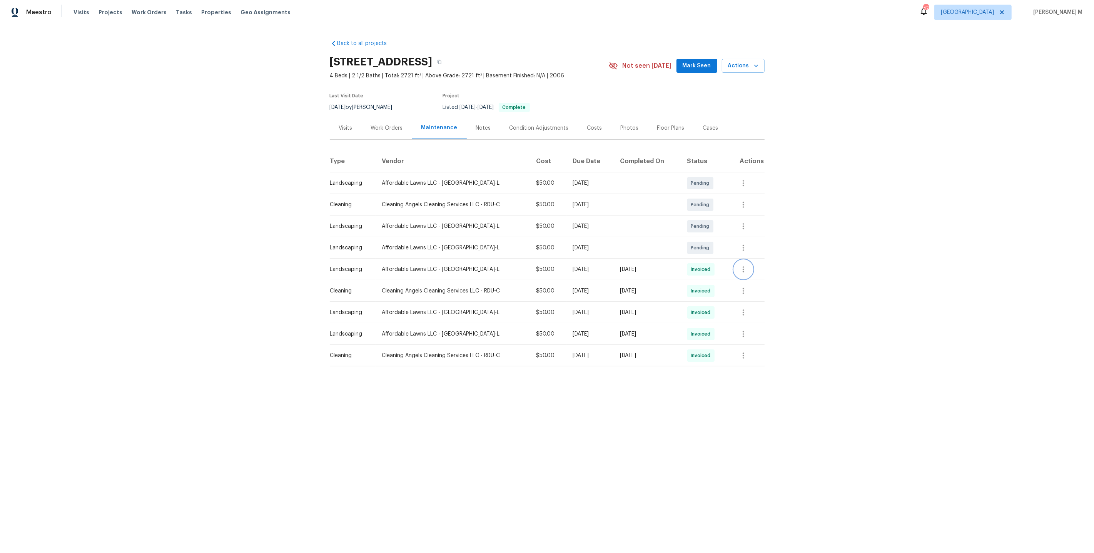
click at [745, 265] on icon "button" at bounding box center [743, 269] width 9 height 9
click at [748, 273] on li "View details" at bounding box center [766, 278] width 54 height 13
click at [729, 313] on div at bounding box center [547, 276] width 1094 height 553
click at [752, 291] on button "button" at bounding box center [743, 291] width 18 height 18
click at [749, 299] on li "View details" at bounding box center [766, 300] width 54 height 13
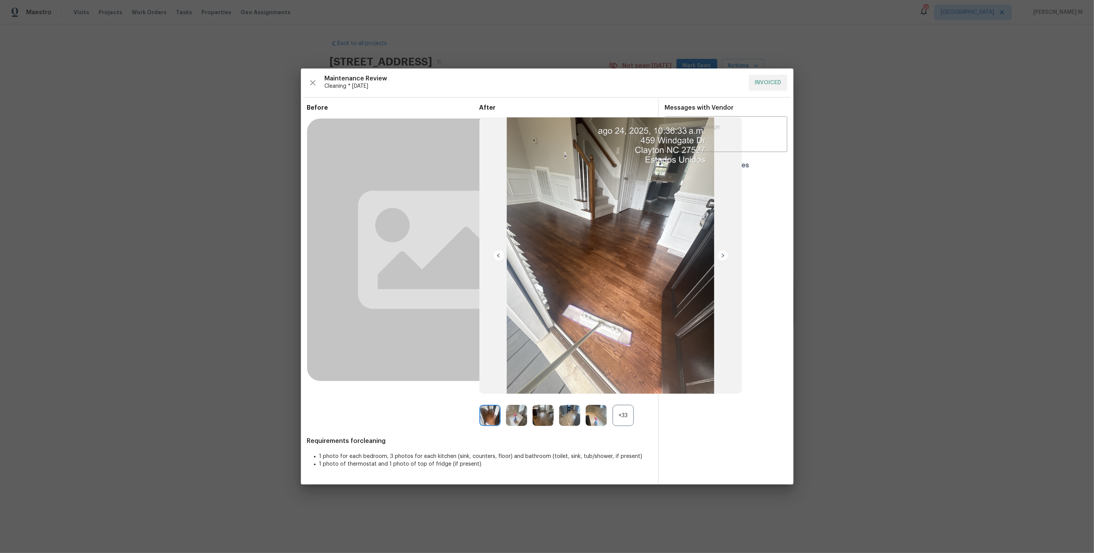
click at [620, 424] on div "+33" at bounding box center [623, 415] width 21 height 21
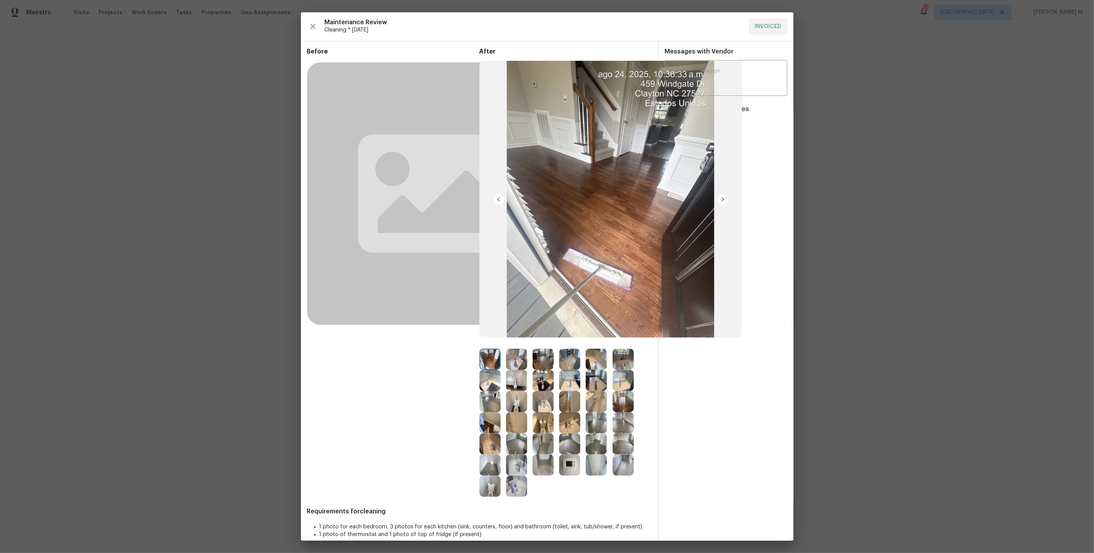
click at [566, 447] on img at bounding box center [569, 443] width 21 height 21
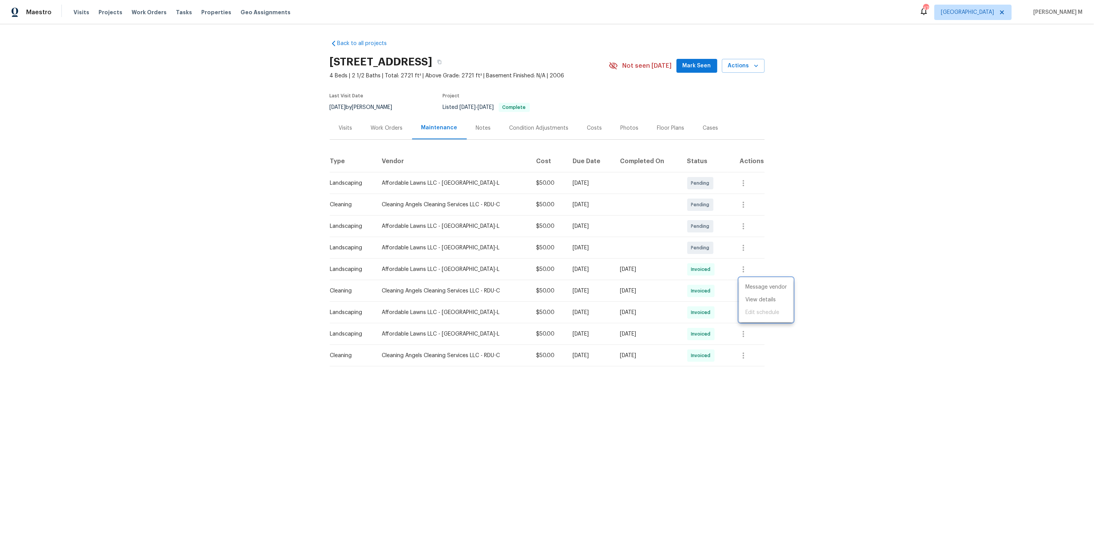
click at [425, 145] on div at bounding box center [547, 276] width 1094 height 553
click at [400, 130] on div "Work Orders" at bounding box center [387, 128] width 50 height 23
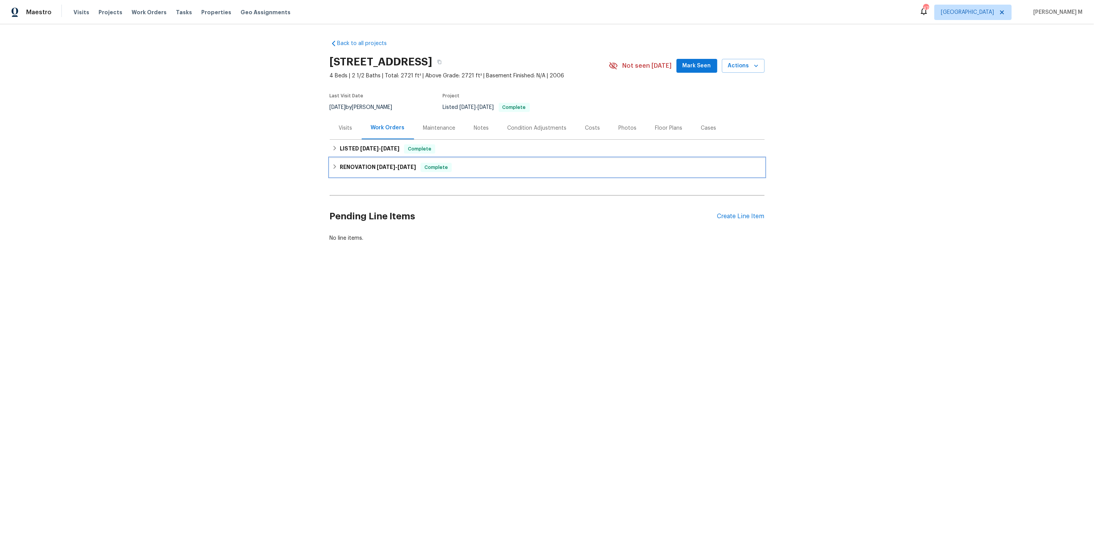
click at [373, 166] on h6 "RENOVATION [DATE] - [DATE]" at bounding box center [378, 167] width 76 height 9
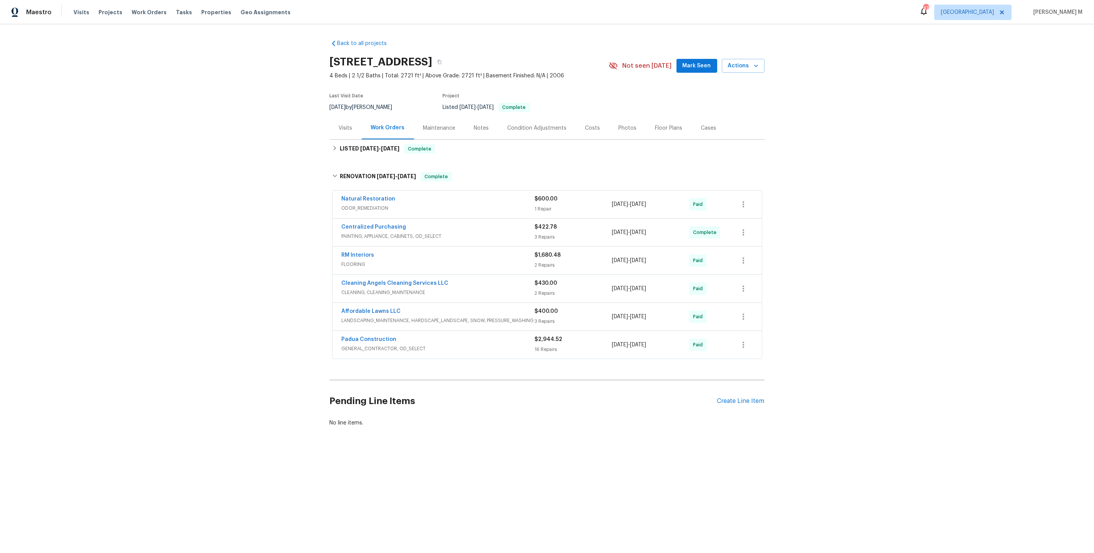
click at [358, 261] on span "FLOORING" at bounding box center [438, 265] width 193 height 8
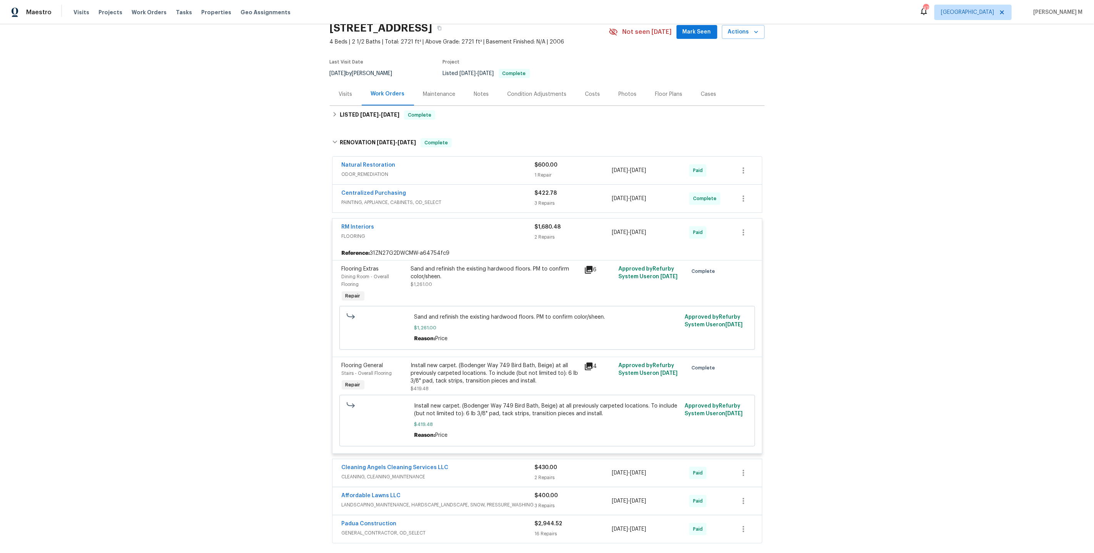
scroll to position [41, 0]
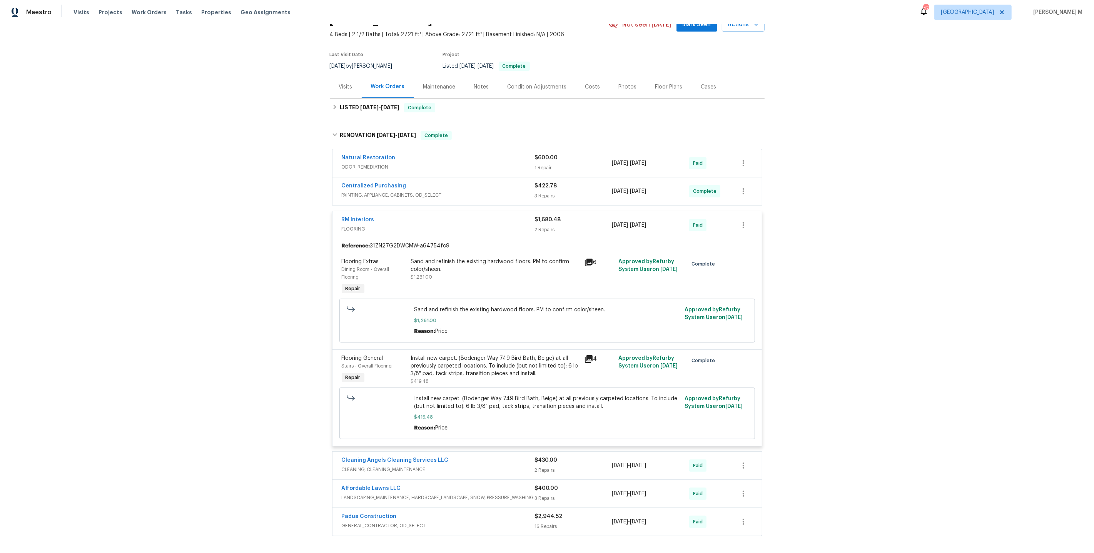
click at [461, 265] on div "Sand and refinish the existing hardwood floors. PM to confirm color/sheen. $1,2…" at bounding box center [495, 269] width 169 height 23
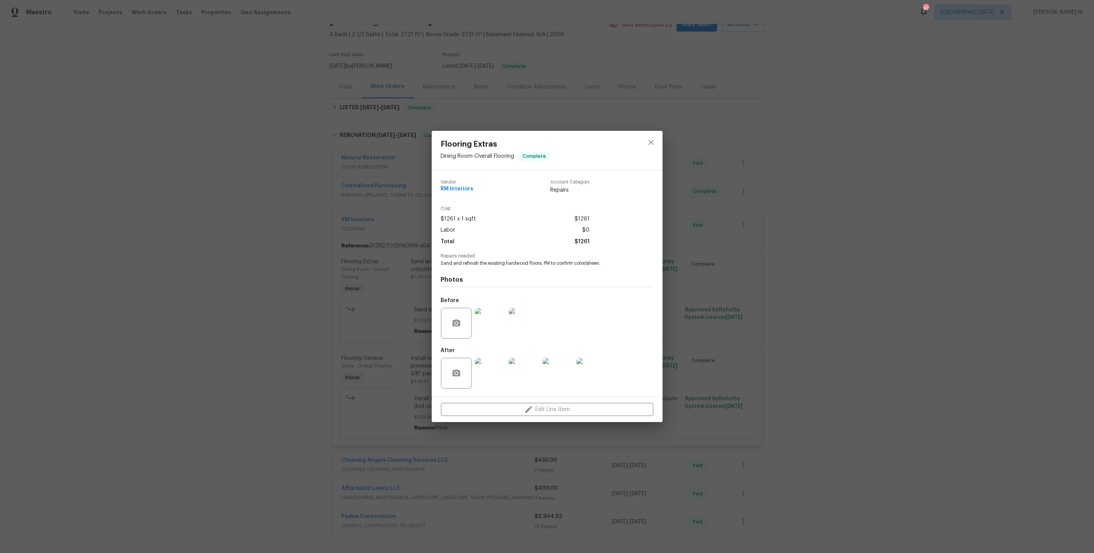
click at [499, 324] on img at bounding box center [490, 323] width 31 height 31
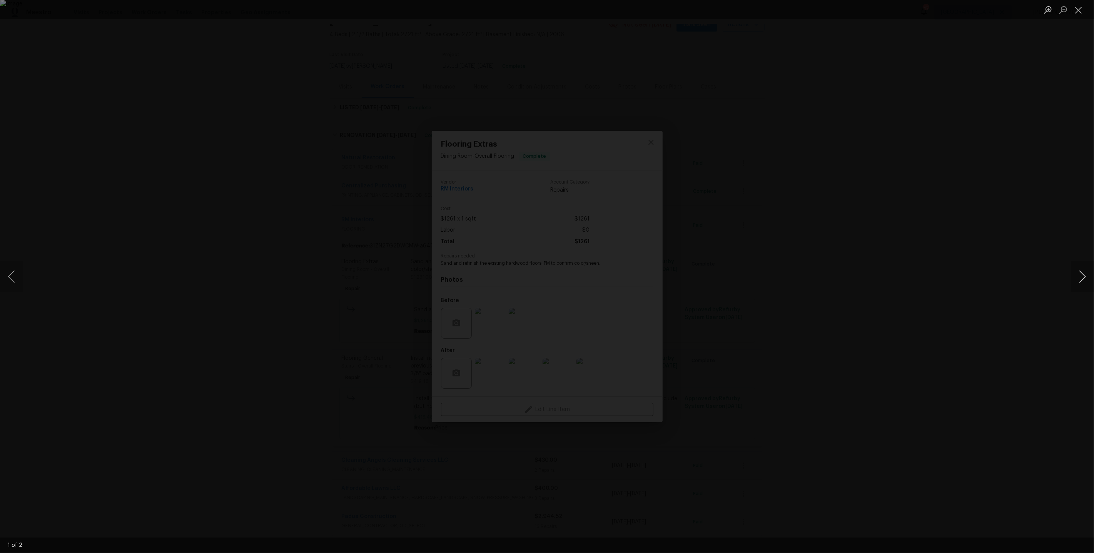
click at [1084, 279] on button "Next image" at bounding box center [1082, 276] width 23 height 31
click at [937, 195] on div "Lightbox" at bounding box center [547, 276] width 1094 height 553
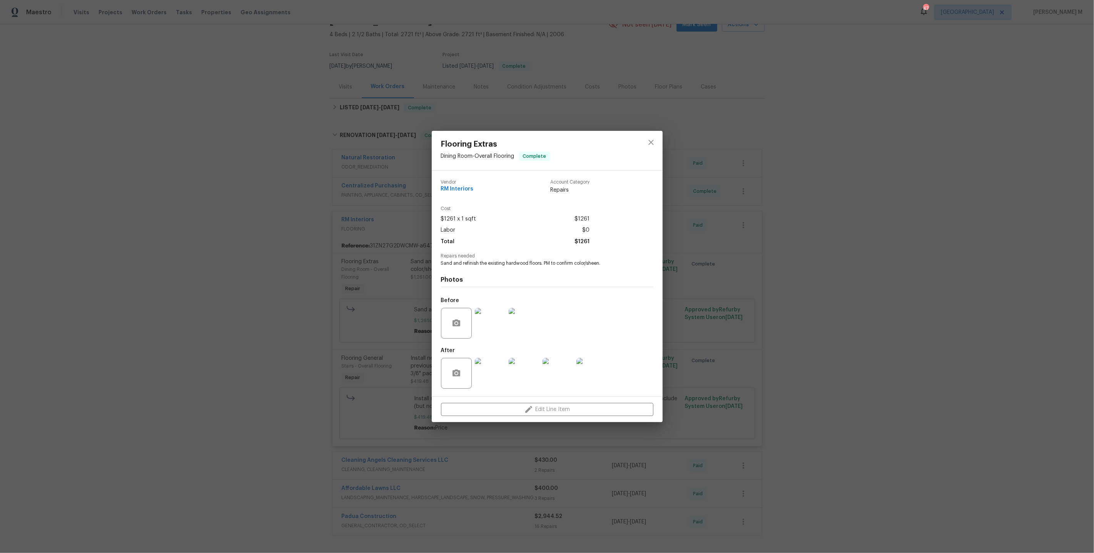
click at [486, 373] on img at bounding box center [490, 373] width 31 height 31
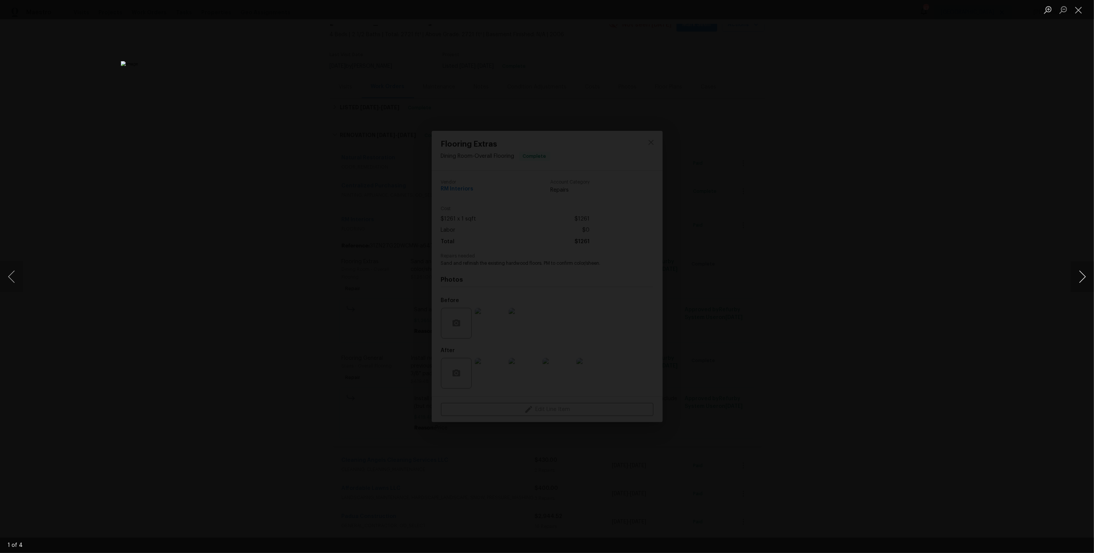
click at [1079, 272] on button "Next image" at bounding box center [1082, 276] width 23 height 31
click at [989, 213] on div "Lightbox" at bounding box center [547, 276] width 1094 height 553
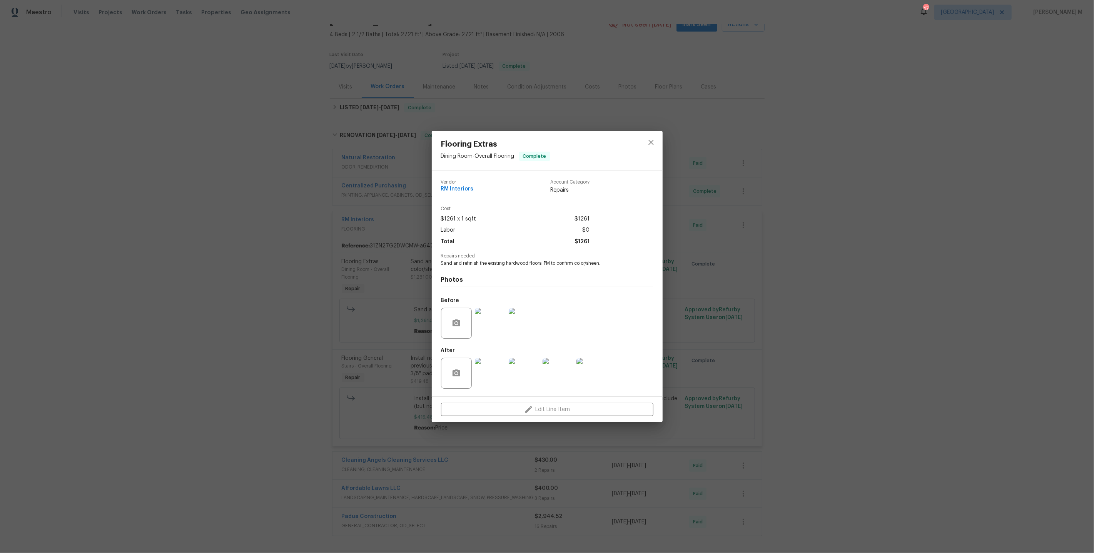
click at [989, 213] on div "Flooring Extras Dining Room - Overall Flooring Complete Vendor RM Interiors Acc…" at bounding box center [547, 276] width 1094 height 553
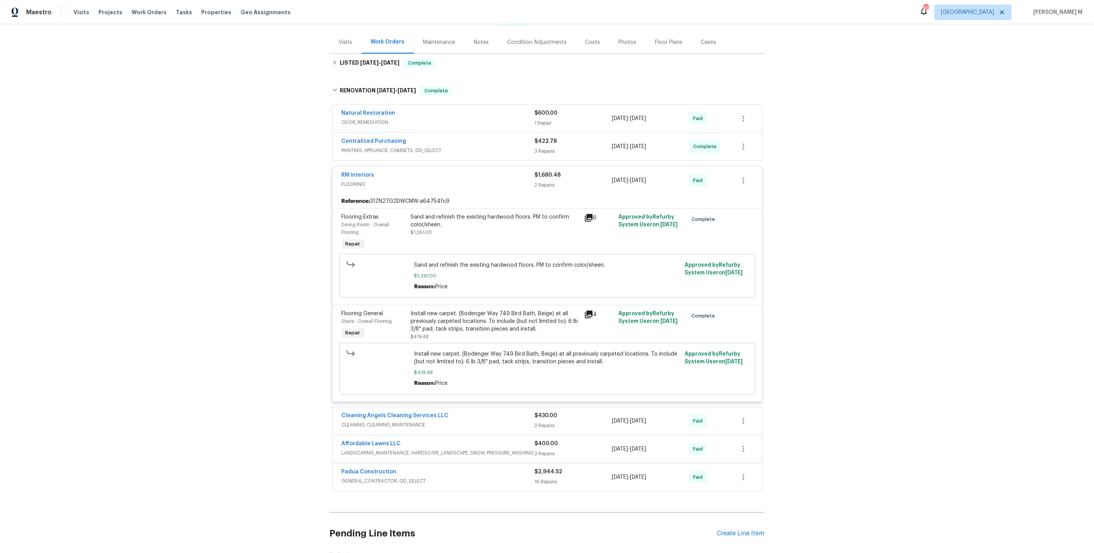
scroll to position [90, 0]
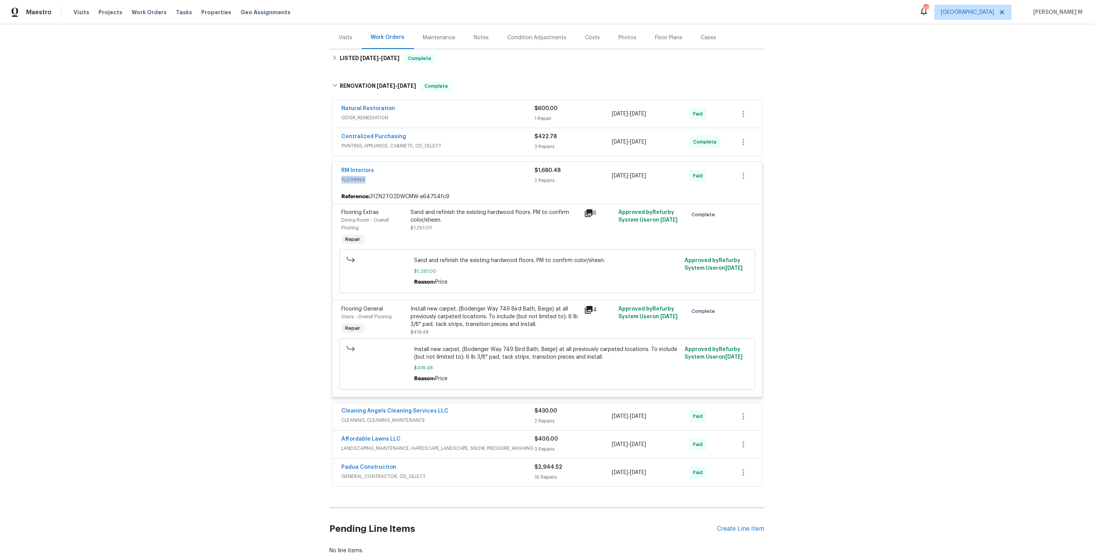
drag, startPoint x: 390, startPoint y: 170, endPoint x: 307, endPoint y: 169, distance: 83.1
click at [306, 170] on div "Back to all projects [STREET_ADDRESS] 4 Beds | 2 1/2 Baths | Total: 2721 ft² | …" at bounding box center [547, 288] width 1094 height 529
click at [411, 190] on div "Reference: 31ZN27G2DWCMW-a64754fc9" at bounding box center [547, 197] width 429 height 14
